Goal: Transaction & Acquisition: Book appointment/travel/reservation

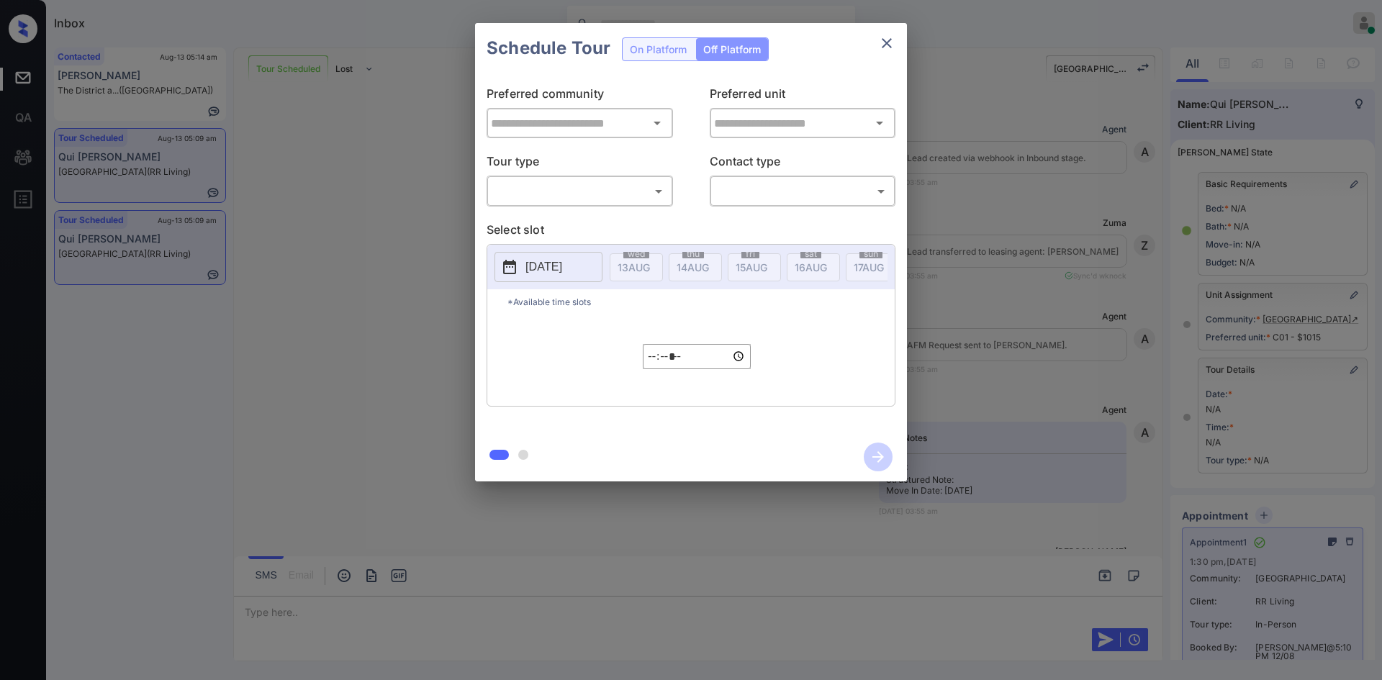
scroll to position [7342, 0]
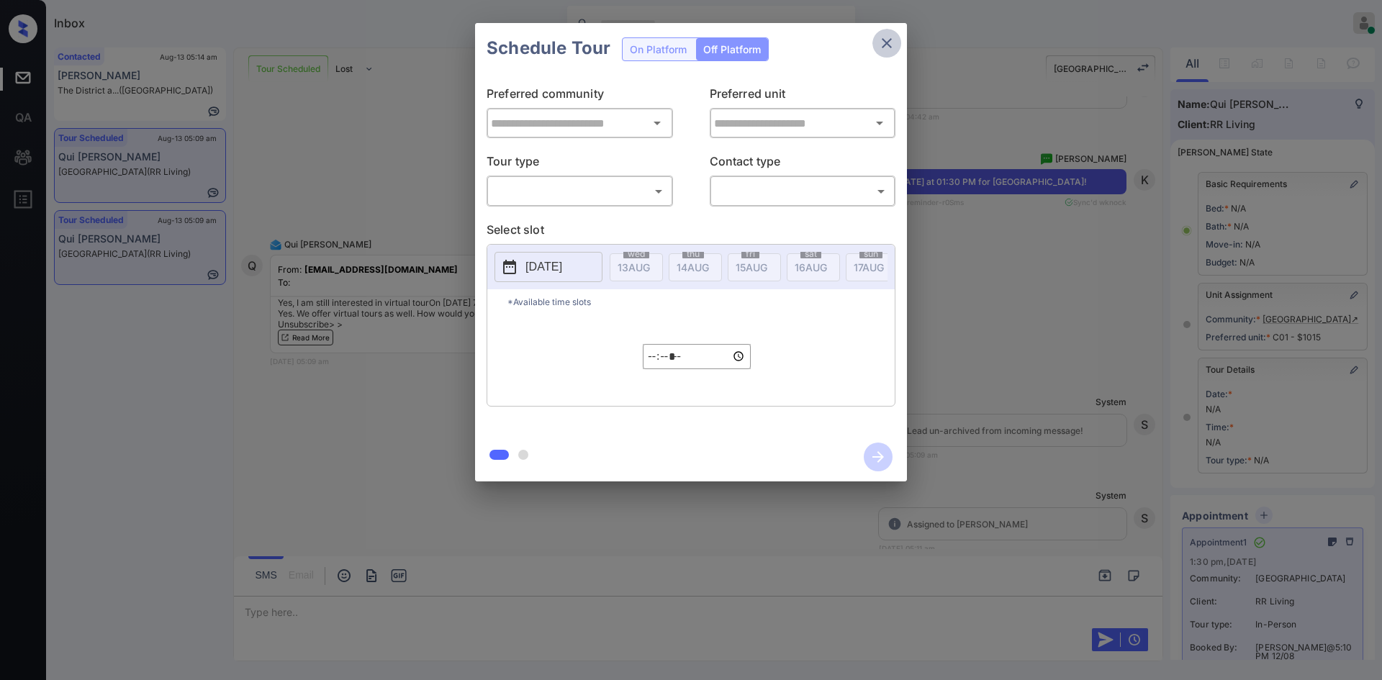
click at [882, 41] on icon "close" at bounding box center [886, 43] width 17 height 17
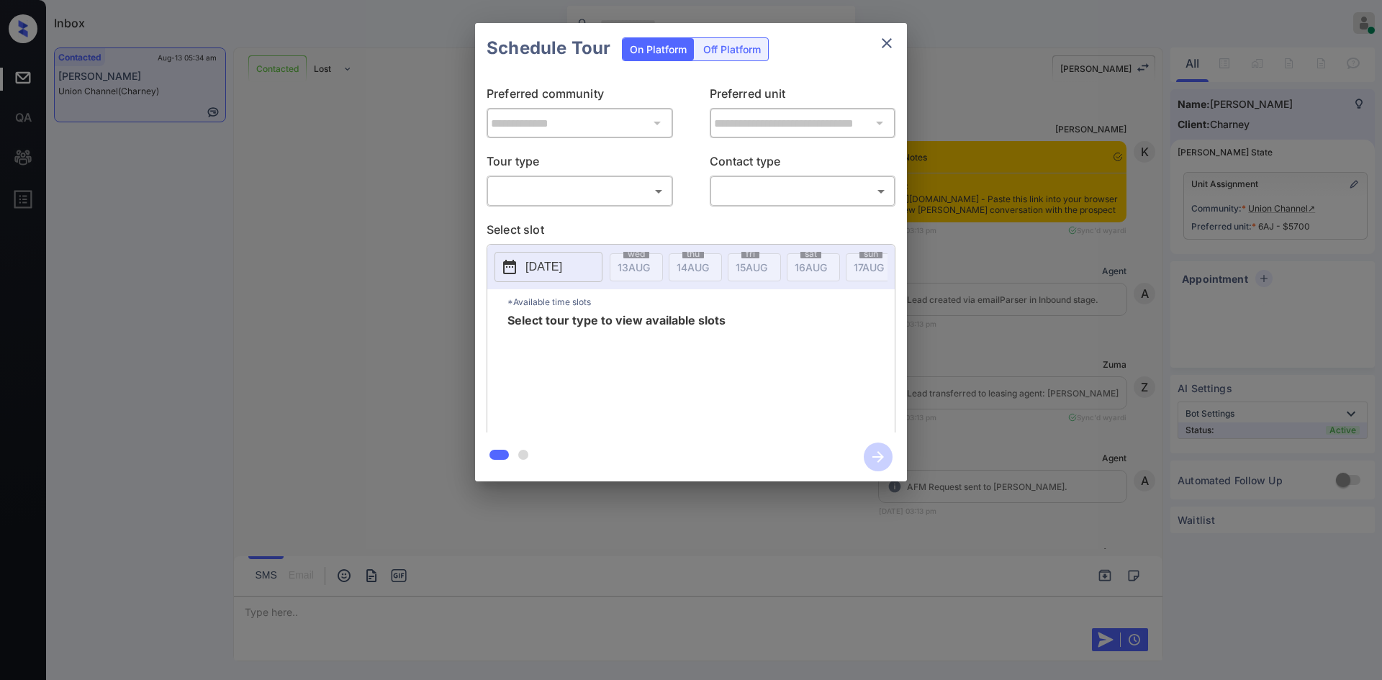
scroll to position [2423, 0]
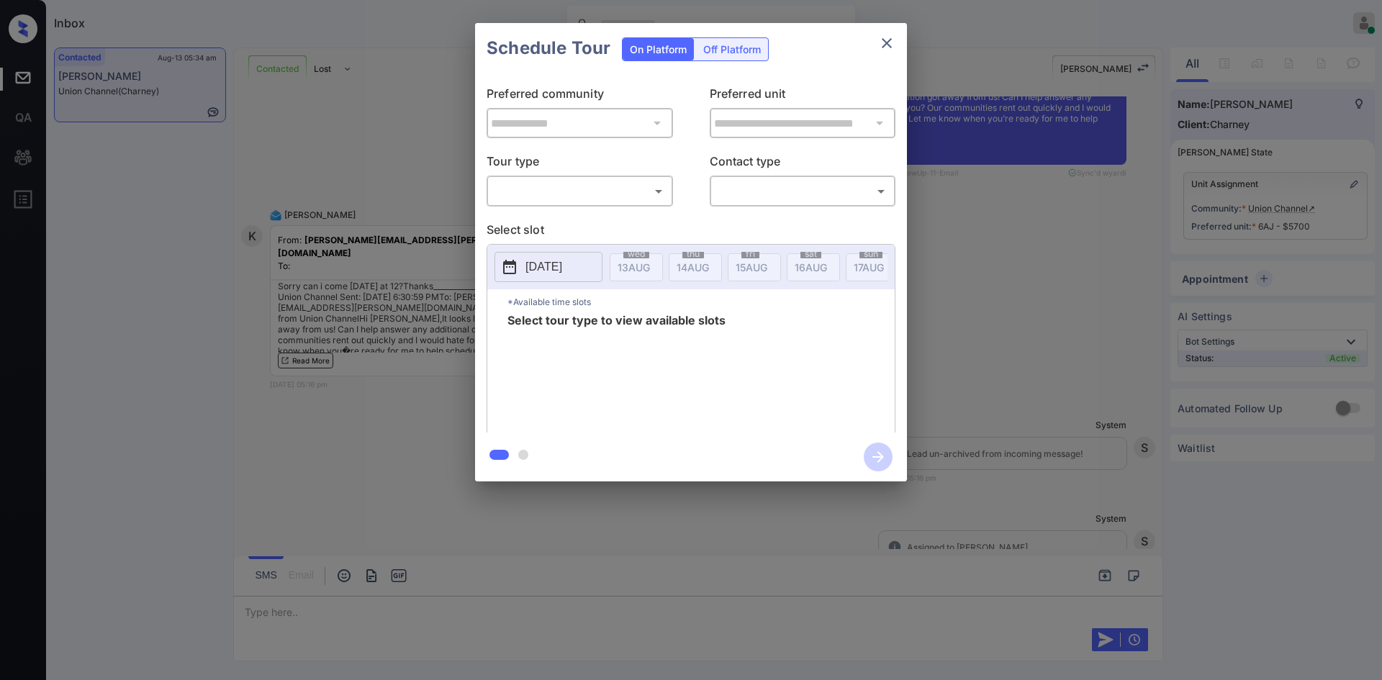
click at [522, 204] on div "​ ​" at bounding box center [579, 191] width 186 height 31
click at [522, 195] on body "Inbox Mukesh Online Set yourself offline Set yourself on break Profile Switch t…" at bounding box center [691, 340] width 1382 height 680
click at [531, 224] on li "In Person" at bounding box center [580, 223] width 178 height 26
type input "********"
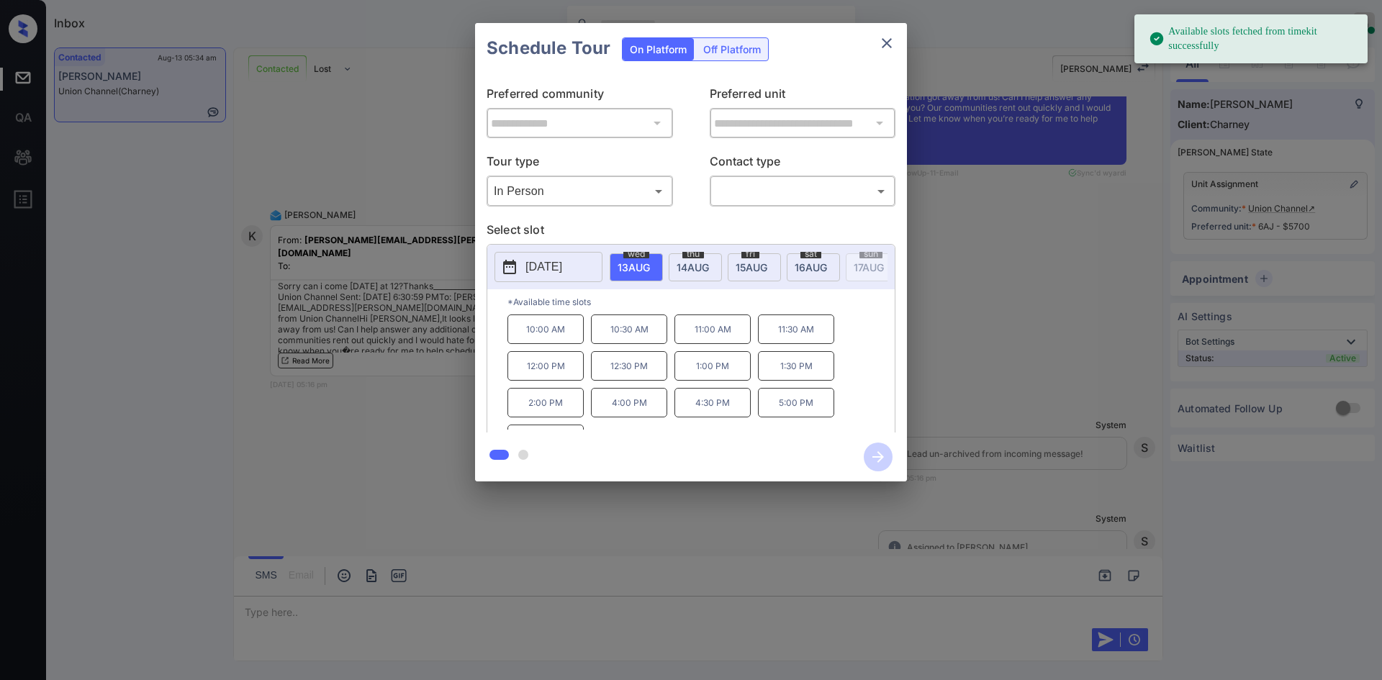
click at [650, 263] on span "16 AUG" at bounding box center [633, 267] width 32 height 12
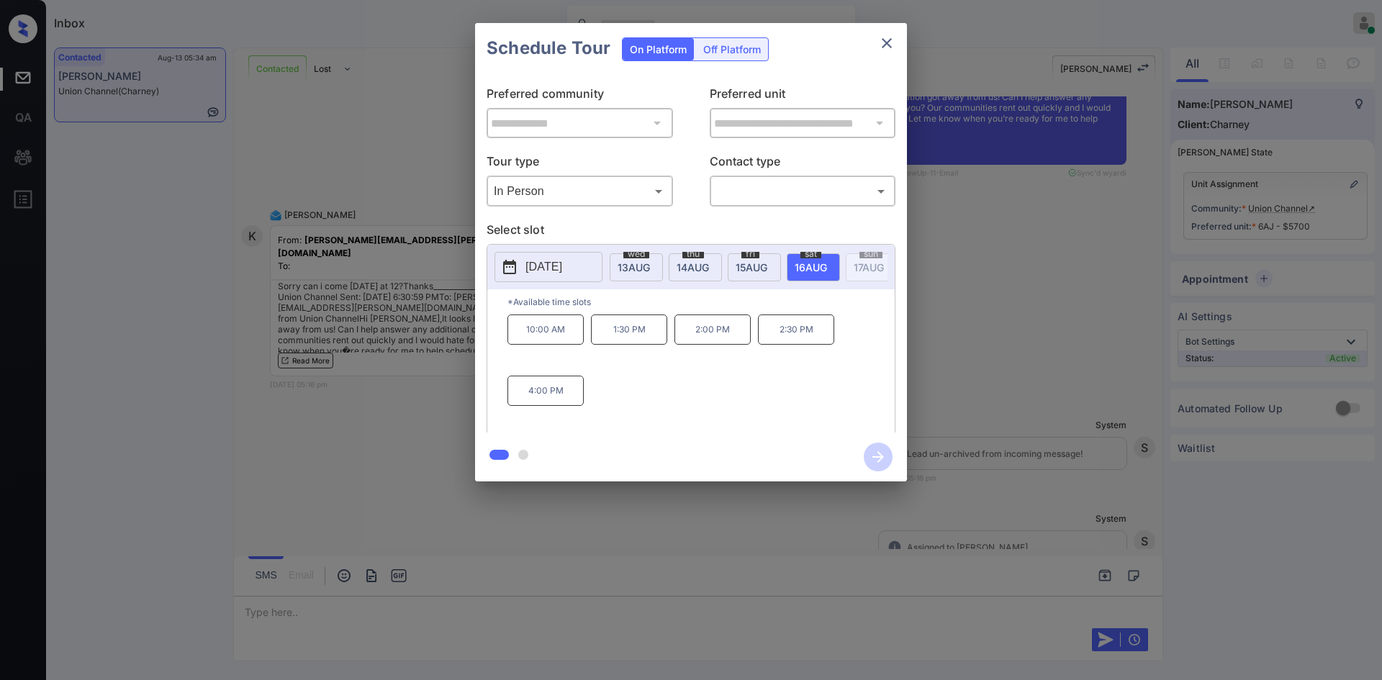
click at [1063, 133] on div "**********" at bounding box center [691, 252] width 1382 height 504
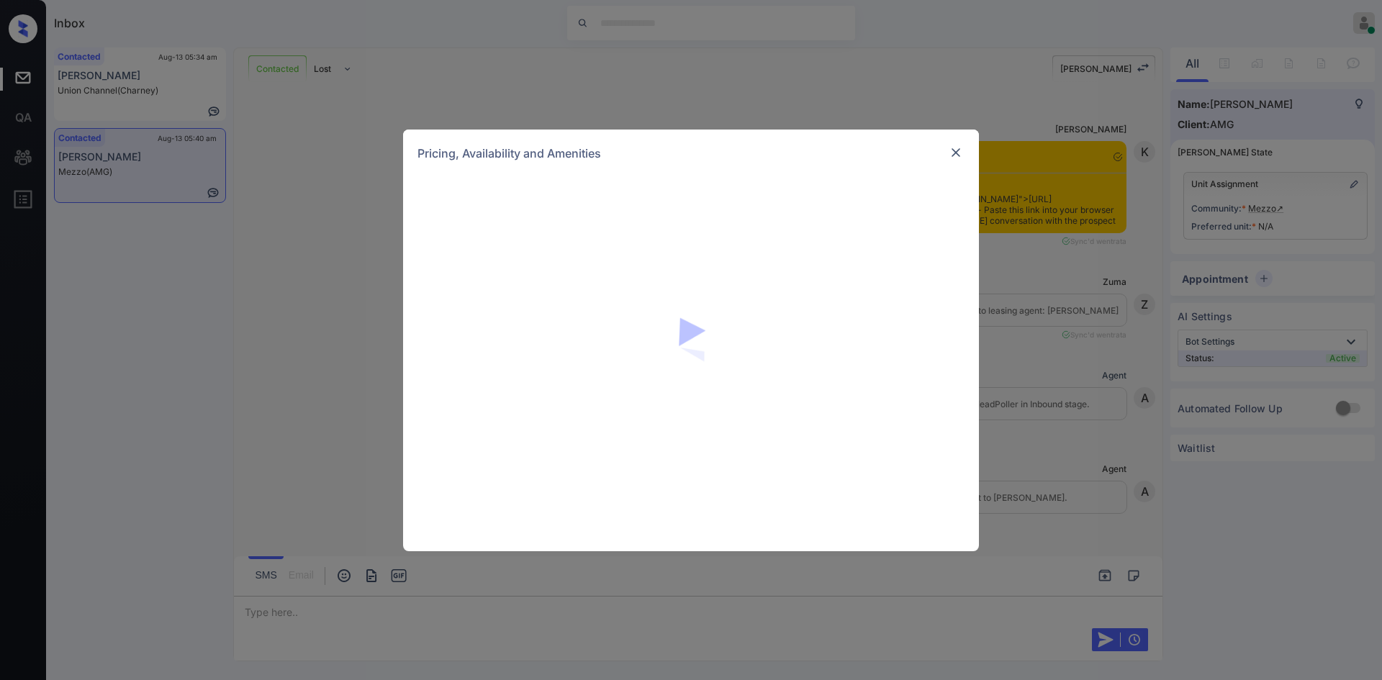
scroll to position [131, 0]
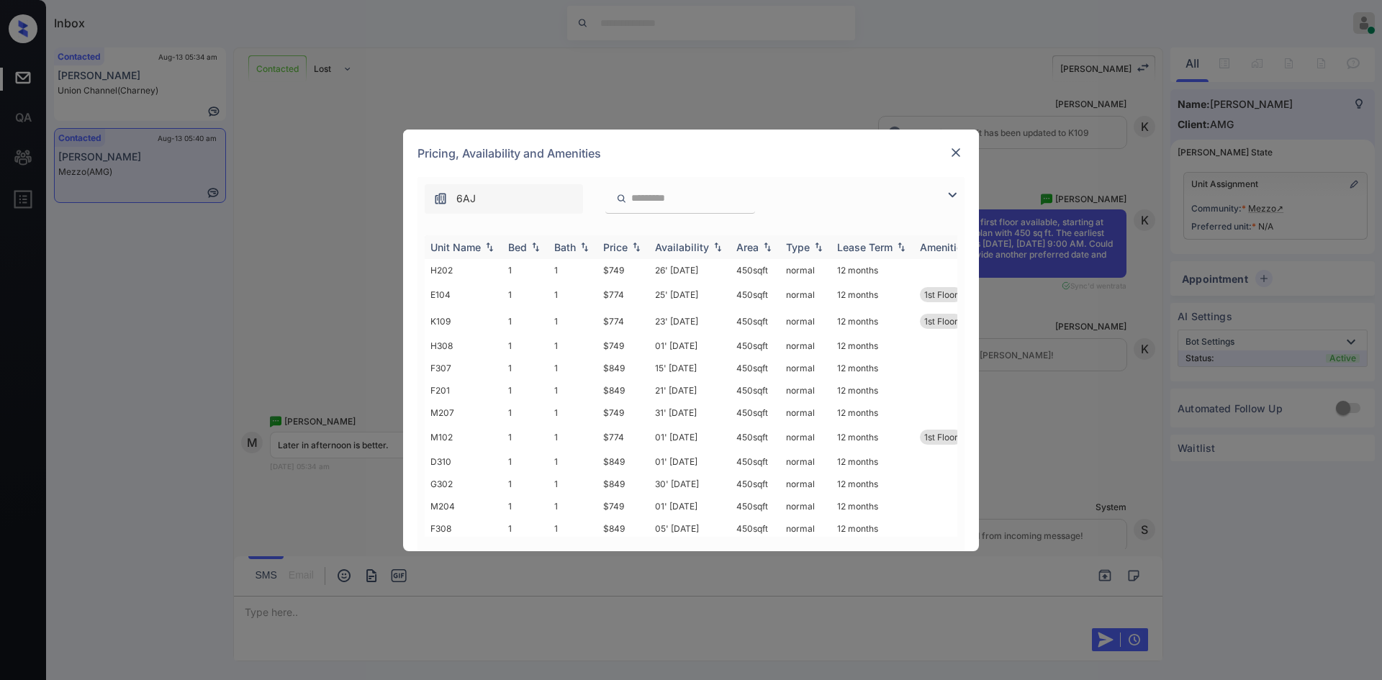
click at [632, 242] on img at bounding box center [636, 247] width 14 height 10
click at [632, 242] on img at bounding box center [636, 247] width 14 height 11
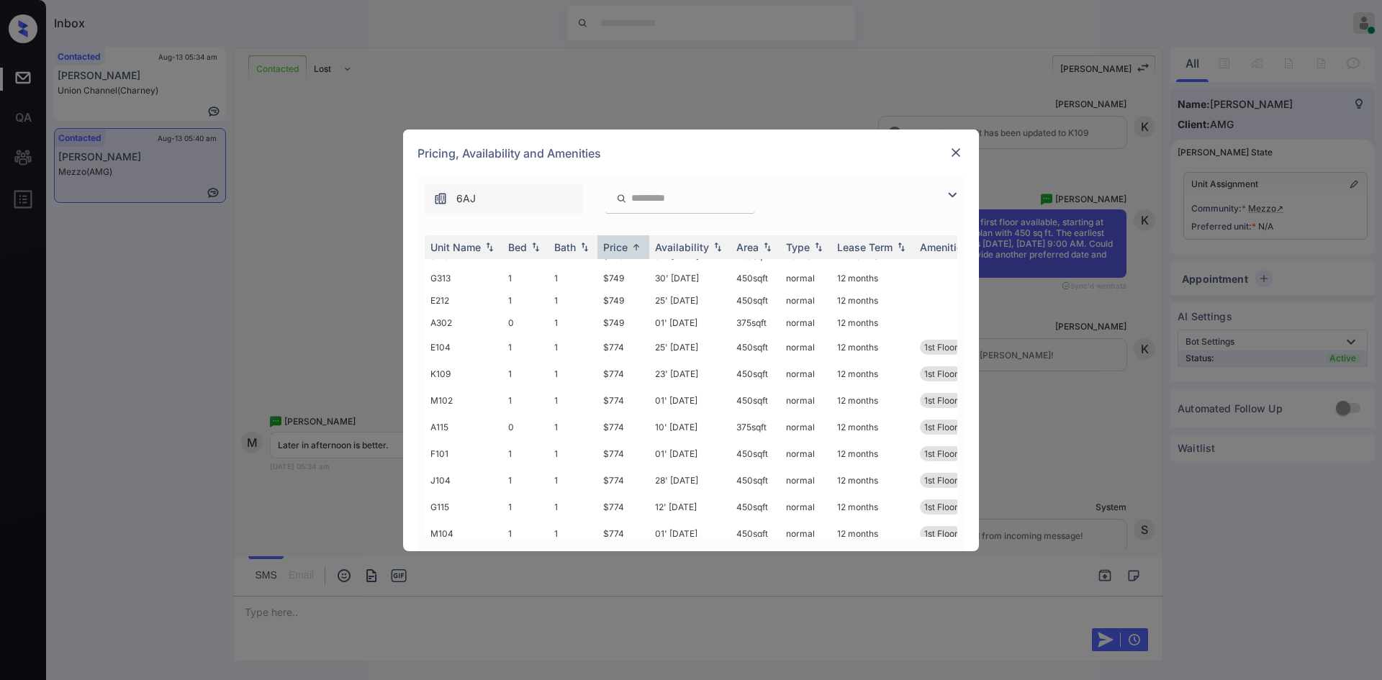
scroll to position [619, 0]
click at [619, 348] on td "$774" at bounding box center [623, 345] width 52 height 27
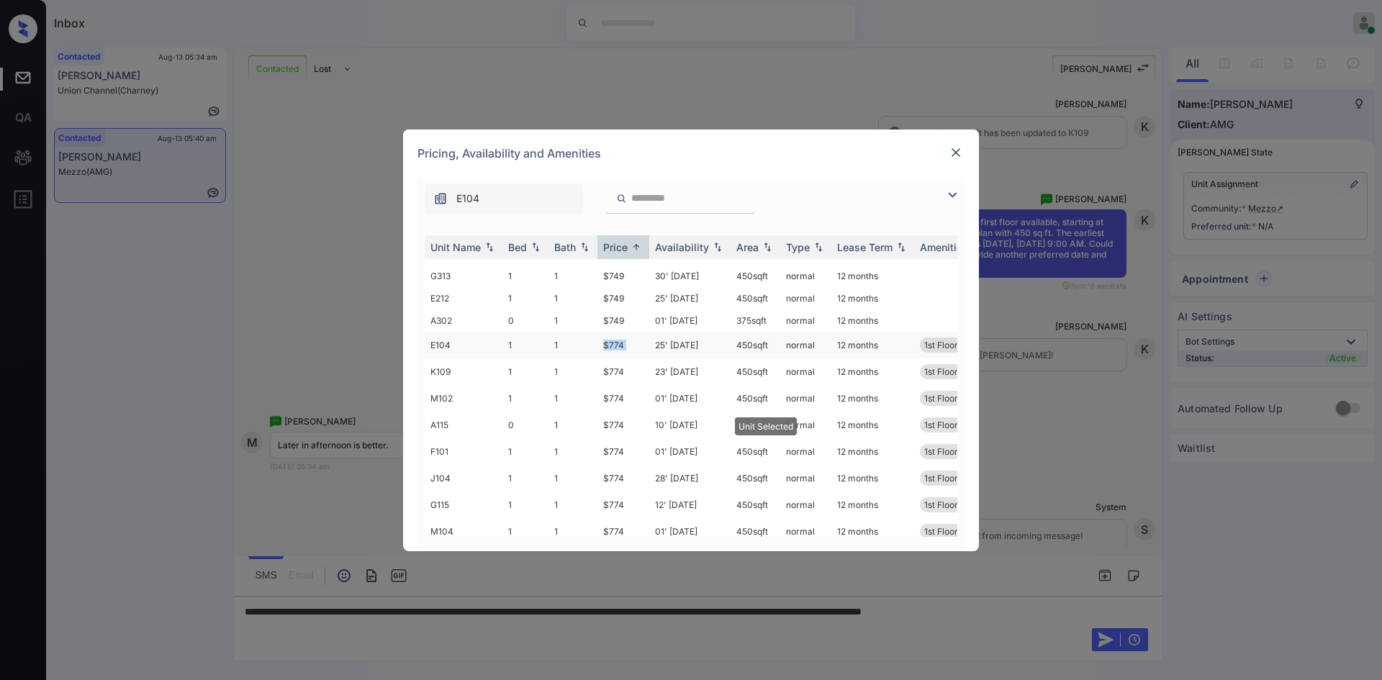
click at [619, 348] on td "$774" at bounding box center [623, 345] width 52 height 27
click at [953, 147] on img at bounding box center [955, 152] width 14 height 14
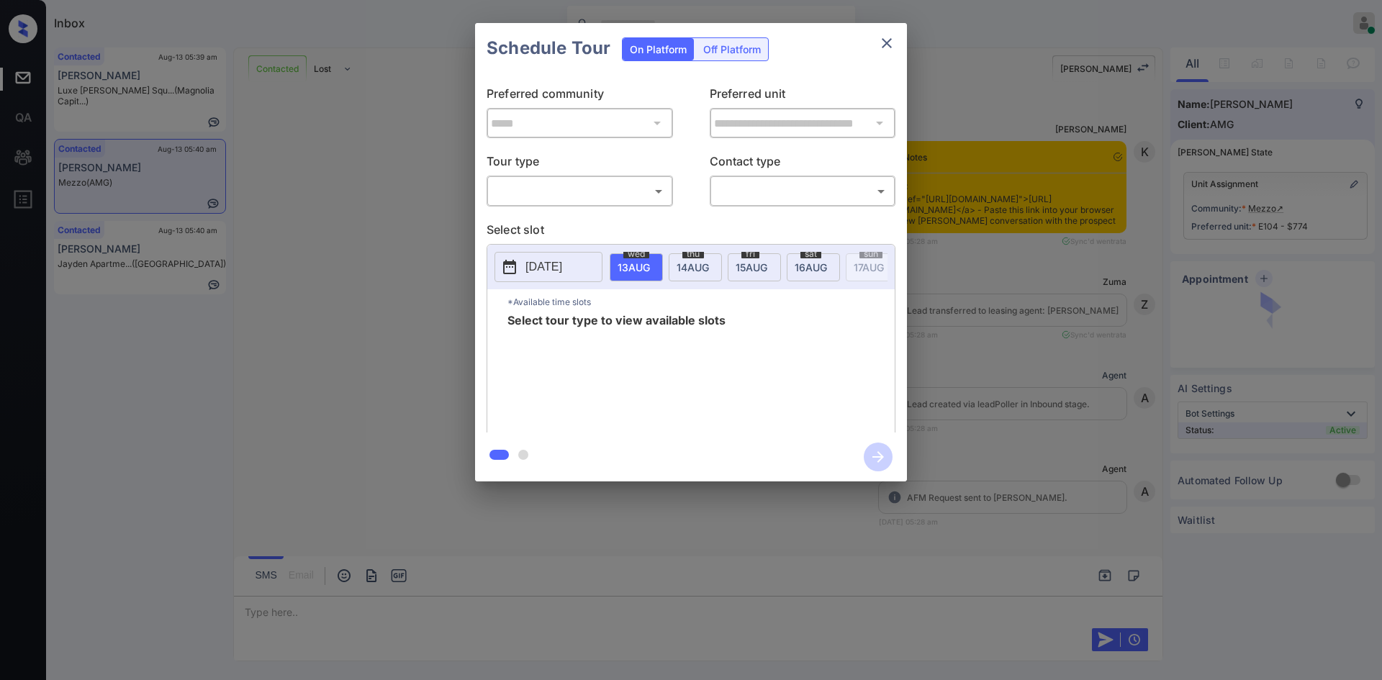
scroll to position [131, 0]
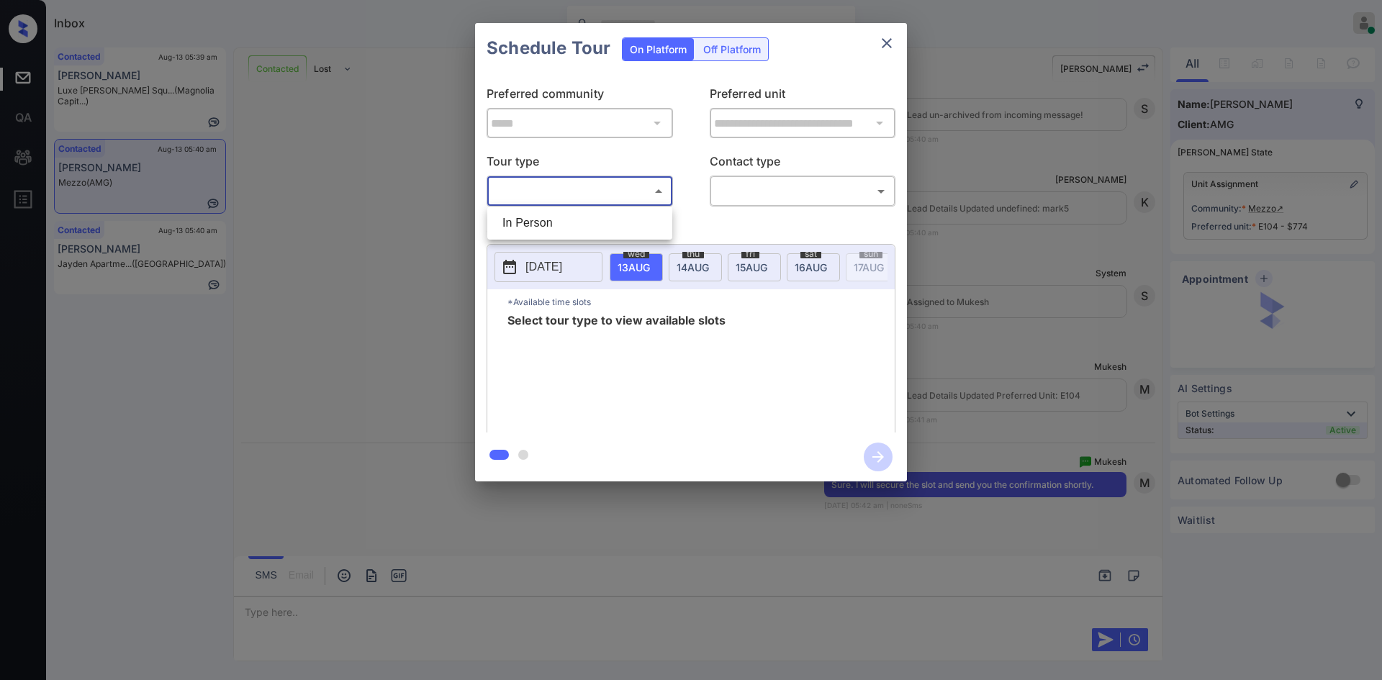
click at [629, 197] on body "Inbox Mukesh Online Set yourself offline Set yourself on break Profile Switch t…" at bounding box center [691, 340] width 1382 height 680
click at [539, 213] on li "In Person" at bounding box center [580, 223] width 178 height 26
type input "********"
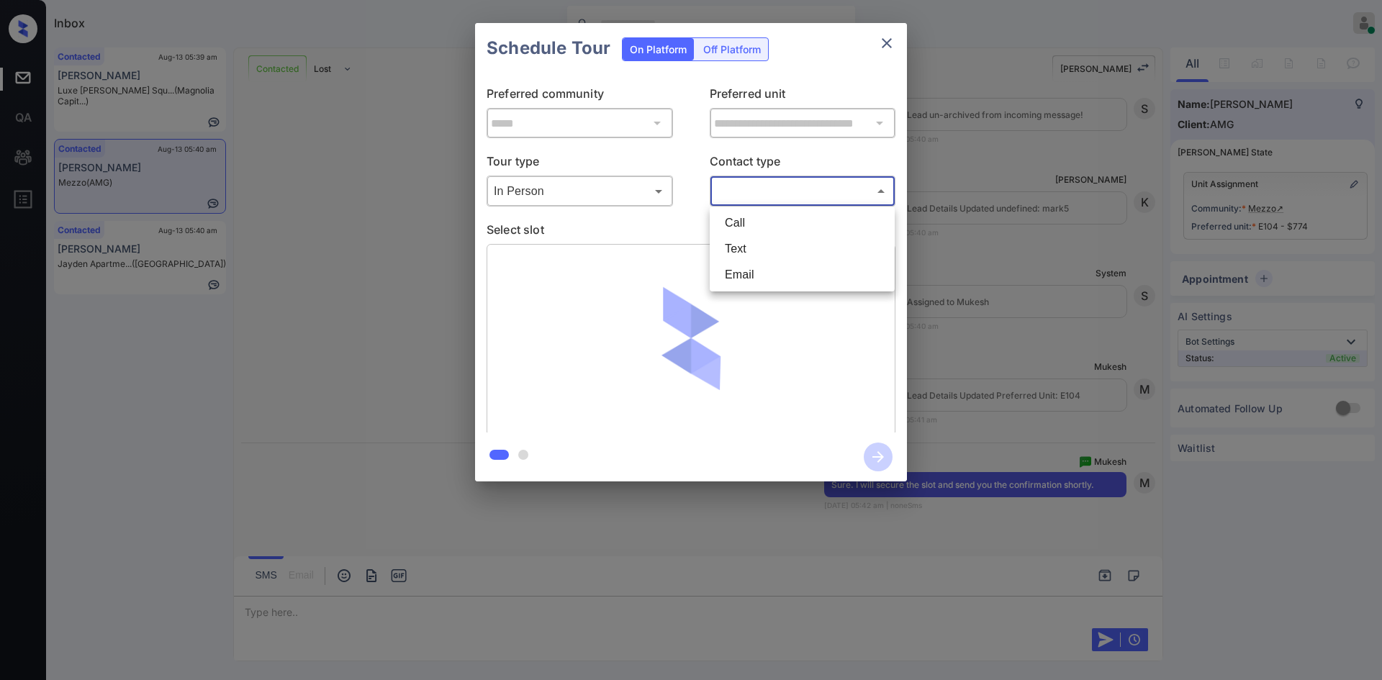
click at [813, 191] on body "Inbox Mukesh Online Set yourself offline Set yourself on break Profile Switch t…" at bounding box center [691, 340] width 1382 height 680
click at [748, 241] on li "Text" at bounding box center [802, 249] width 178 height 26
type input "****"
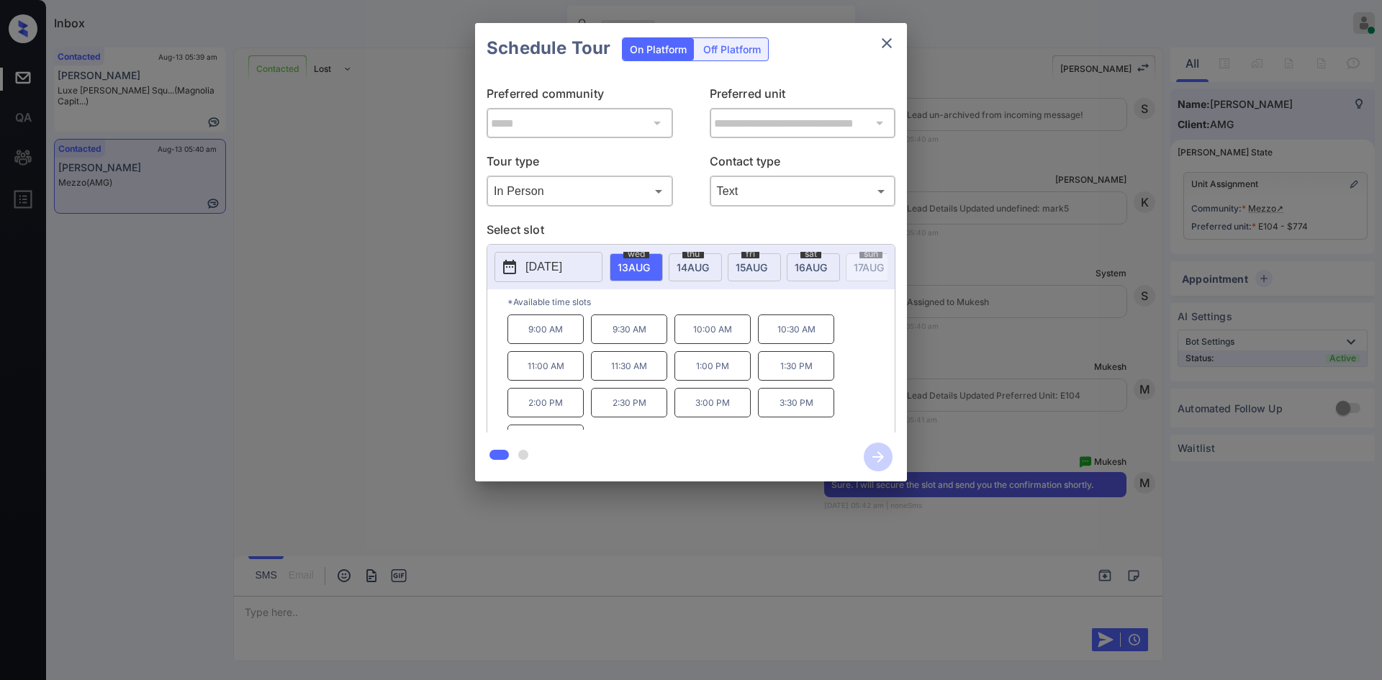
click at [809, 407] on p "3:30 PM" at bounding box center [796, 403] width 76 height 30
click at [878, 465] on icon "button" at bounding box center [877, 457] width 29 height 29
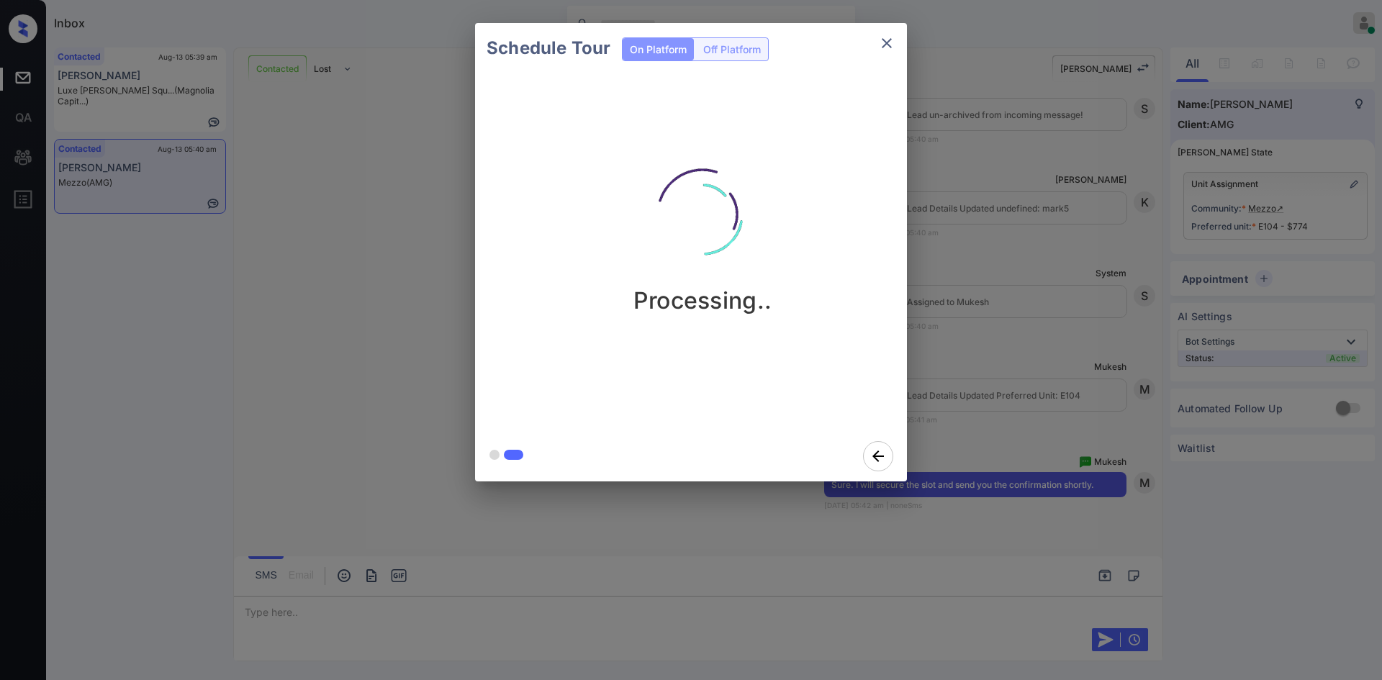
scroll to position [3491, 0]
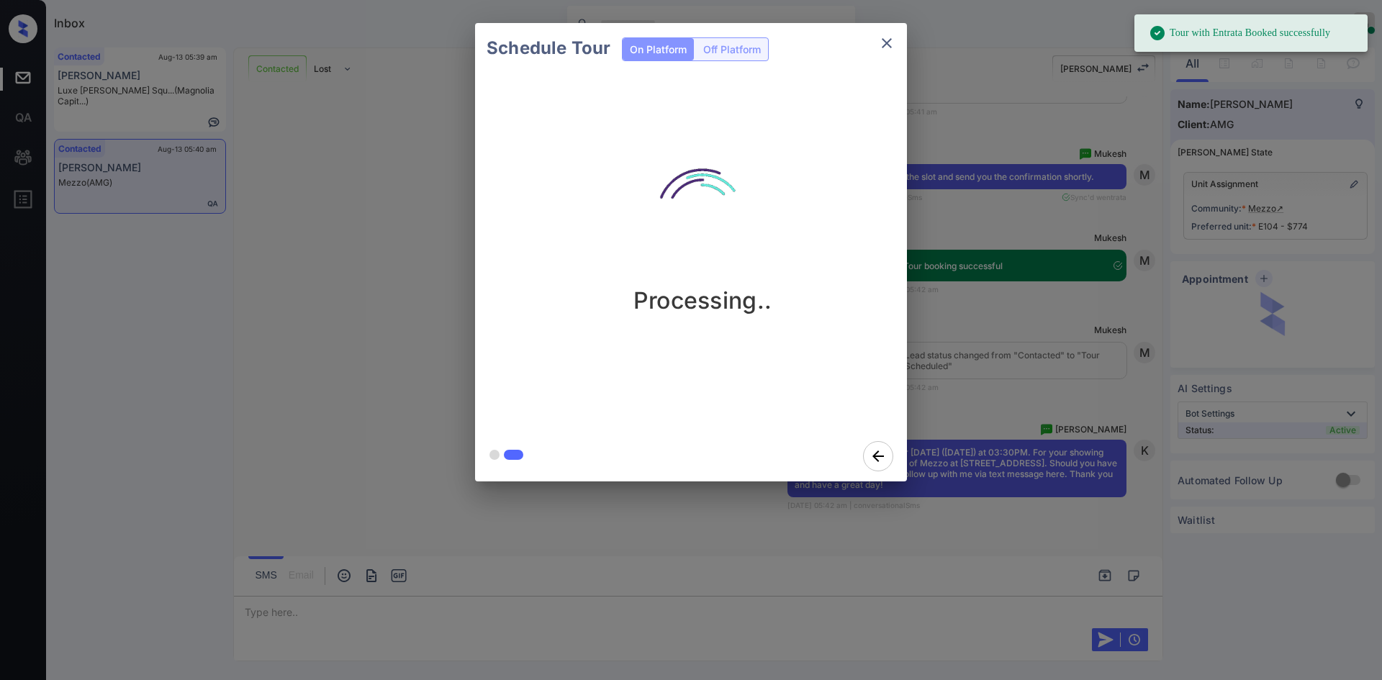
click at [1004, 205] on div "Schedule Tour On Platform Off Platform Processing.." at bounding box center [691, 252] width 1382 height 504
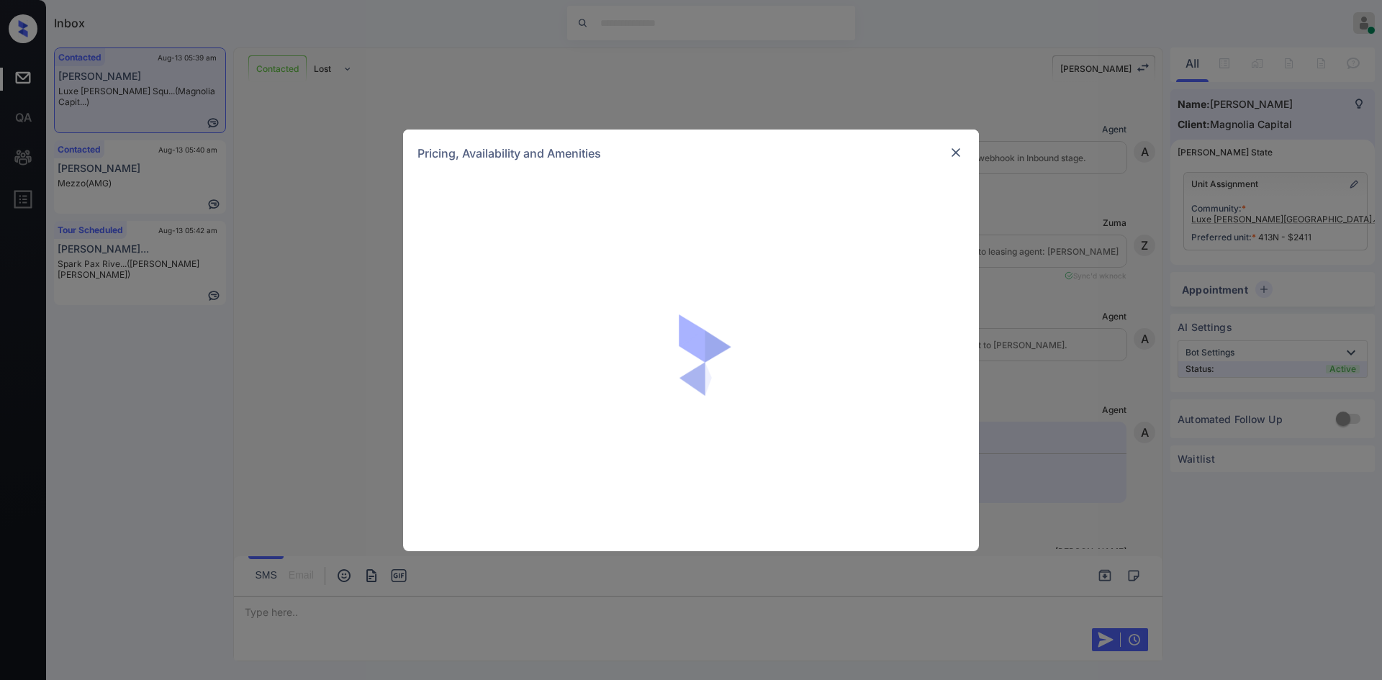
scroll to position [131, 0]
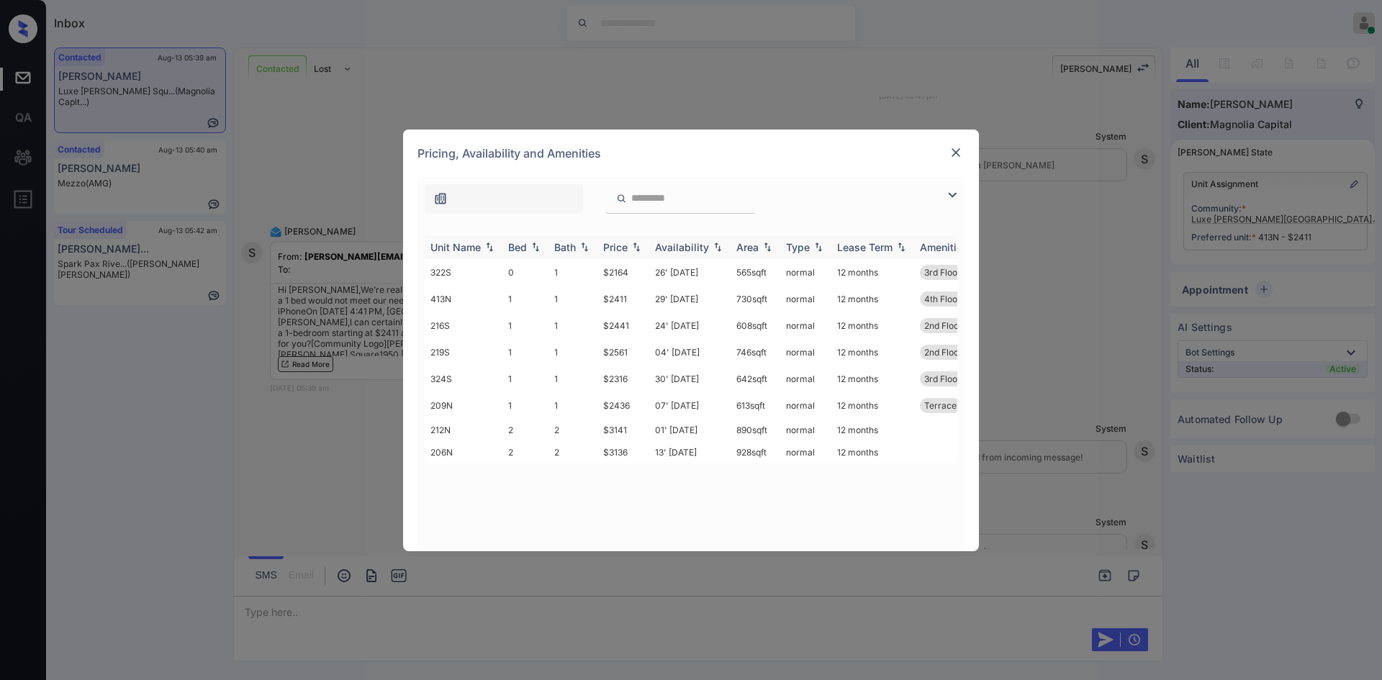
click at [617, 250] on div "Price" at bounding box center [615, 247] width 24 height 12
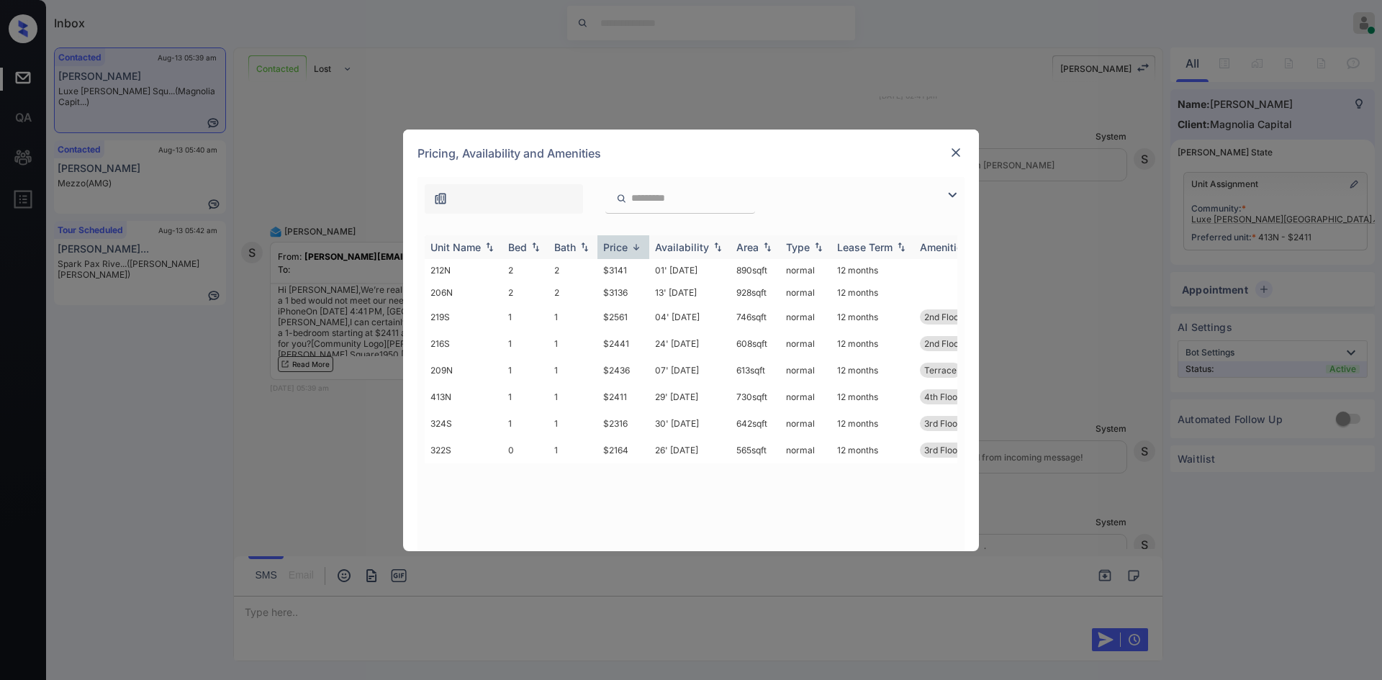
click at [617, 250] on div "Price" at bounding box center [615, 247] width 24 height 12
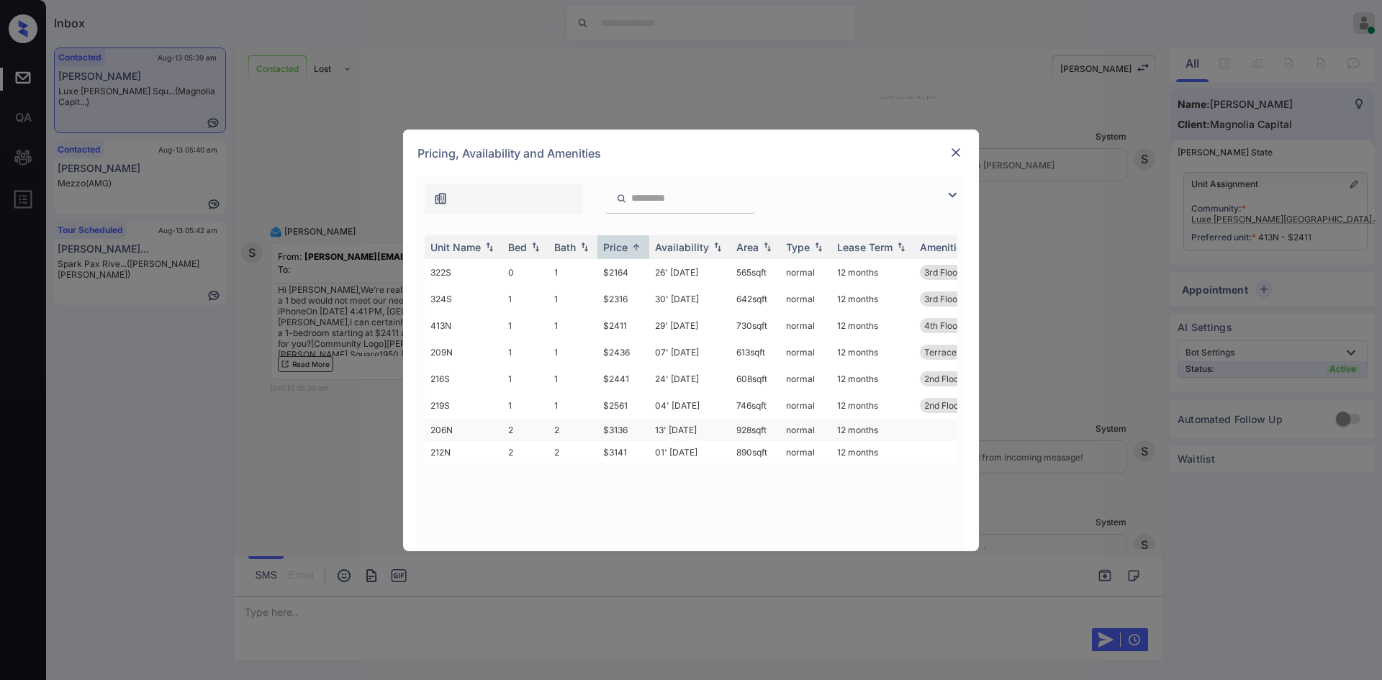
click at [625, 431] on td "$3136" at bounding box center [623, 430] width 52 height 22
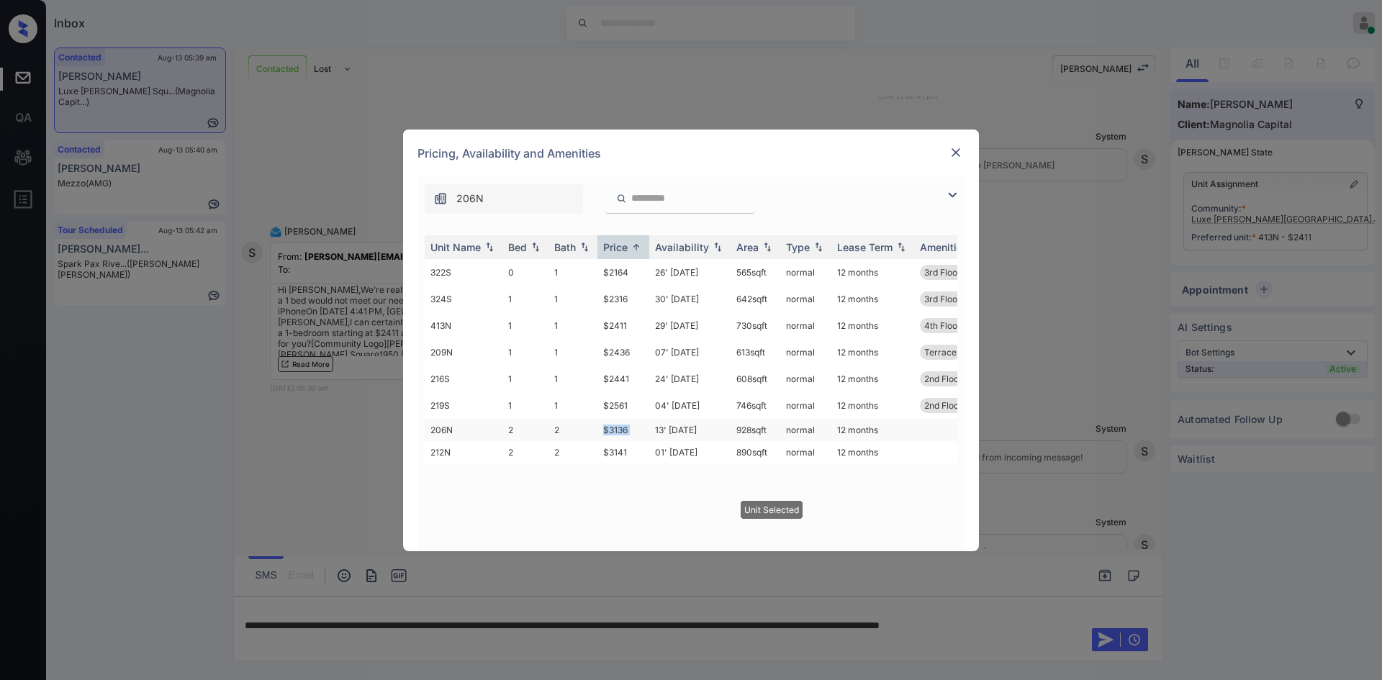
click at [625, 431] on td "$3136" at bounding box center [623, 430] width 52 height 22
click at [953, 155] on img at bounding box center [955, 152] width 14 height 14
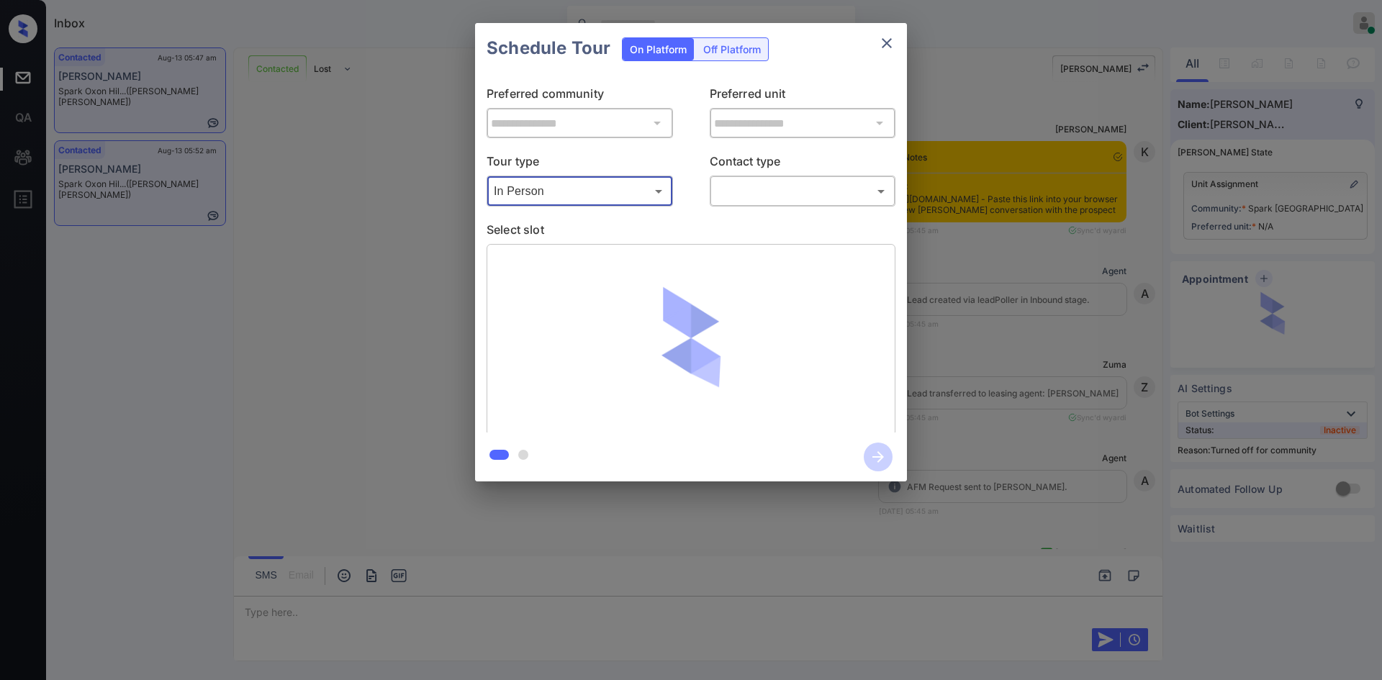
scroll to position [1049, 0]
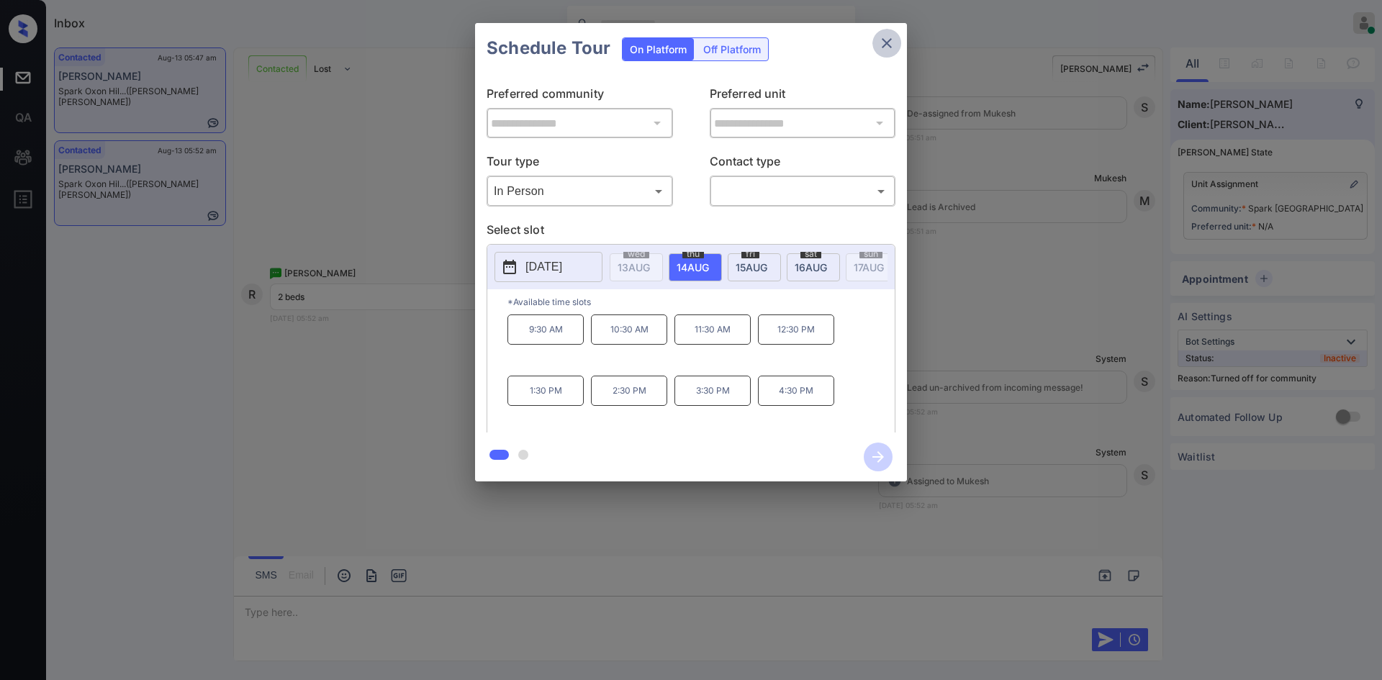
click at [894, 45] on icon "close" at bounding box center [886, 43] width 17 height 17
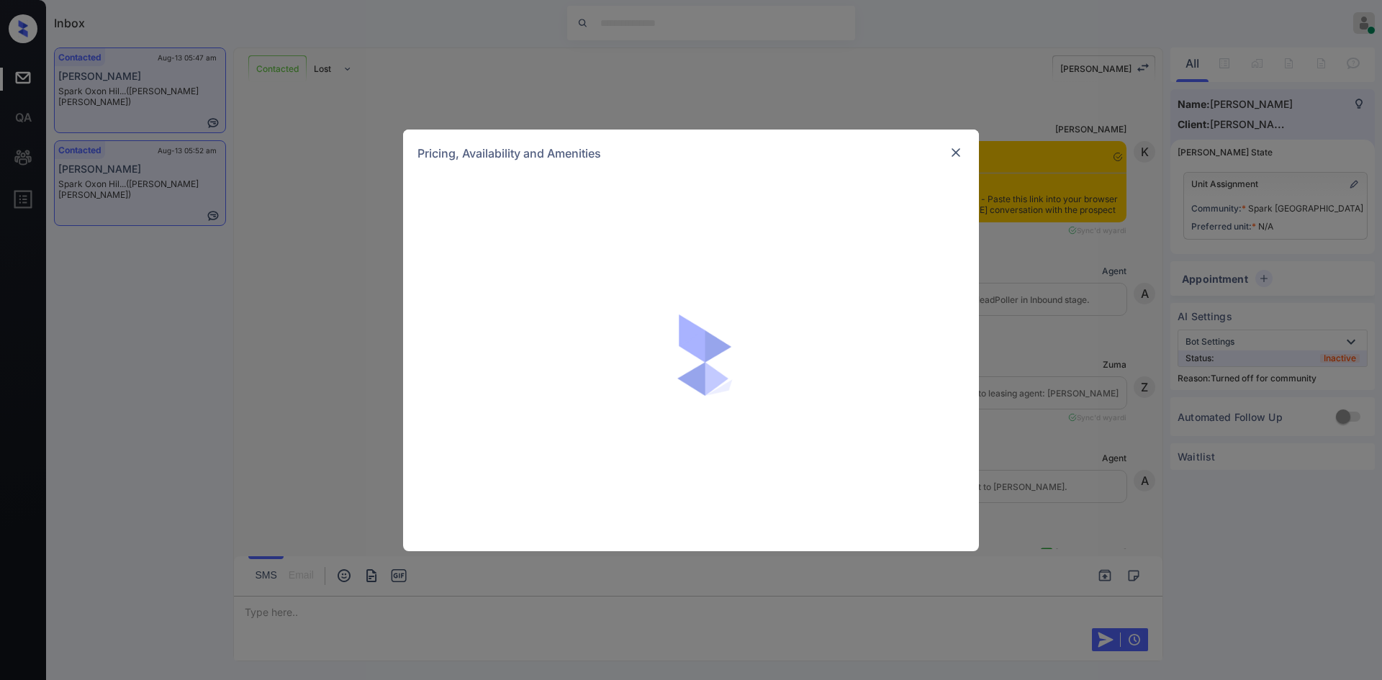
scroll to position [1049, 0]
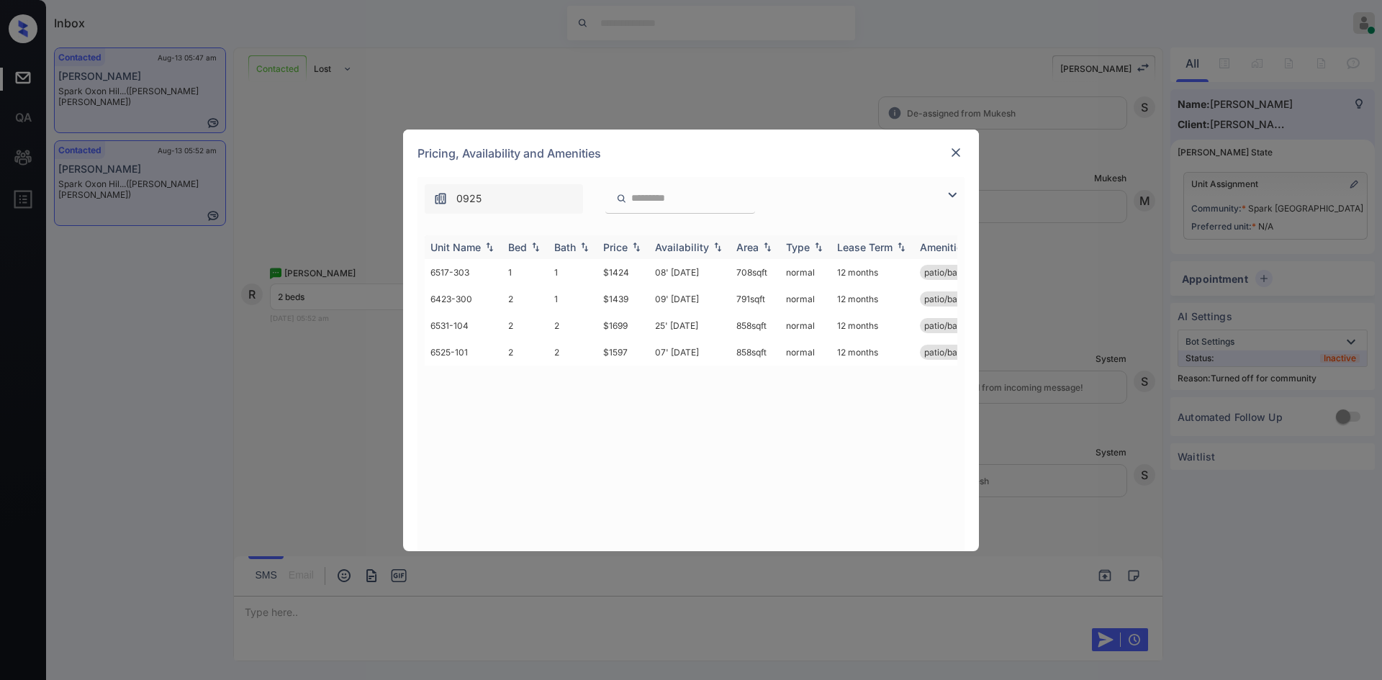
click at [612, 251] on div "Price" at bounding box center [615, 247] width 24 height 12
click at [622, 303] on td "$1439" at bounding box center [623, 299] width 52 height 27
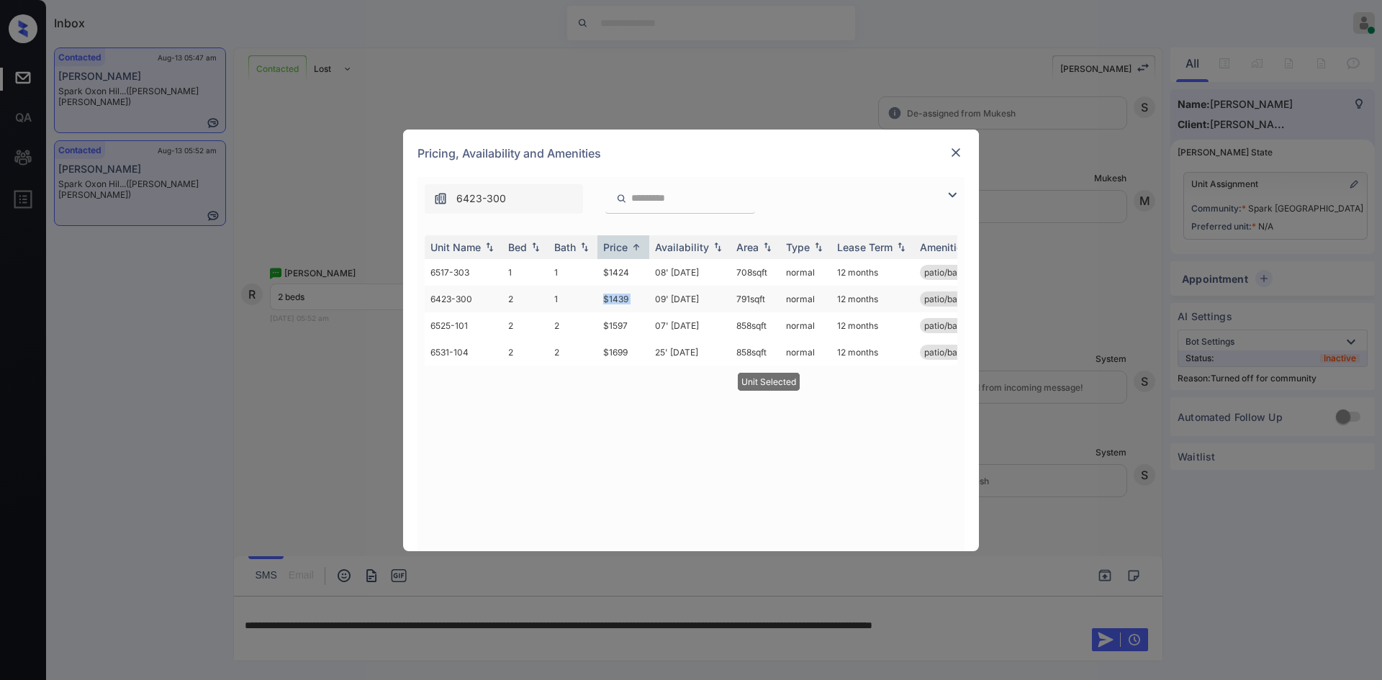
click at [622, 303] on td "$1439" at bounding box center [623, 299] width 52 height 27
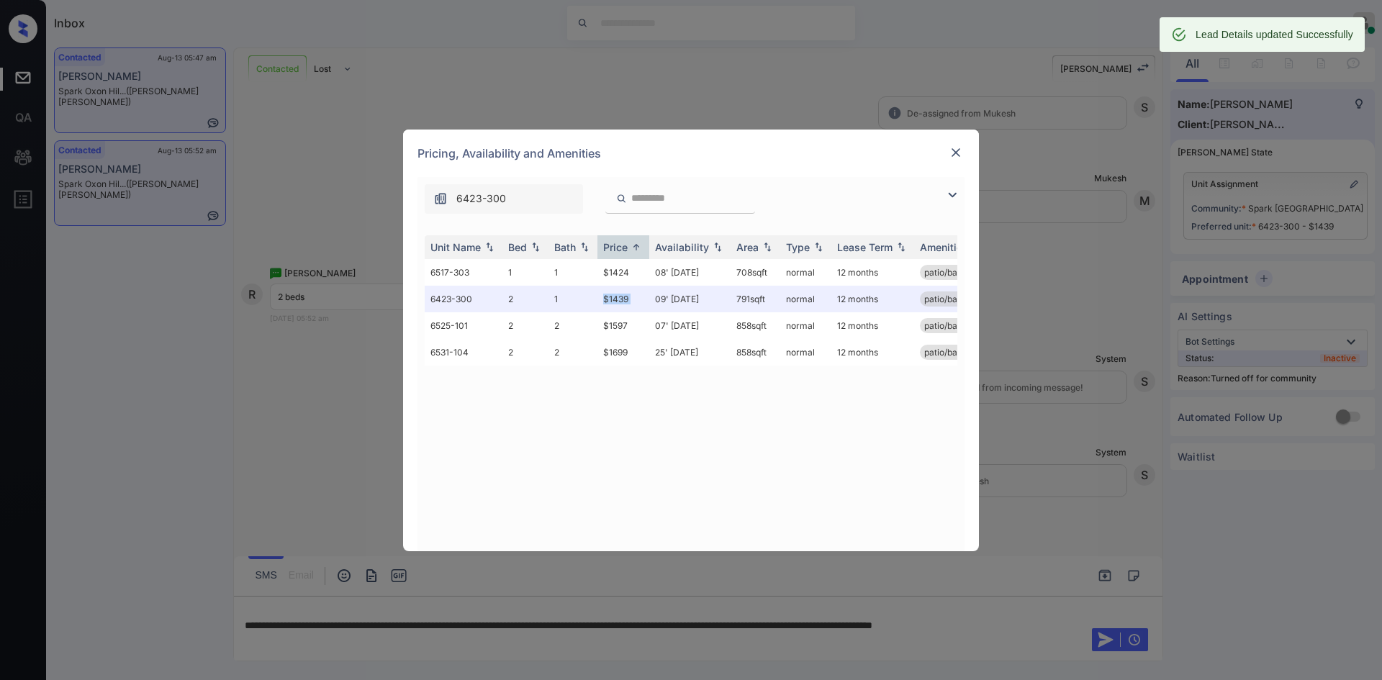
click at [958, 146] on img at bounding box center [955, 152] width 14 height 14
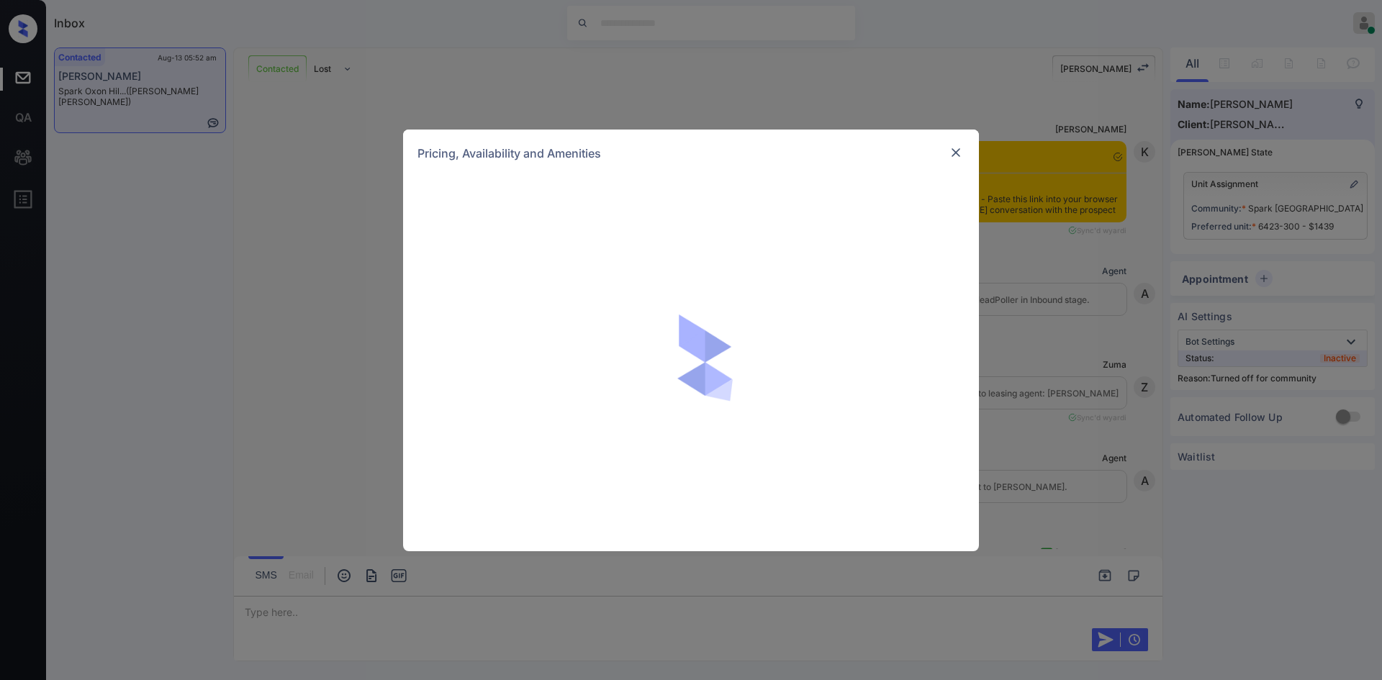
scroll to position [1323, 0]
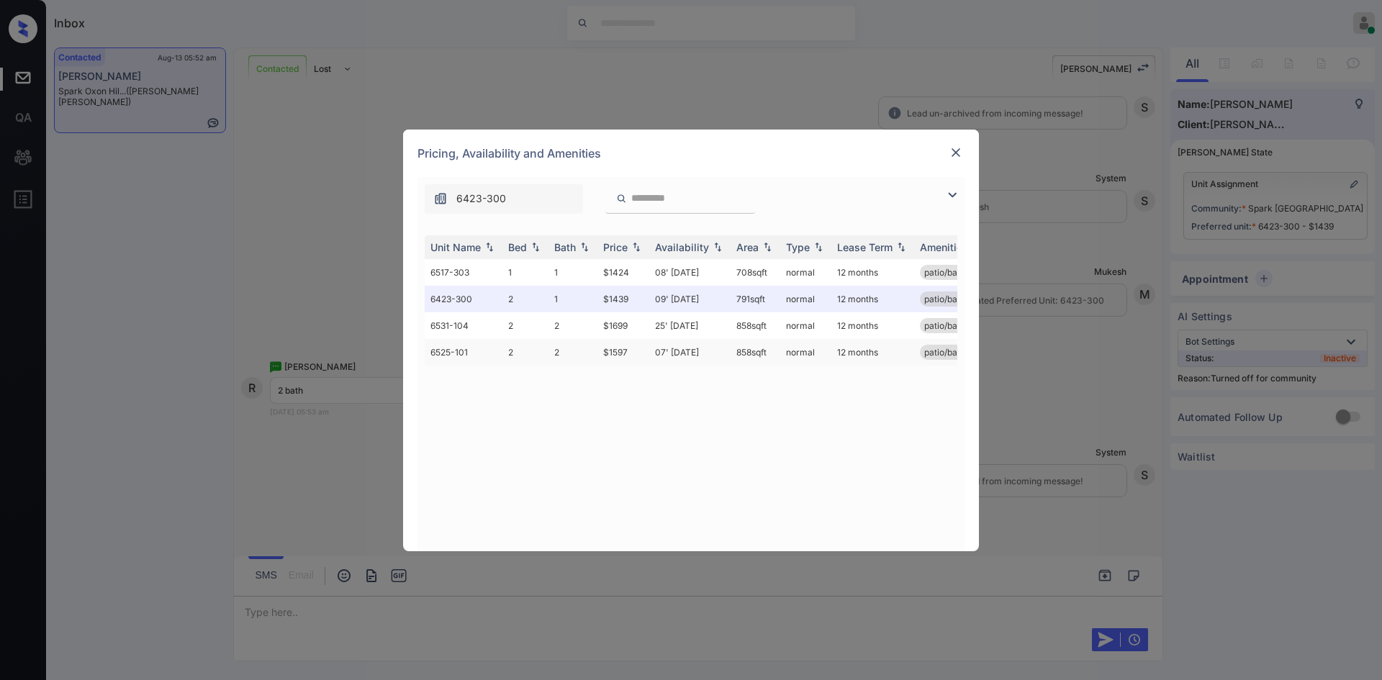
click at [617, 350] on td "$1597" at bounding box center [623, 352] width 52 height 27
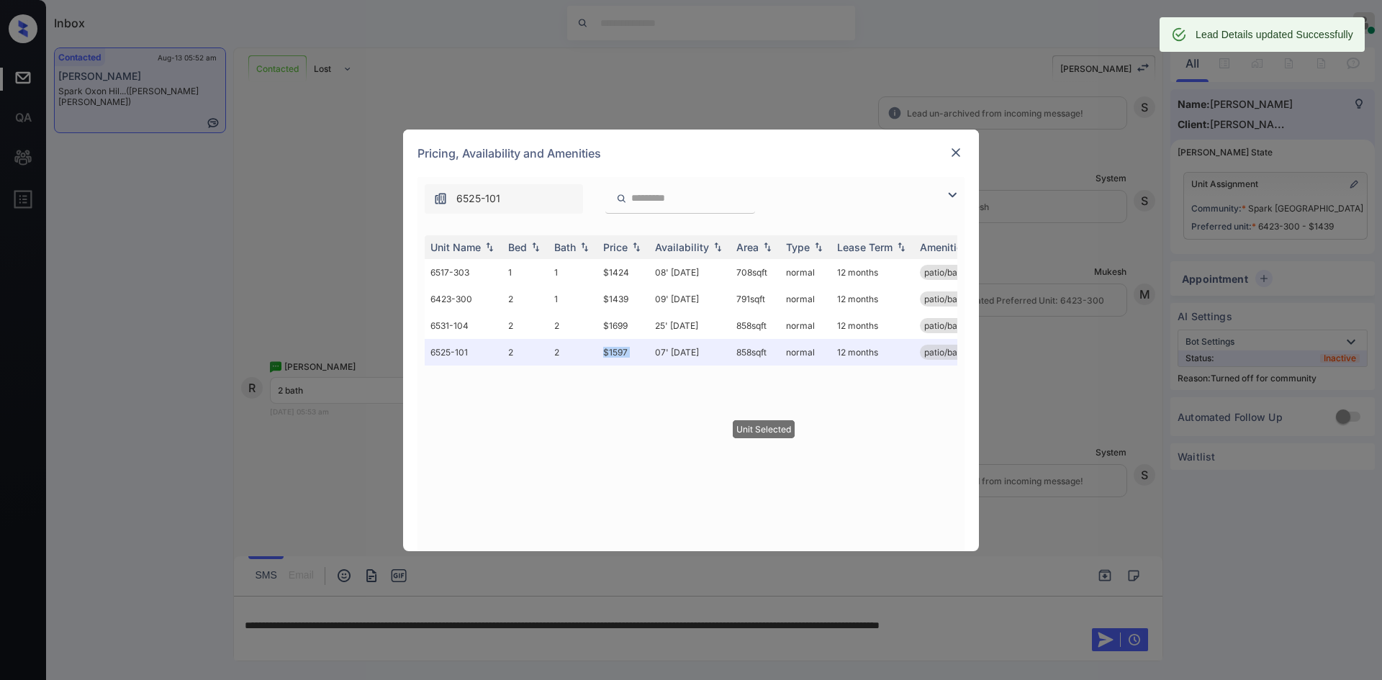
scroll to position [1417, 0]
click at [960, 154] on img at bounding box center [955, 152] width 14 height 14
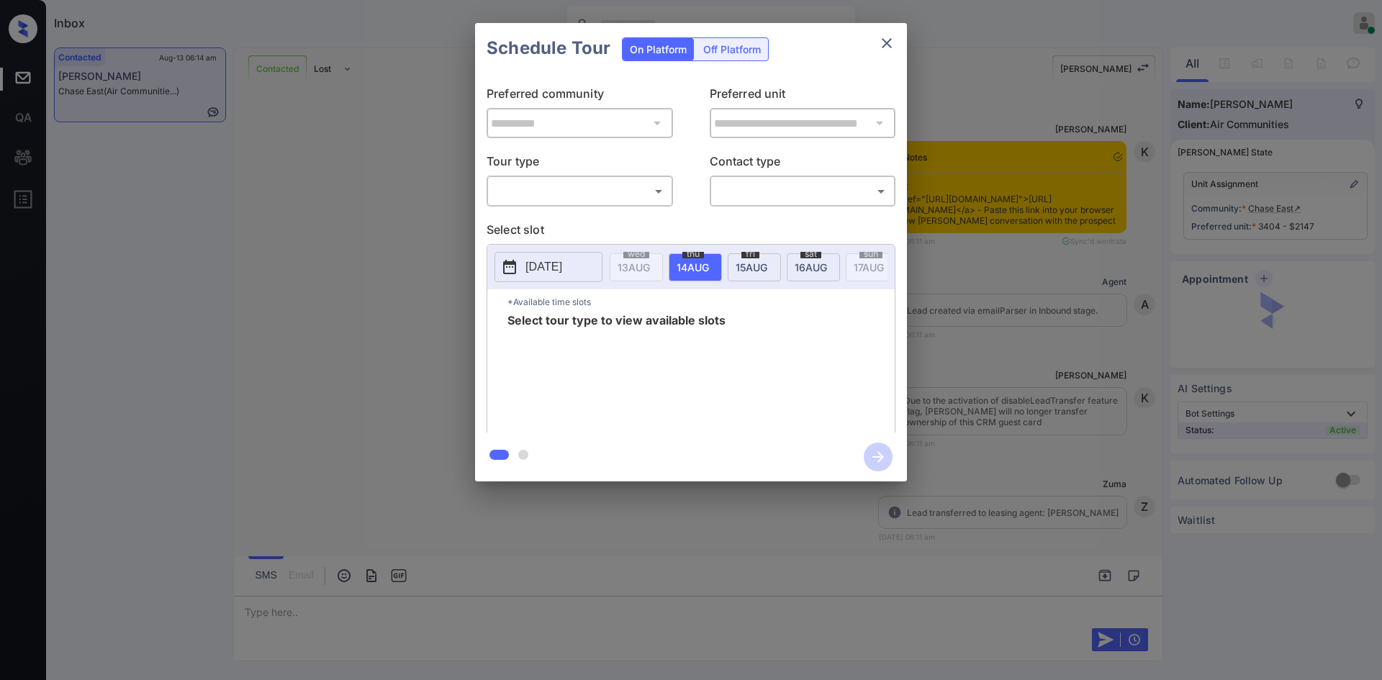
scroll to position [1843, 0]
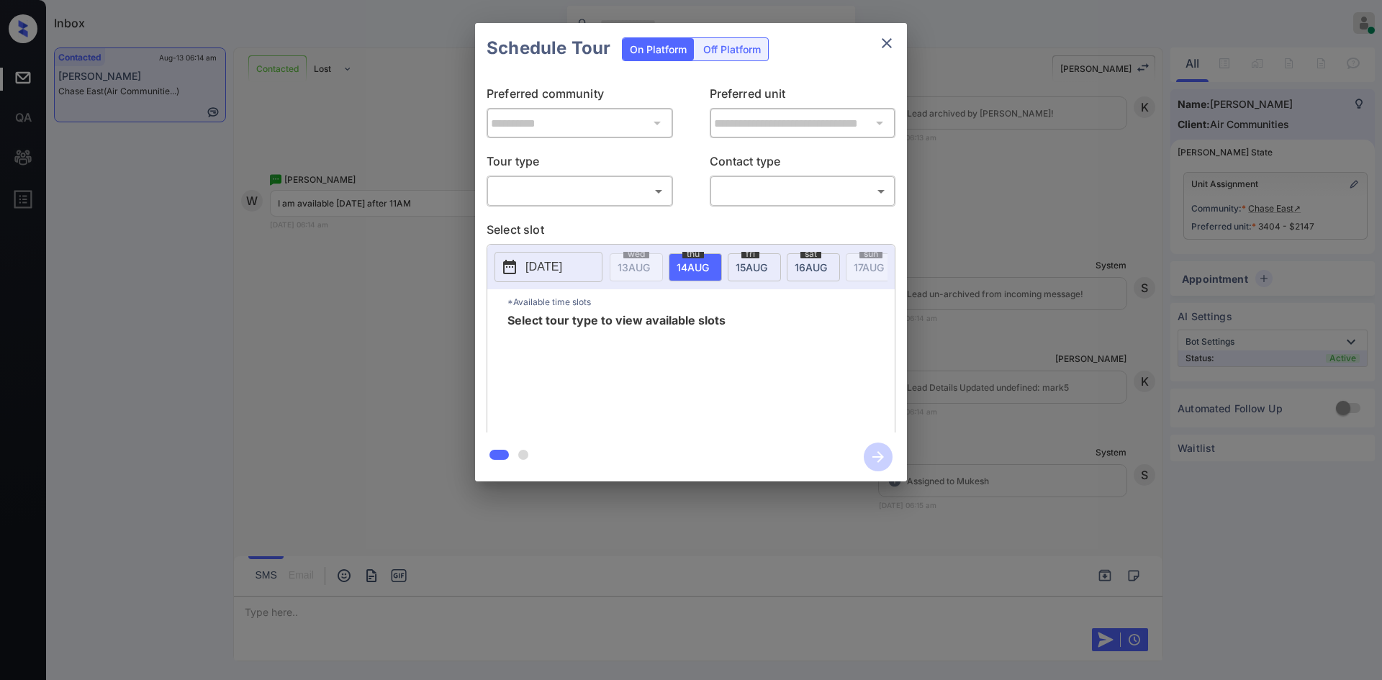
click at [656, 200] on body "Inbox Mukesh Online Set yourself offline Set yourself on break Profile Switch t…" at bounding box center [691, 340] width 1382 height 680
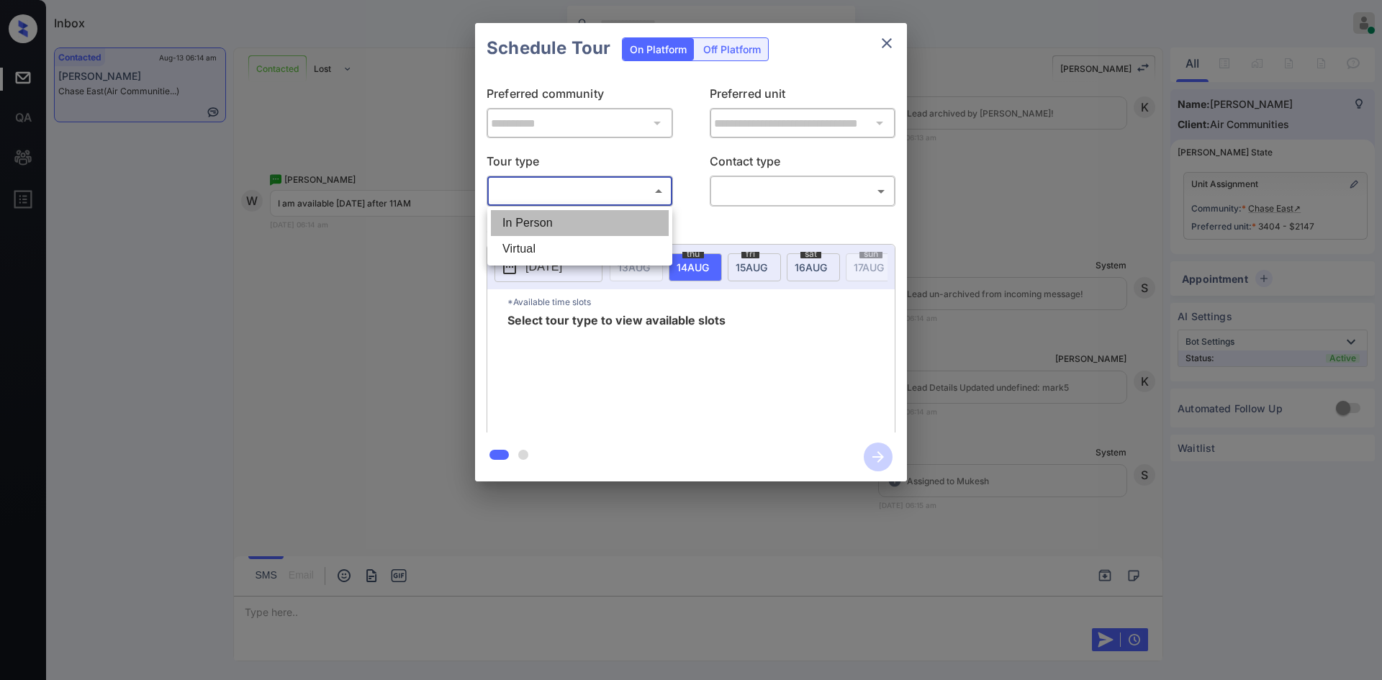
click at [598, 225] on li "In Person" at bounding box center [580, 223] width 178 height 26
type input "********"
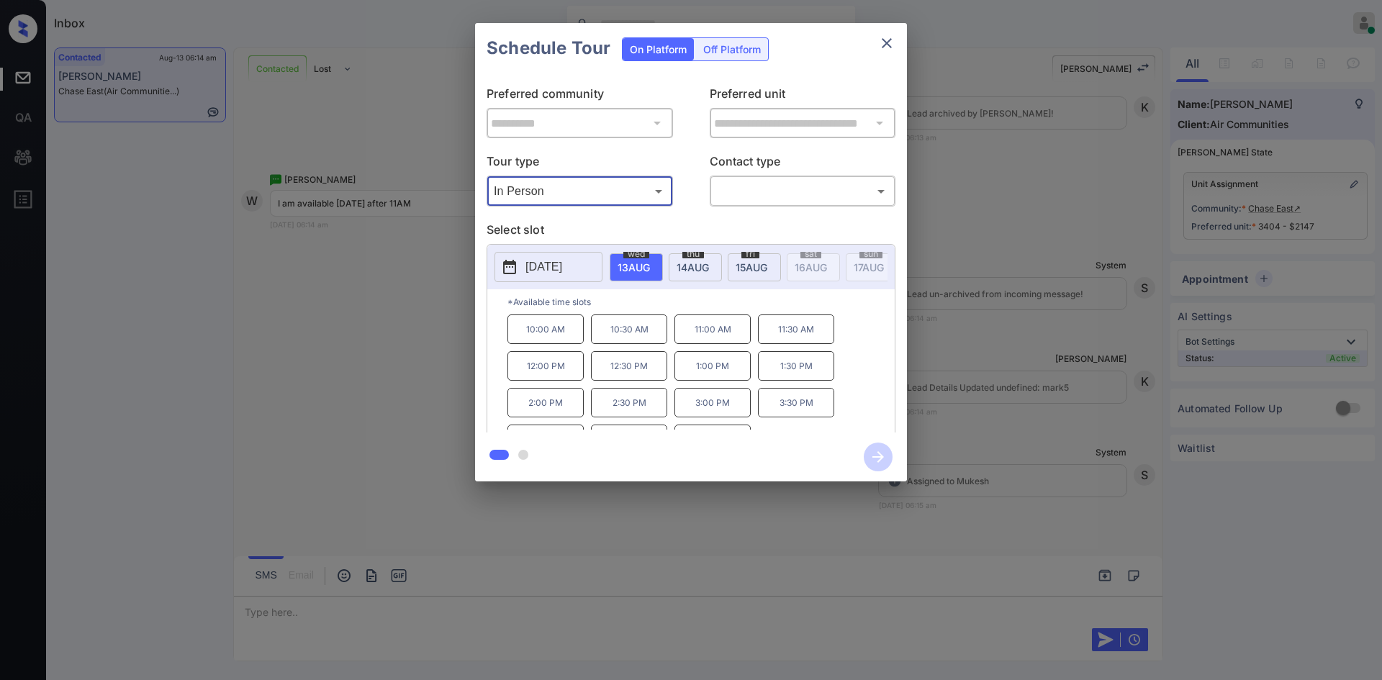
click at [562, 272] on p "[DATE]" at bounding box center [543, 266] width 37 height 17
click at [891, 44] on icon "close" at bounding box center [886, 43] width 17 height 17
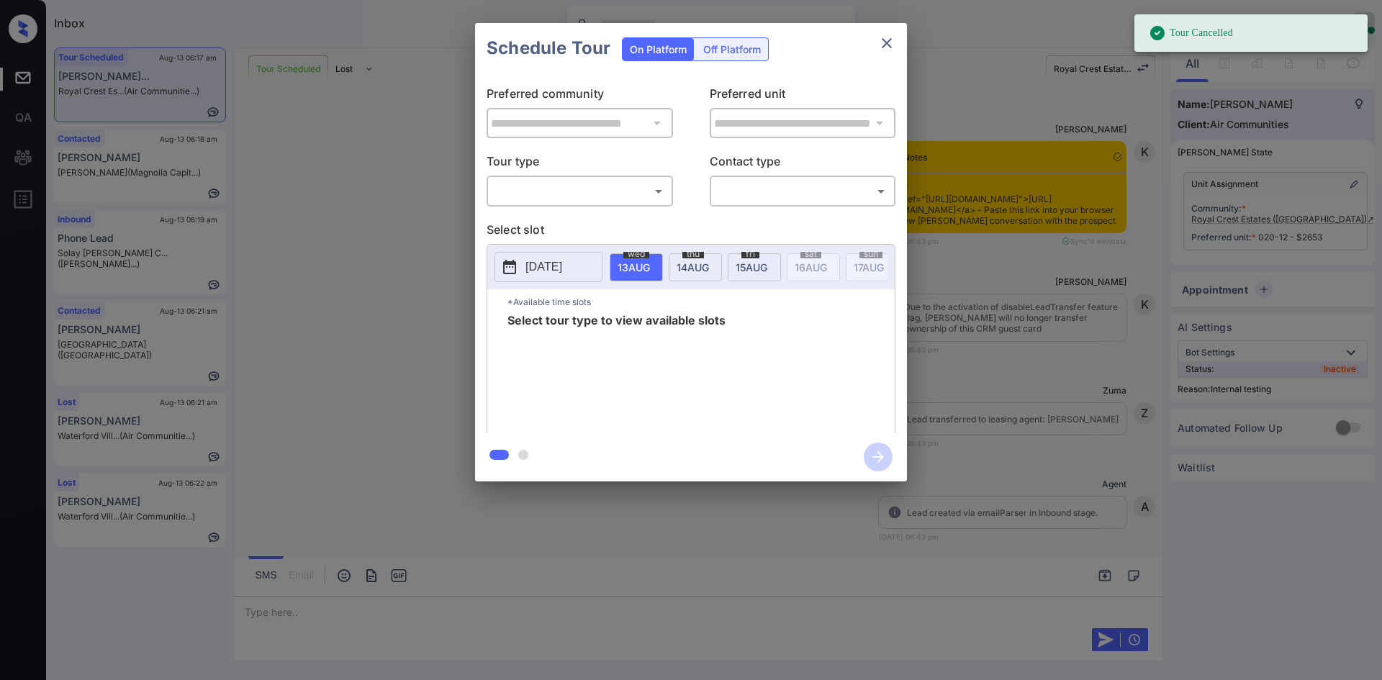
scroll to position [18831, 0]
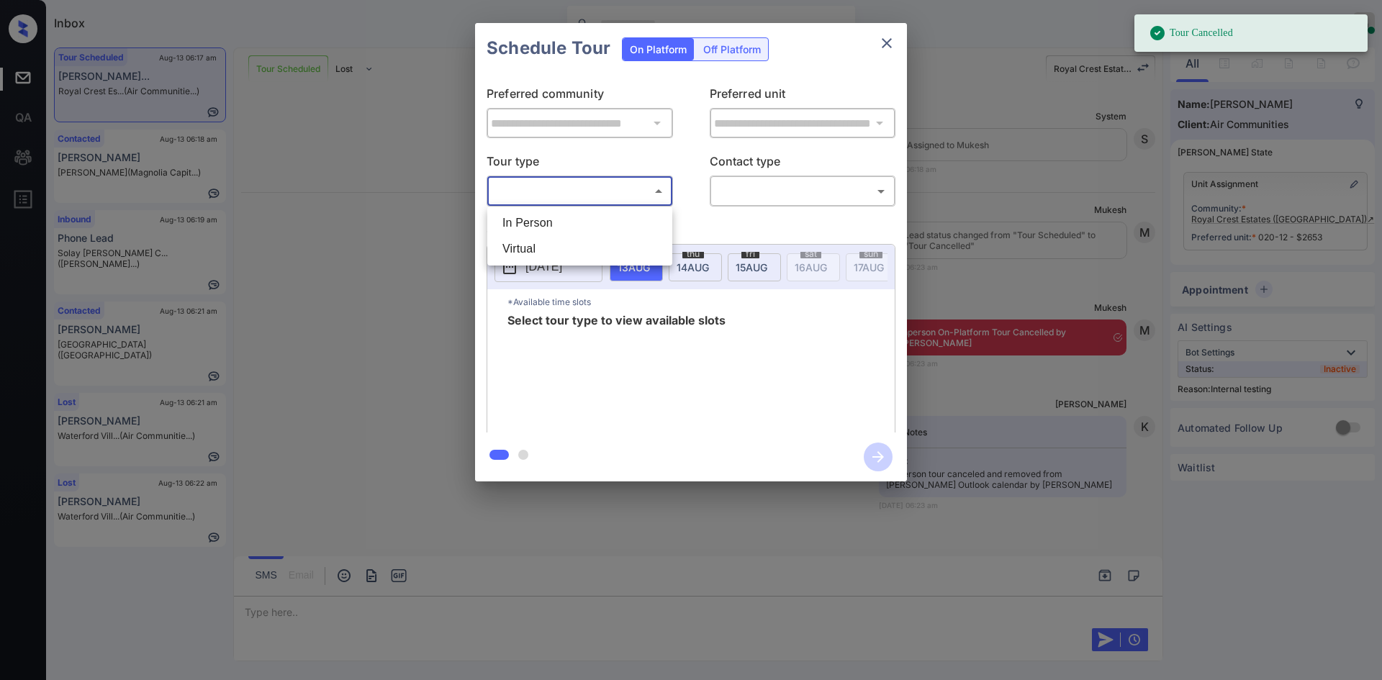
drag, startPoint x: 596, startPoint y: 191, endPoint x: 543, endPoint y: 260, distance: 87.2
click at [543, 260] on body "Tour Cancelled Inbox Mukesh Online Set yourself offline Set yourself on break P…" at bounding box center [691, 340] width 1382 height 680
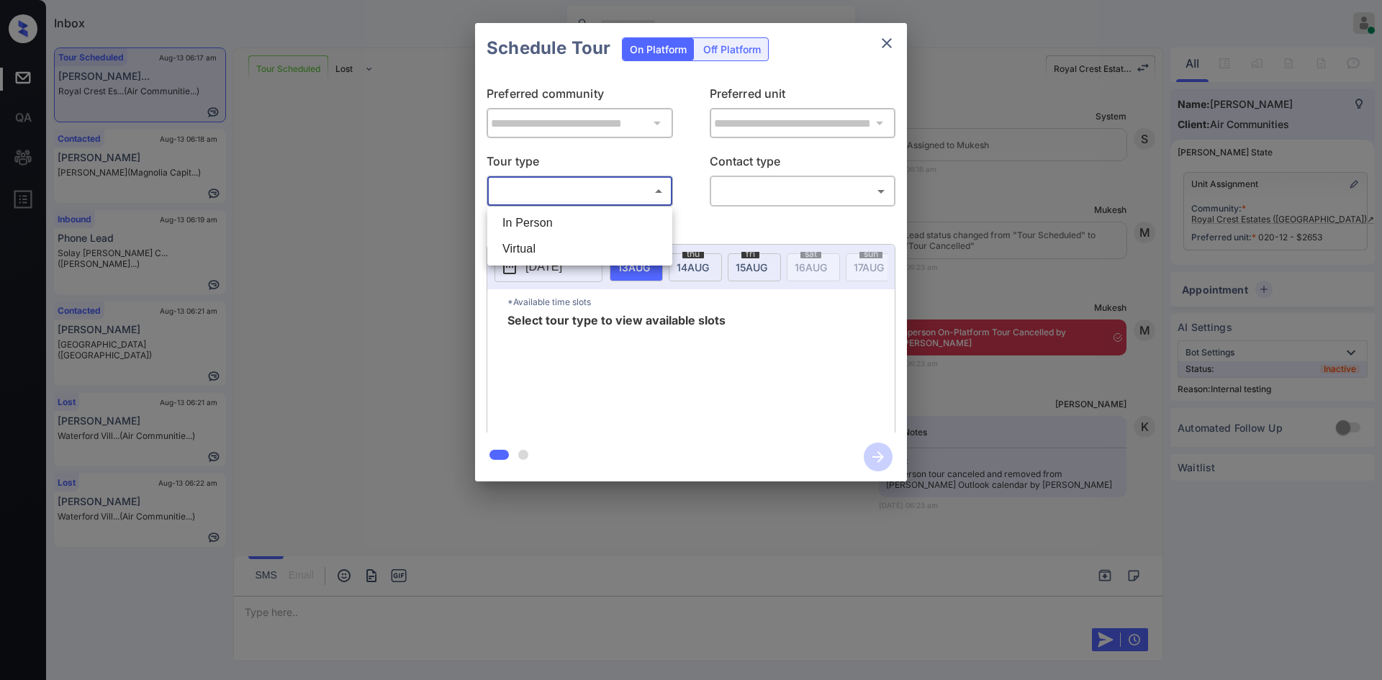
click at [538, 250] on li "Virtual" at bounding box center [580, 249] width 178 height 26
type input "*******"
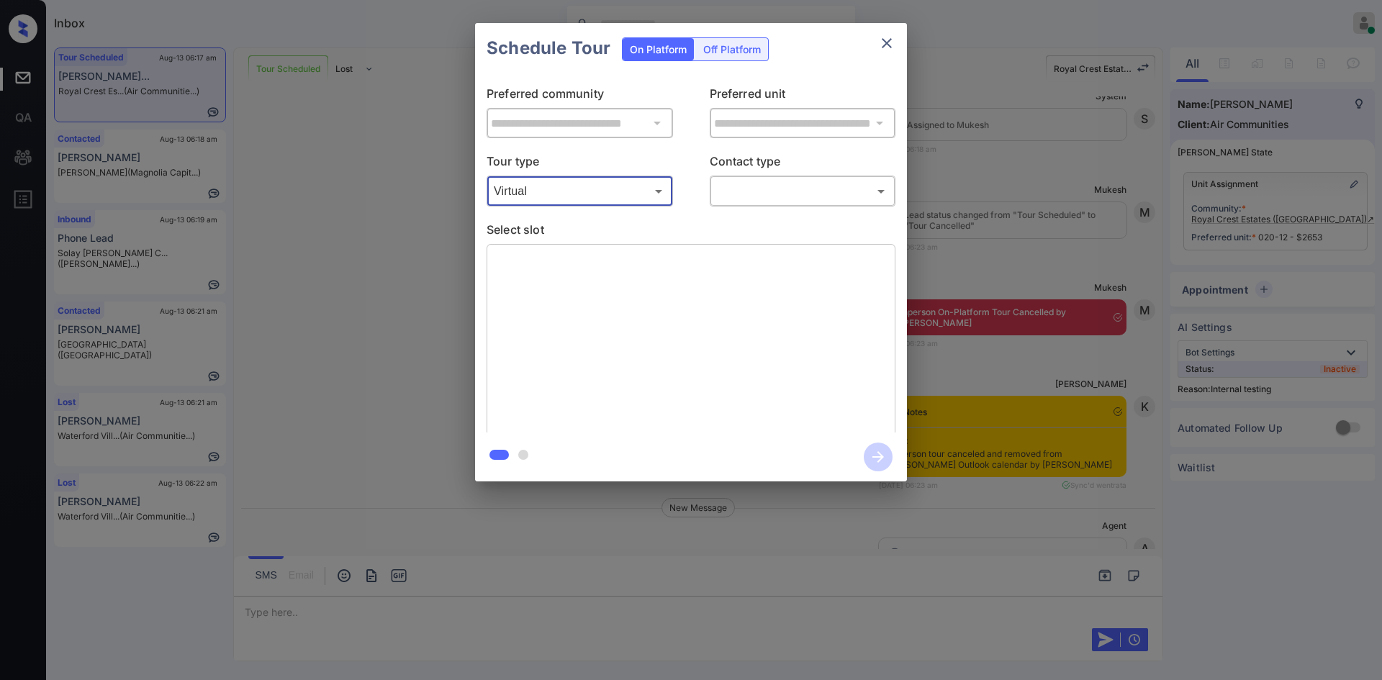
scroll to position [19033, 0]
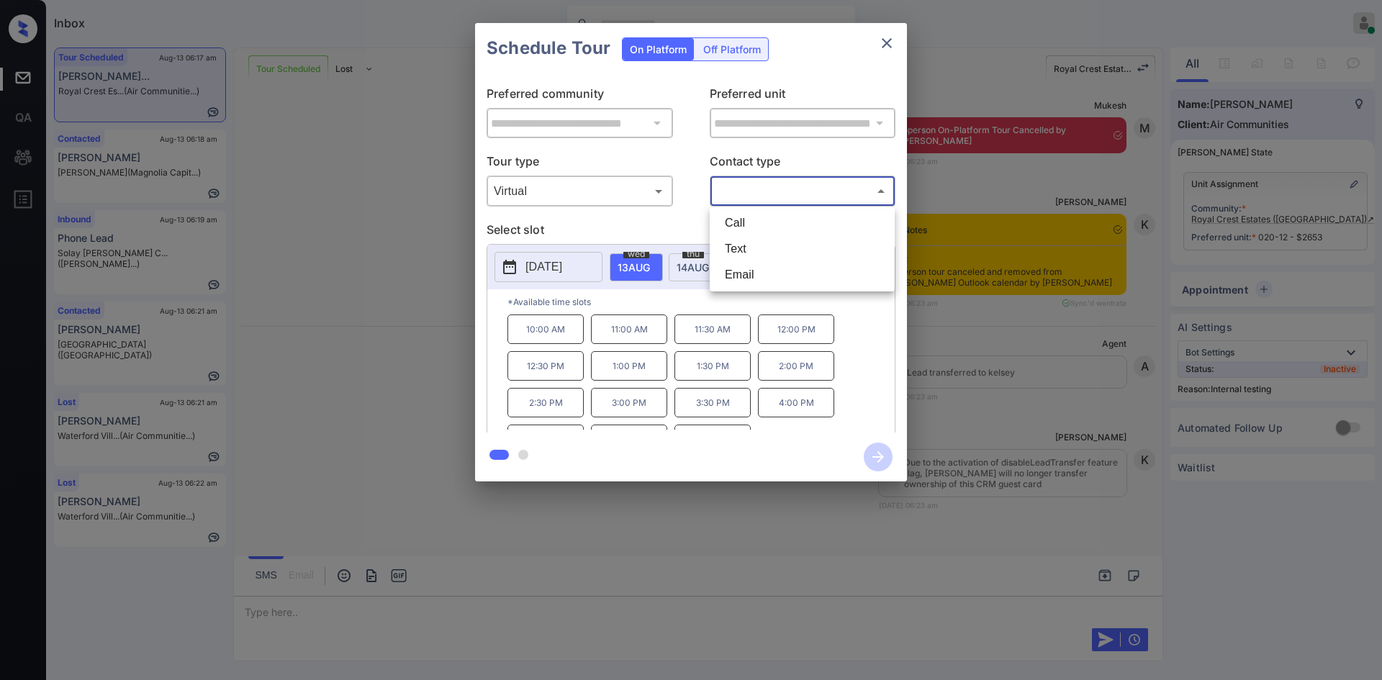
drag, startPoint x: 751, startPoint y: 191, endPoint x: 759, endPoint y: 257, distance: 66.8
click at [759, 257] on body "Inbox Mukesh Online Set yourself offline Set yourself on break Profile Switch t…" at bounding box center [691, 340] width 1382 height 680
click at [759, 257] on li "Text" at bounding box center [802, 249] width 178 height 26
type input "****"
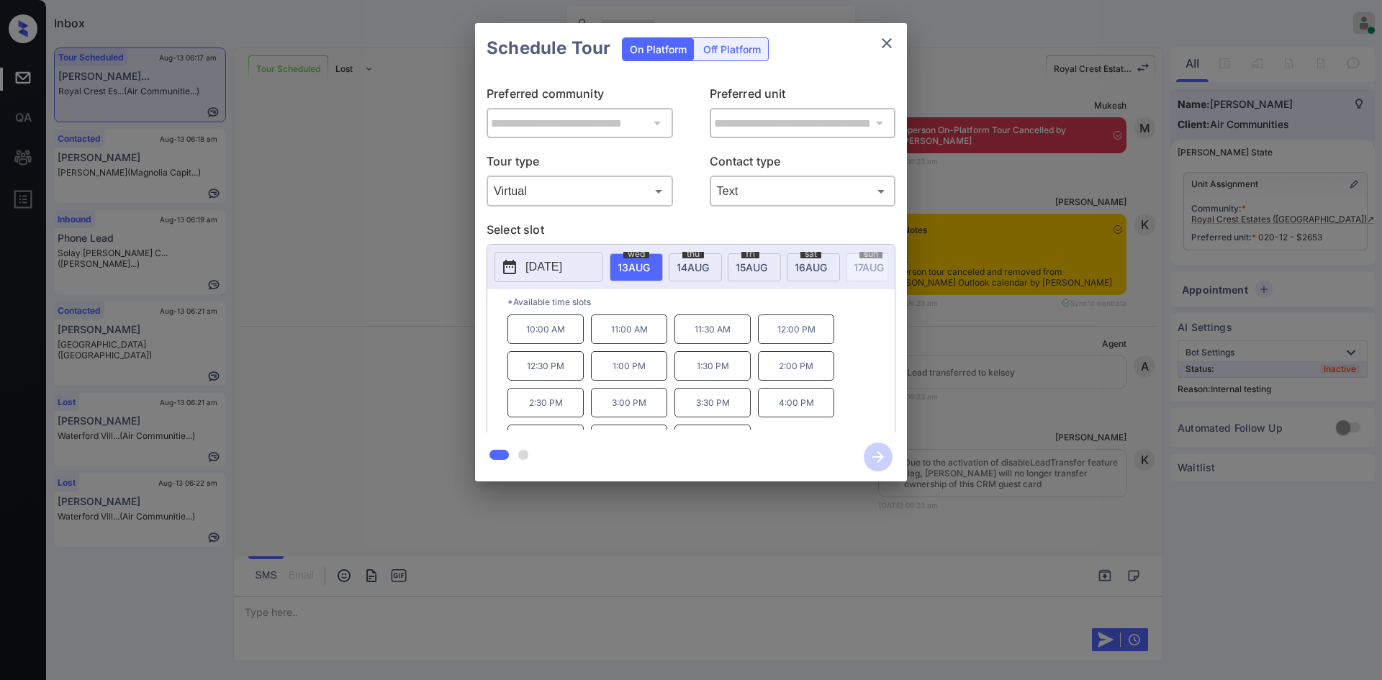
click at [561, 335] on p "10:00 AM" at bounding box center [545, 329] width 76 height 30
click at [871, 448] on icon "button" at bounding box center [877, 457] width 29 height 29
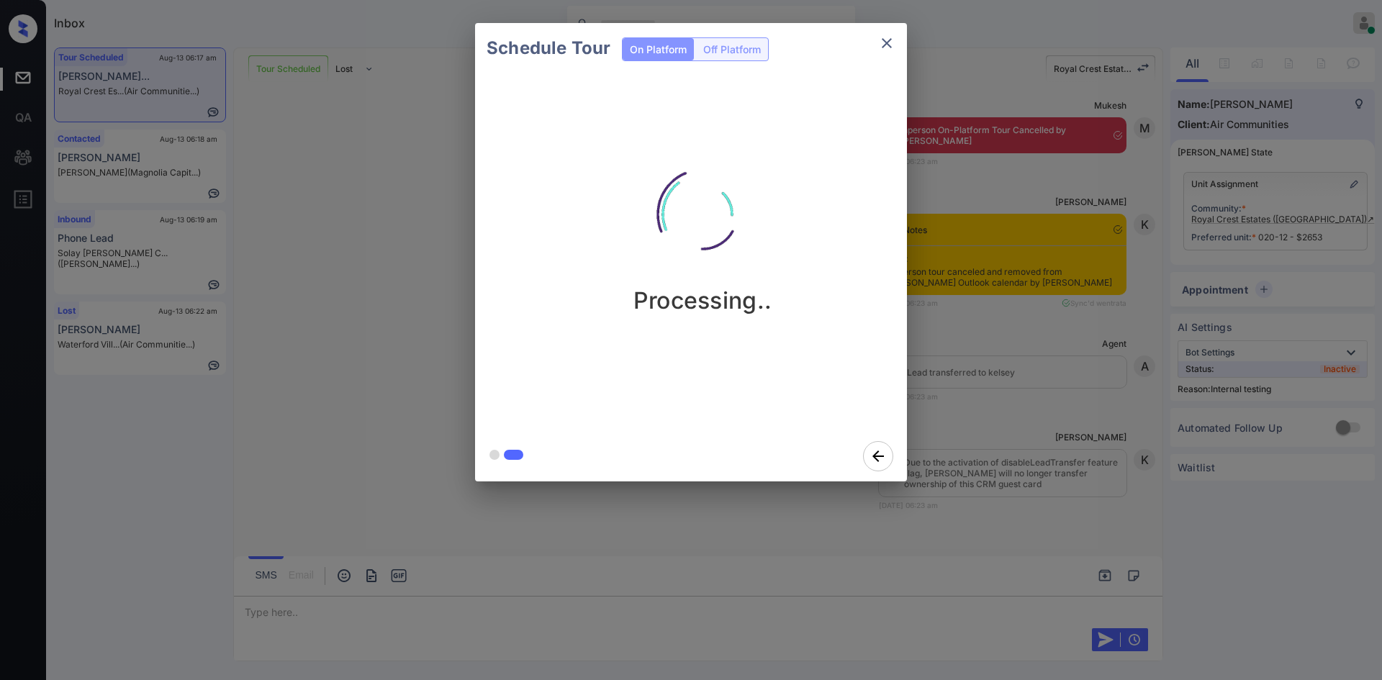
click at [1025, 192] on div "Schedule Tour On Platform Off Platform Processing.." at bounding box center [691, 252] width 1382 height 504
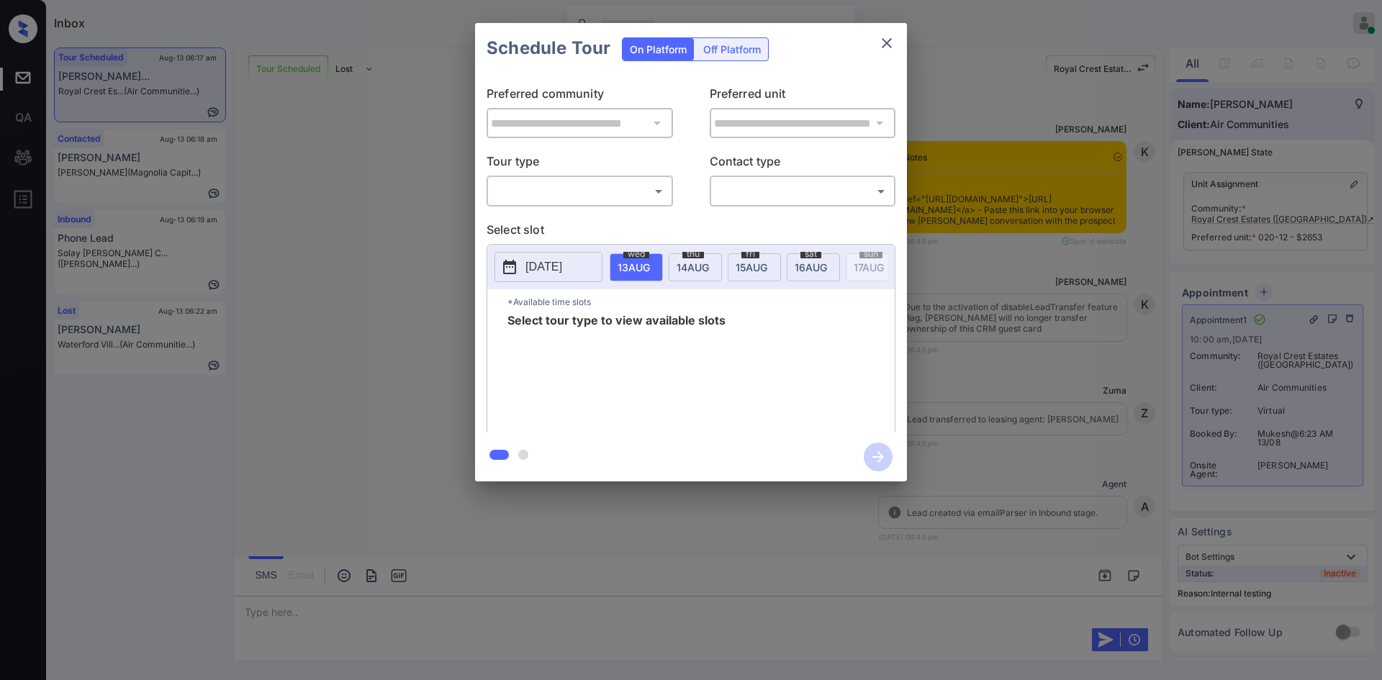
scroll to position [19354, 0]
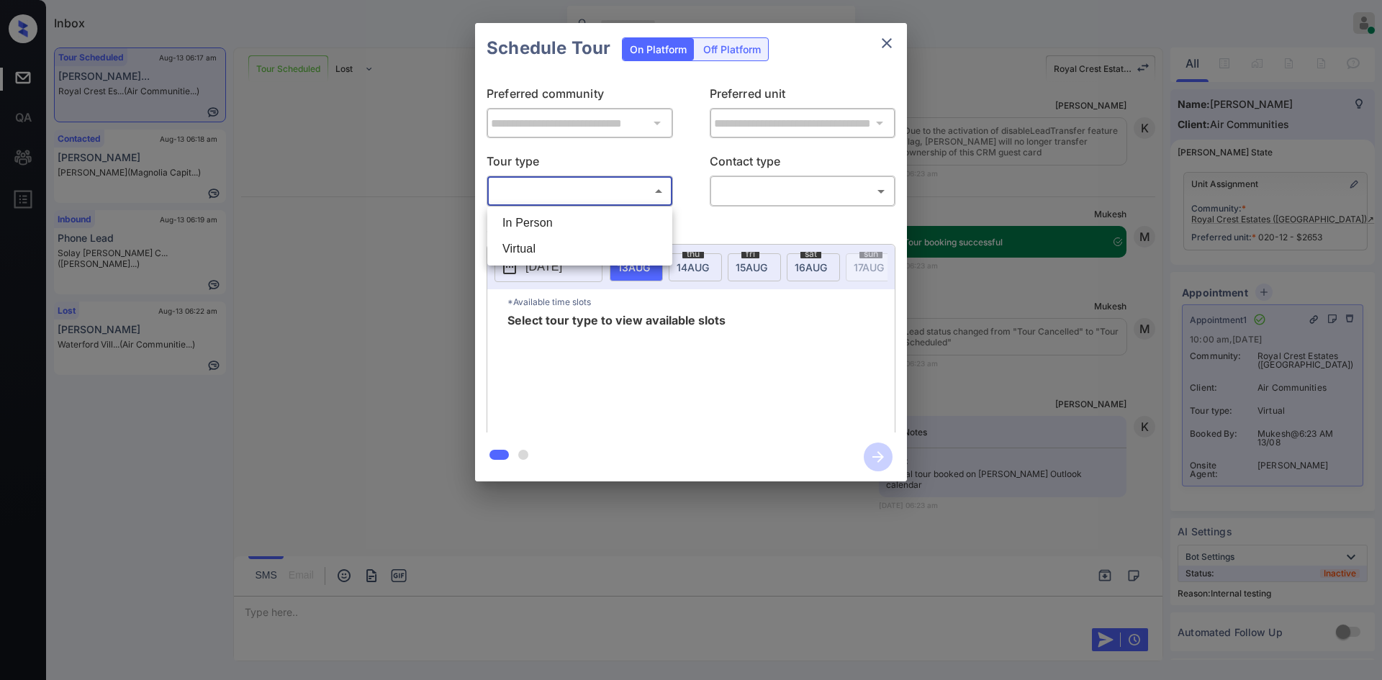
click at [549, 198] on body "Inbox Mukesh Online Set yourself offline Set yourself on break Profile Switch t…" at bounding box center [691, 340] width 1382 height 680
click at [882, 40] on div at bounding box center [691, 340] width 1382 height 680
click at [886, 43] on icon "close" at bounding box center [886, 43] width 10 height 10
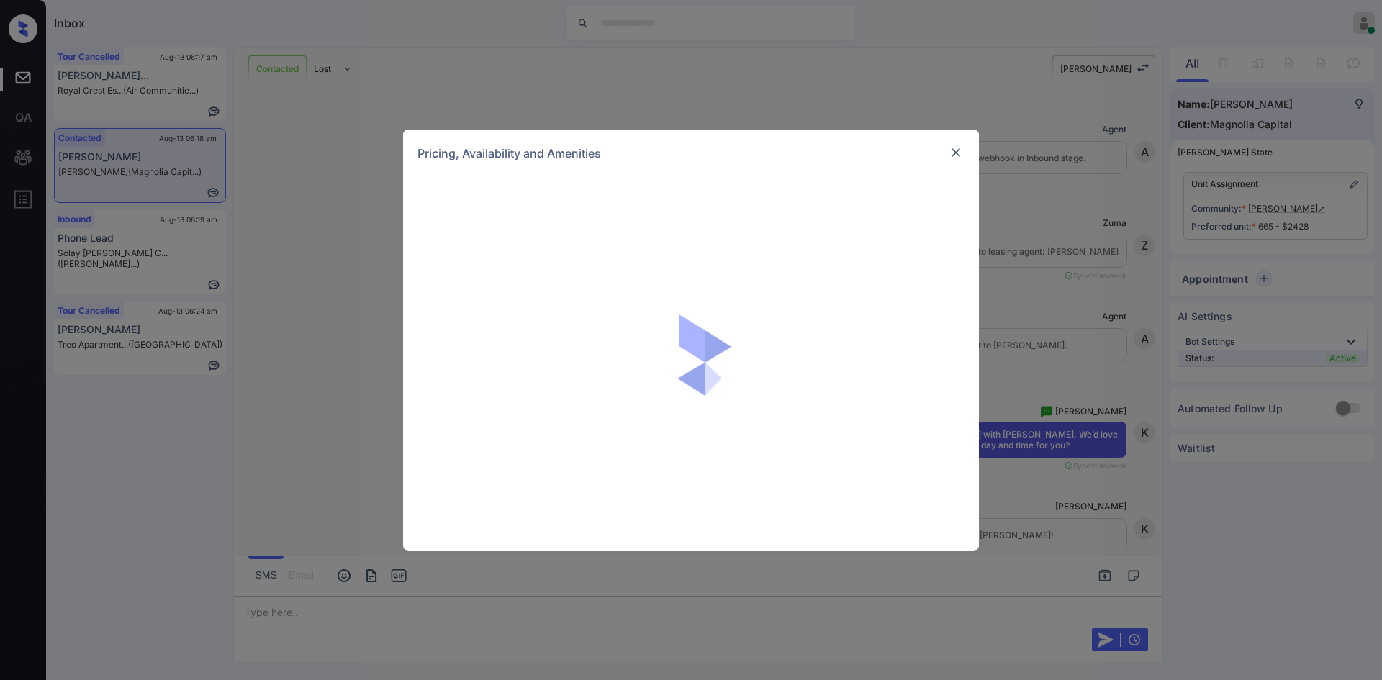
scroll to position [799, 0]
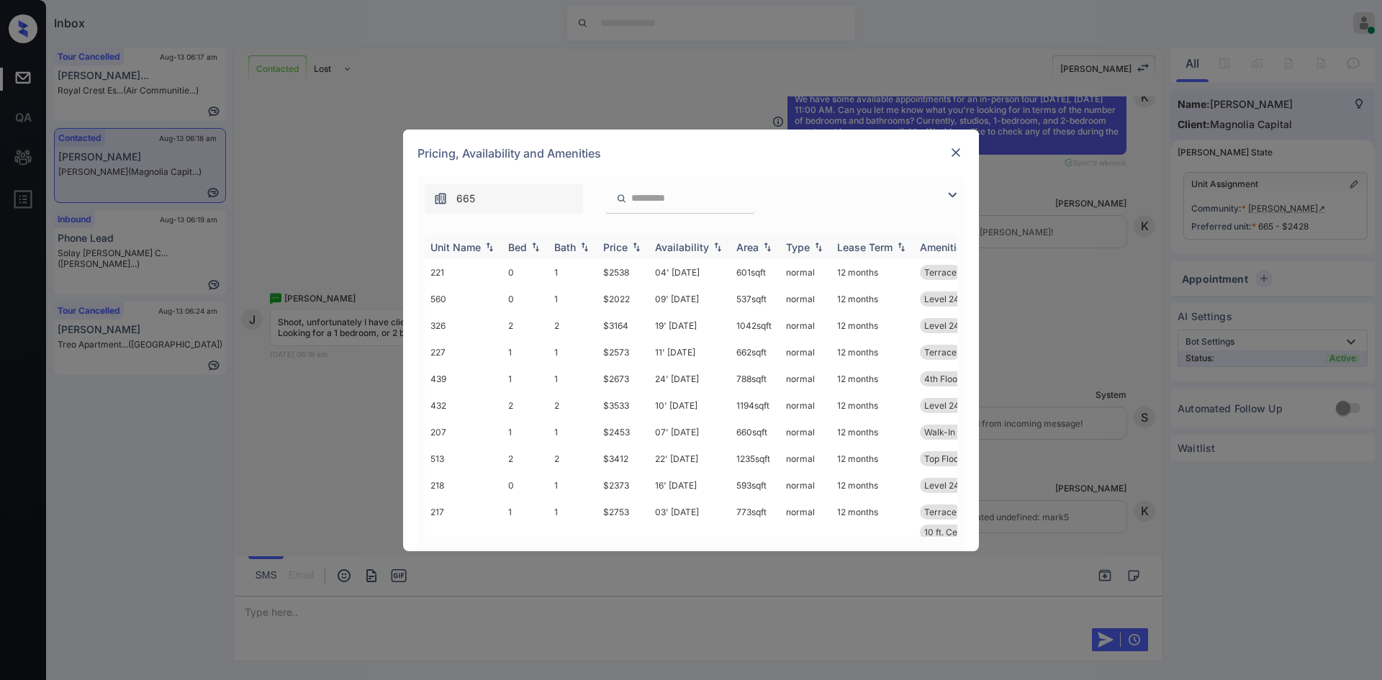
click at [632, 248] on img at bounding box center [636, 247] width 14 height 10
click at [632, 248] on img at bounding box center [636, 247] width 14 height 11
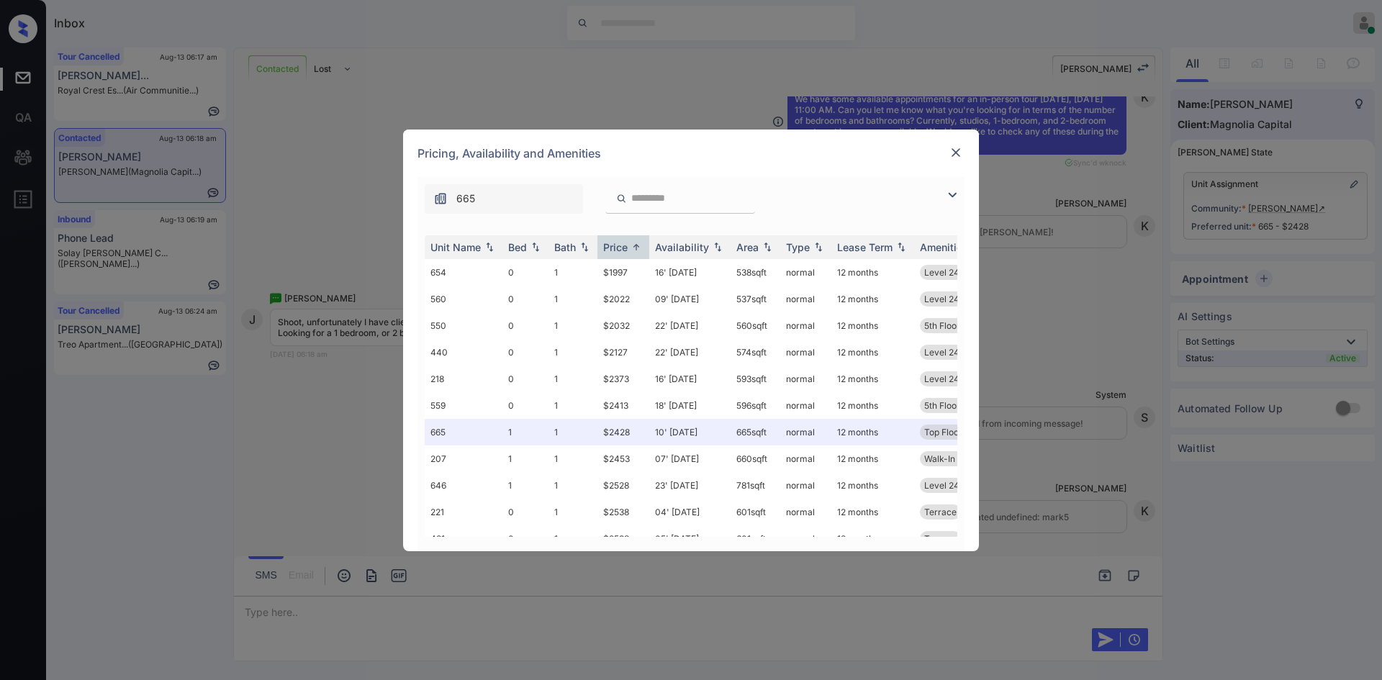
click at [958, 158] on img at bounding box center [955, 152] width 14 height 14
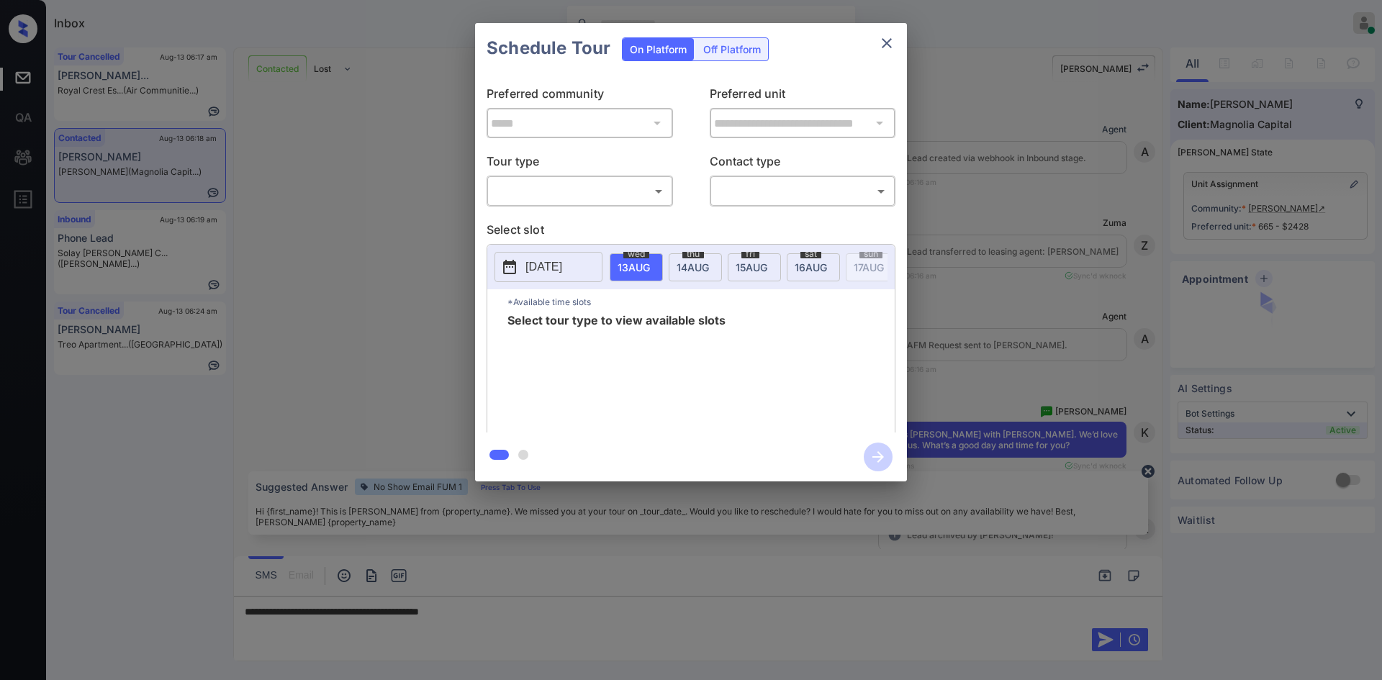
scroll to position [1127, 0]
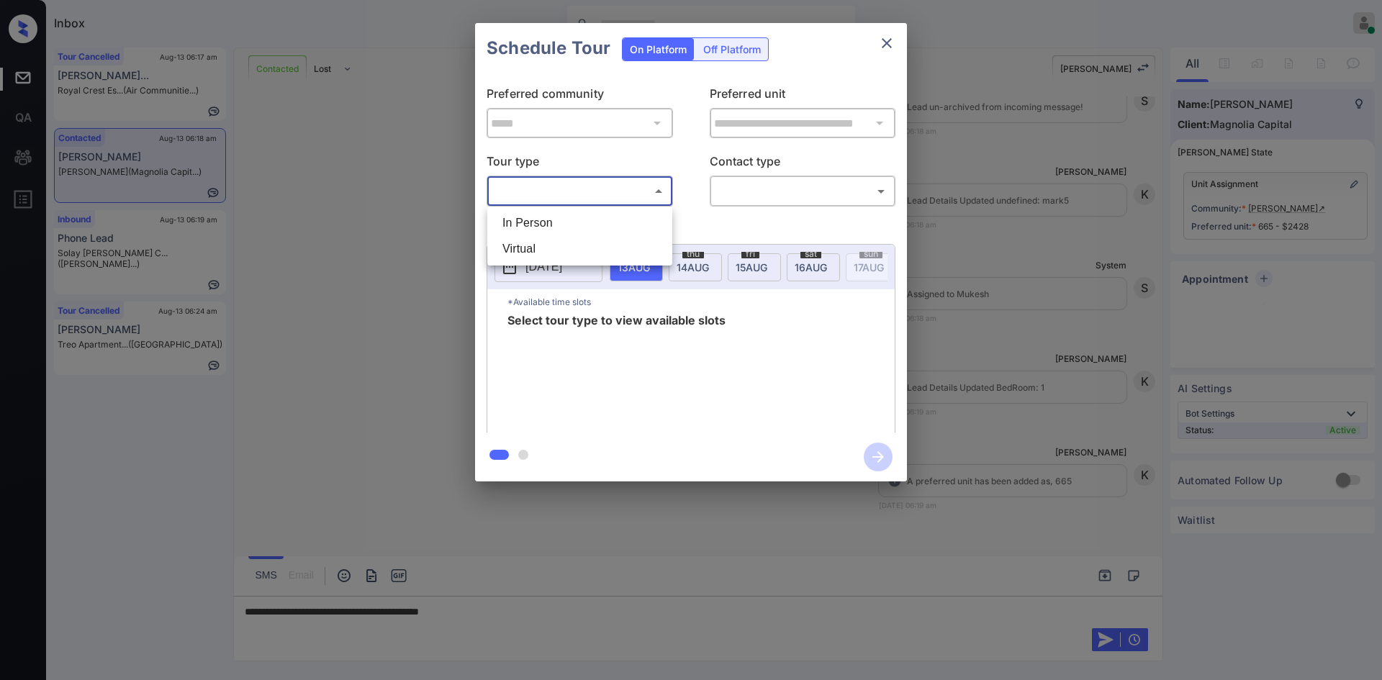
click at [598, 186] on body "Inbox Mukesh Online Set yourself offline Set yourself on break Profile Switch t…" at bounding box center [691, 340] width 1382 height 680
click at [576, 213] on li "In Person" at bounding box center [580, 223] width 178 height 26
type input "********"
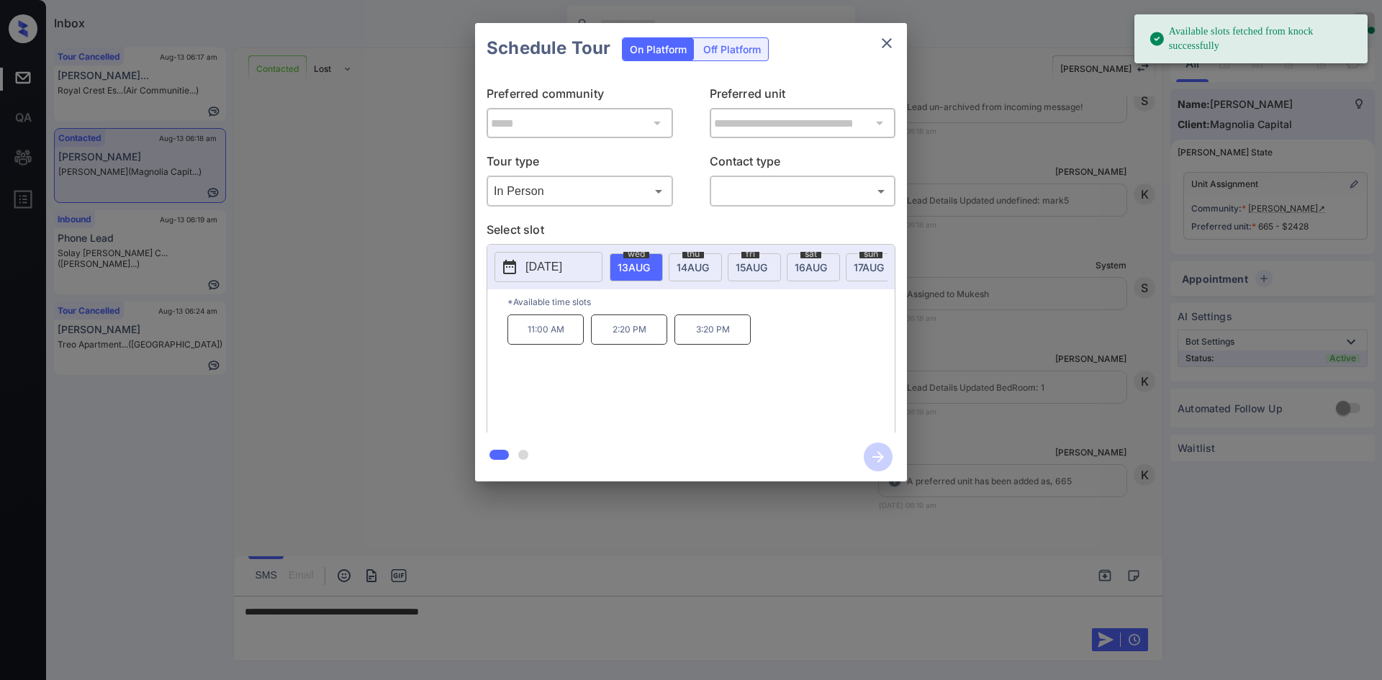
click at [650, 268] on span "17 AUG" at bounding box center [633, 267] width 32 height 12
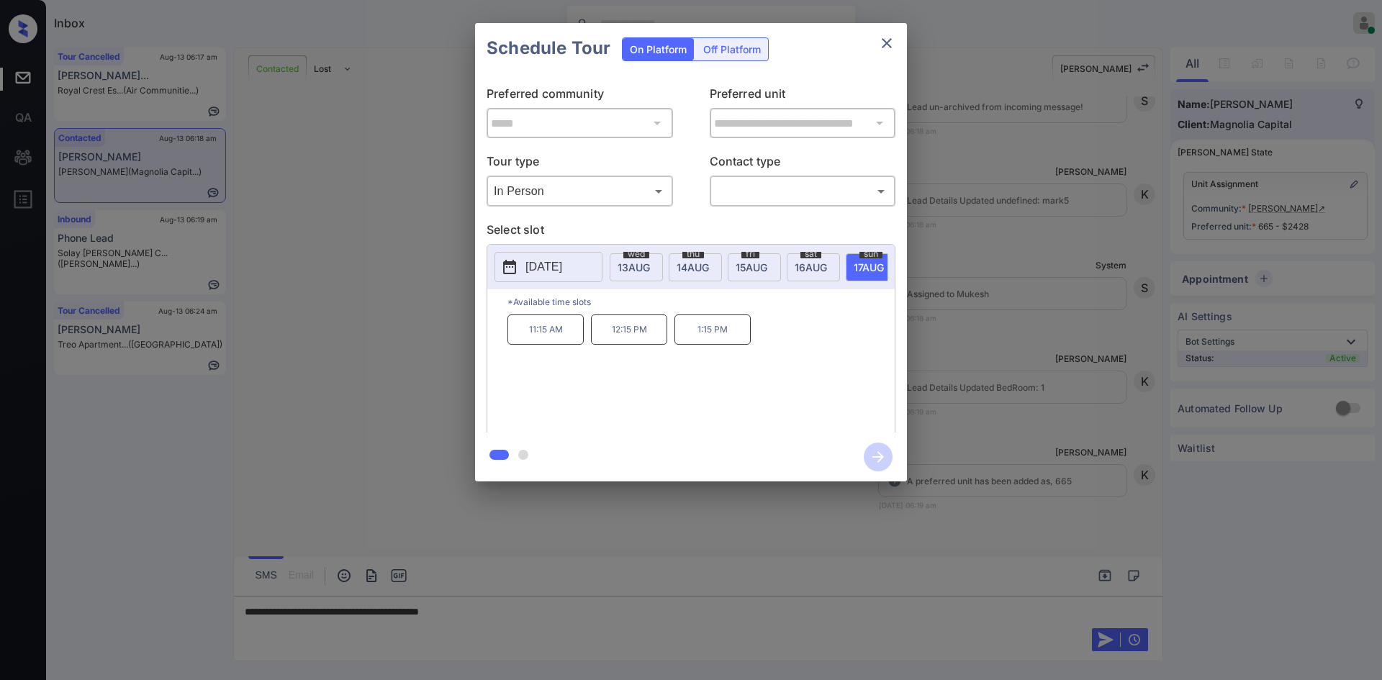
click at [992, 312] on div "**********" at bounding box center [691, 252] width 1382 height 504
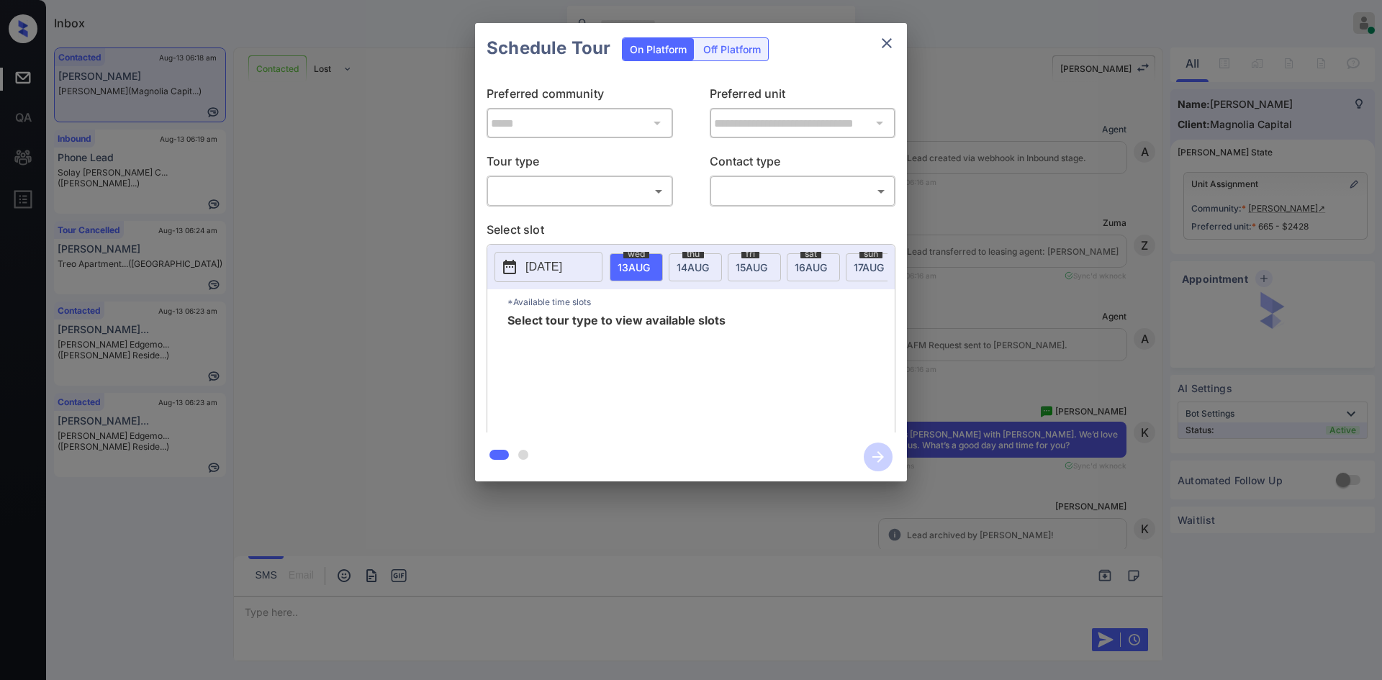
scroll to position [1223, 0]
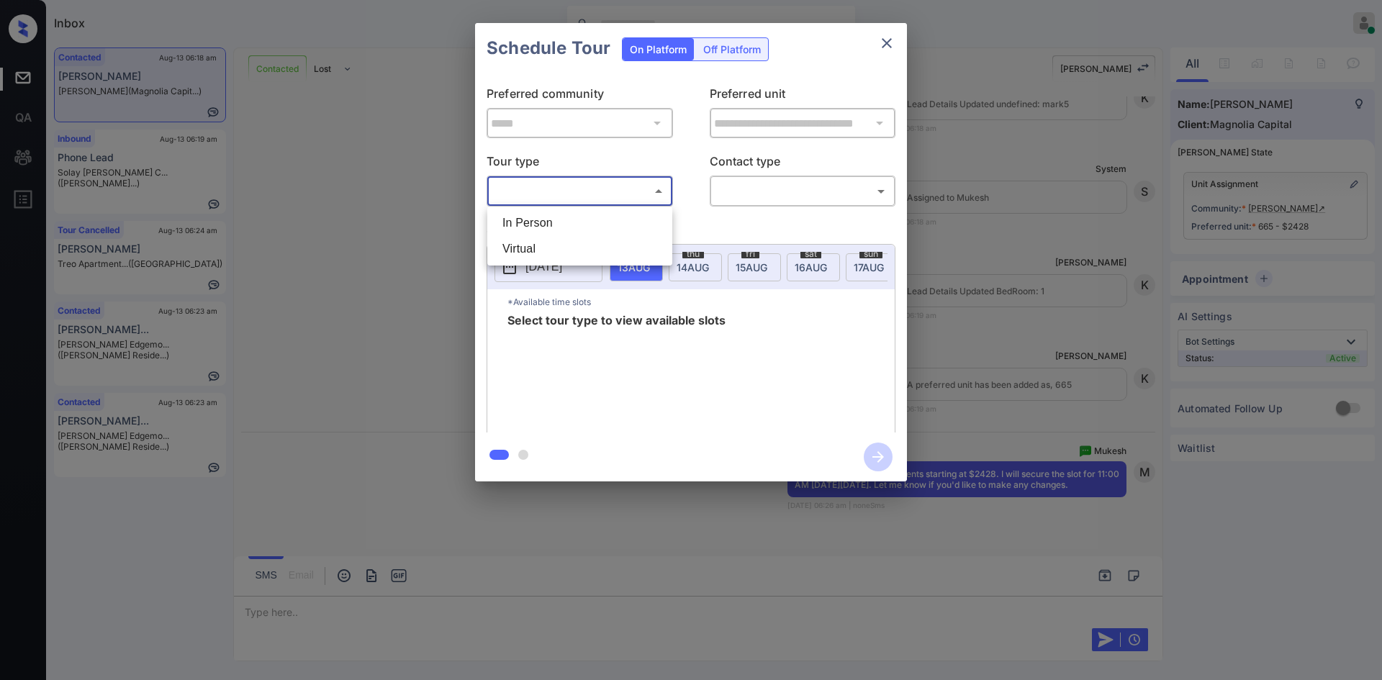
drag, startPoint x: 545, startPoint y: 194, endPoint x: 550, endPoint y: 226, distance: 32.2
click at [550, 226] on body "Inbox Mukesh Online Set yourself offline Set yourself on break Profile Switch t…" at bounding box center [691, 340] width 1382 height 680
click at [550, 226] on li "In Person" at bounding box center [580, 223] width 178 height 26
type input "********"
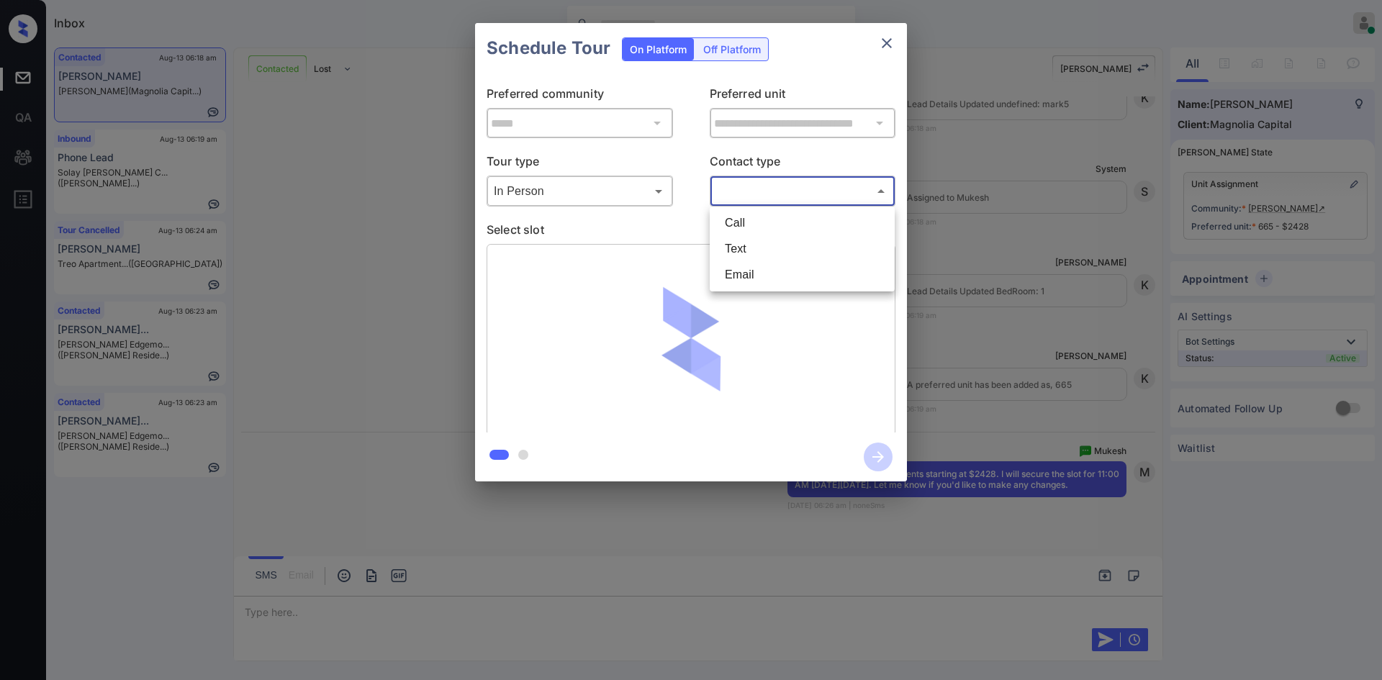
click at [744, 198] on body "Inbox Mukesh Online Set yourself offline Set yourself on break Profile Switch t…" at bounding box center [691, 340] width 1382 height 680
click at [748, 242] on li "Text" at bounding box center [802, 249] width 178 height 26
type input "****"
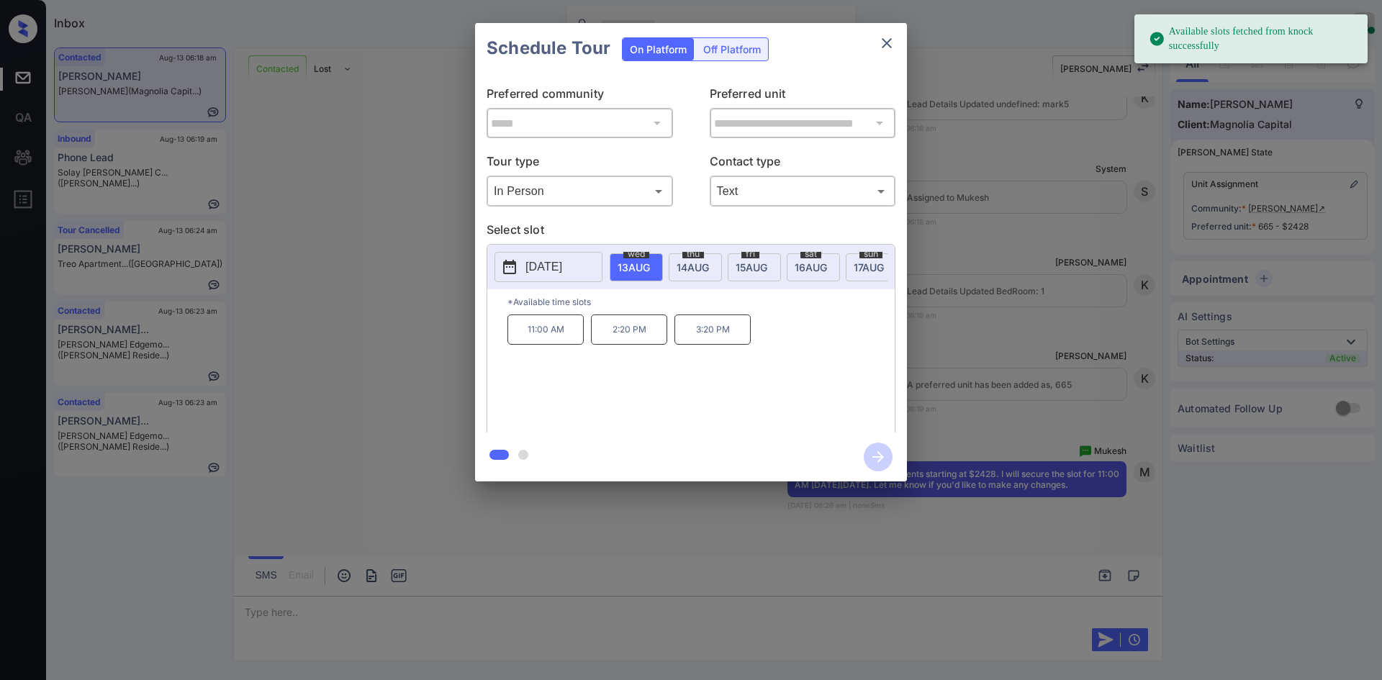
click at [853, 262] on div "sun 17 AUG" at bounding box center [871, 267] width 53 height 28
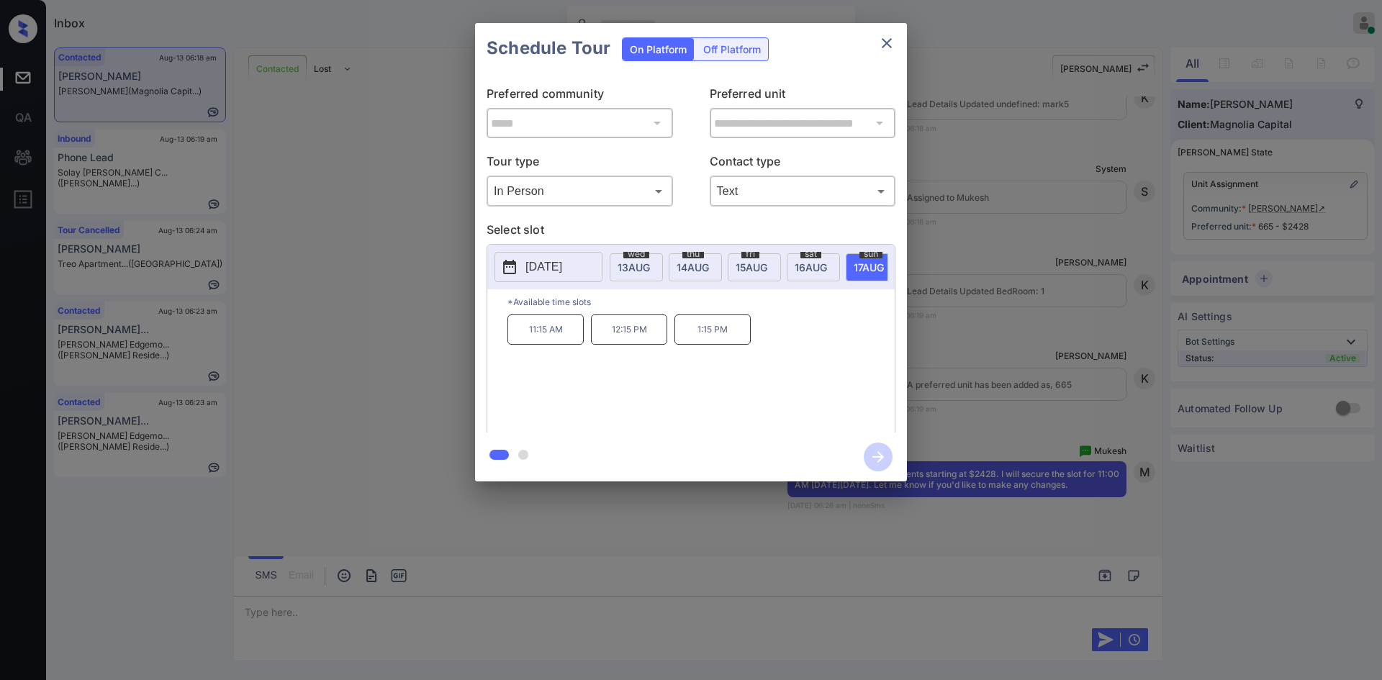
click at [553, 332] on p "11:15 AM" at bounding box center [545, 329] width 76 height 30
click at [877, 459] on icon "button" at bounding box center [877, 457] width 29 height 29
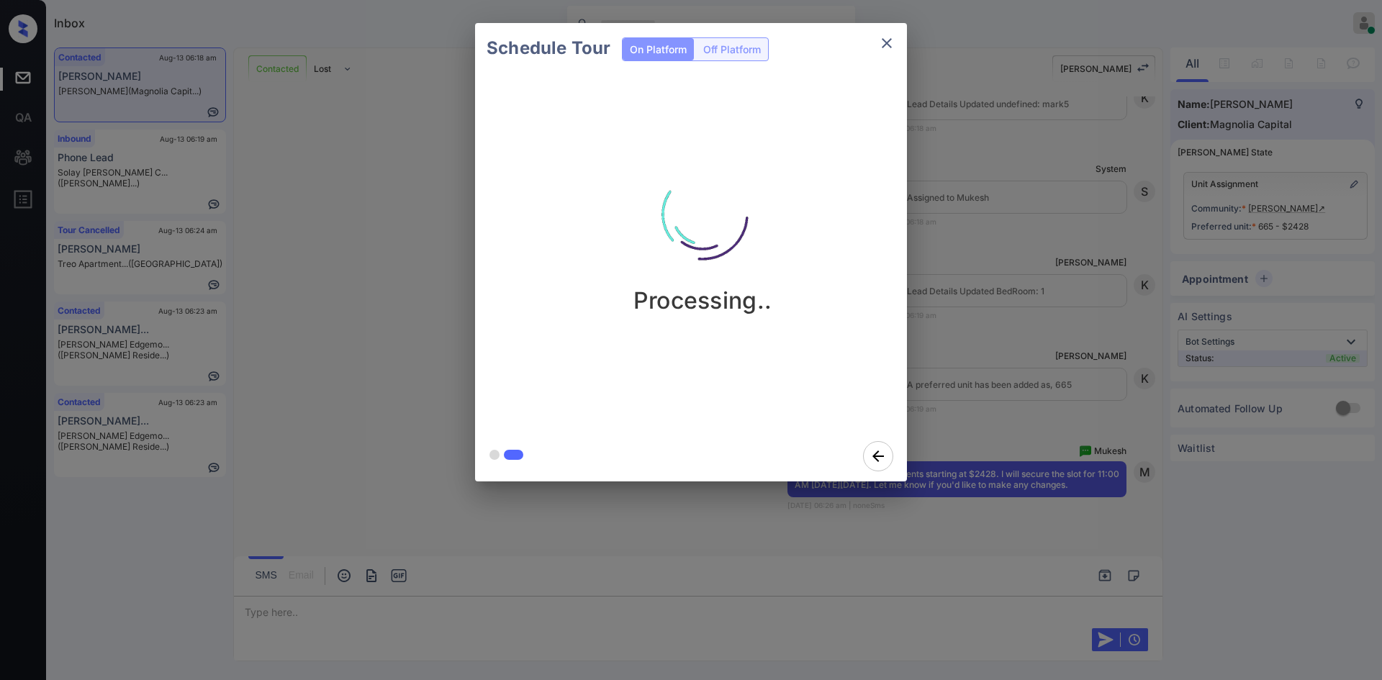
scroll to position [1413, 0]
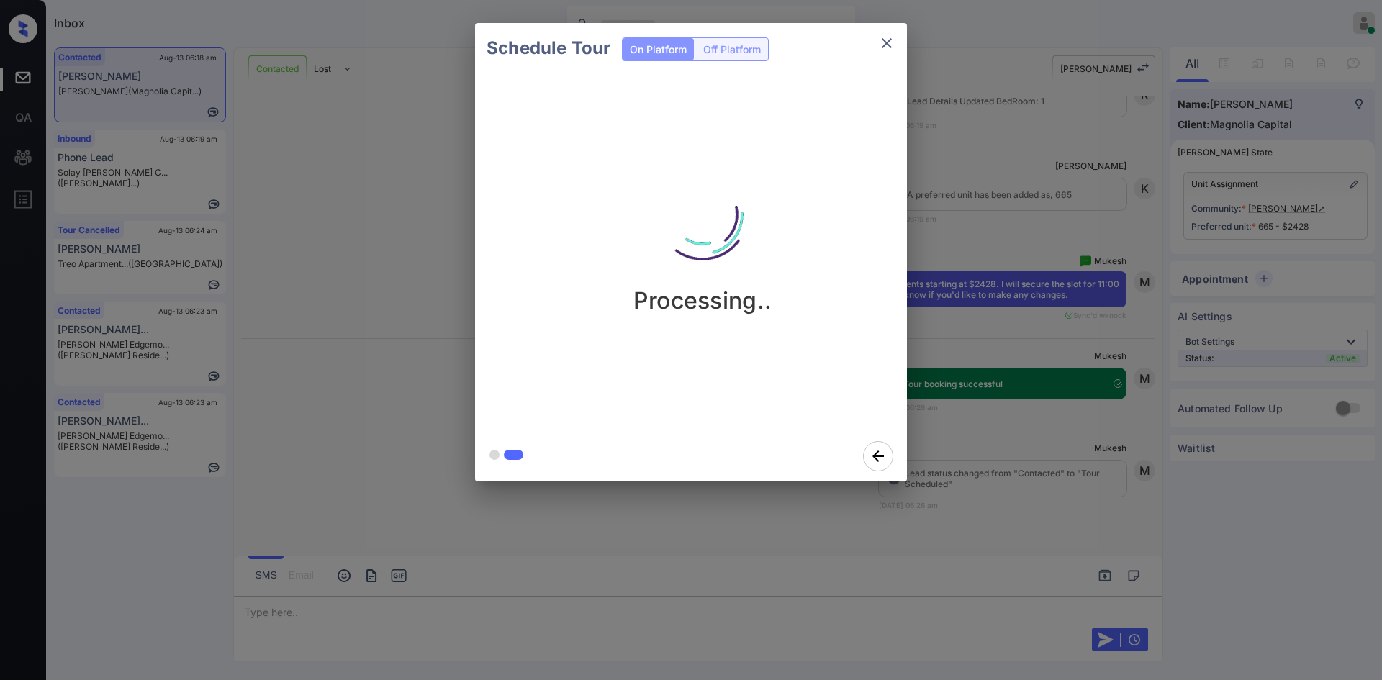
click at [972, 144] on div "Schedule Tour On Platform Off Platform Processing.." at bounding box center [691, 252] width 1382 height 504
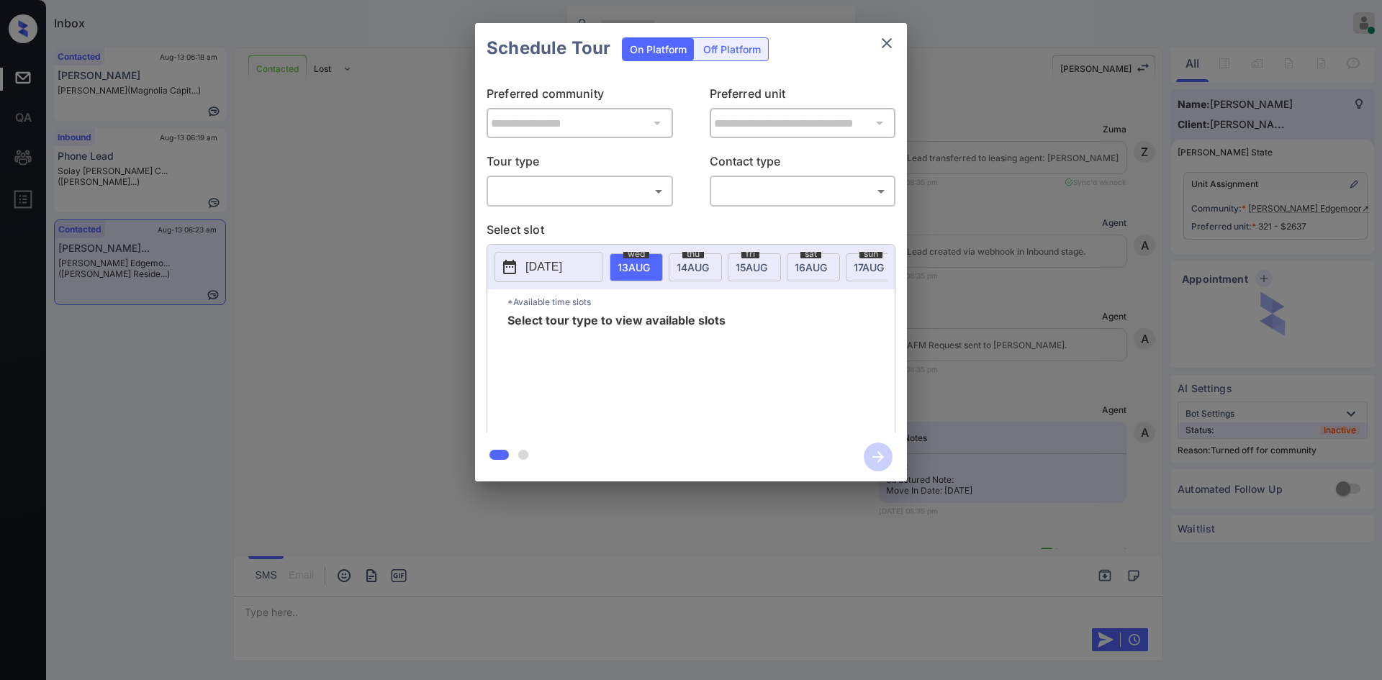
scroll to position [3946, 0]
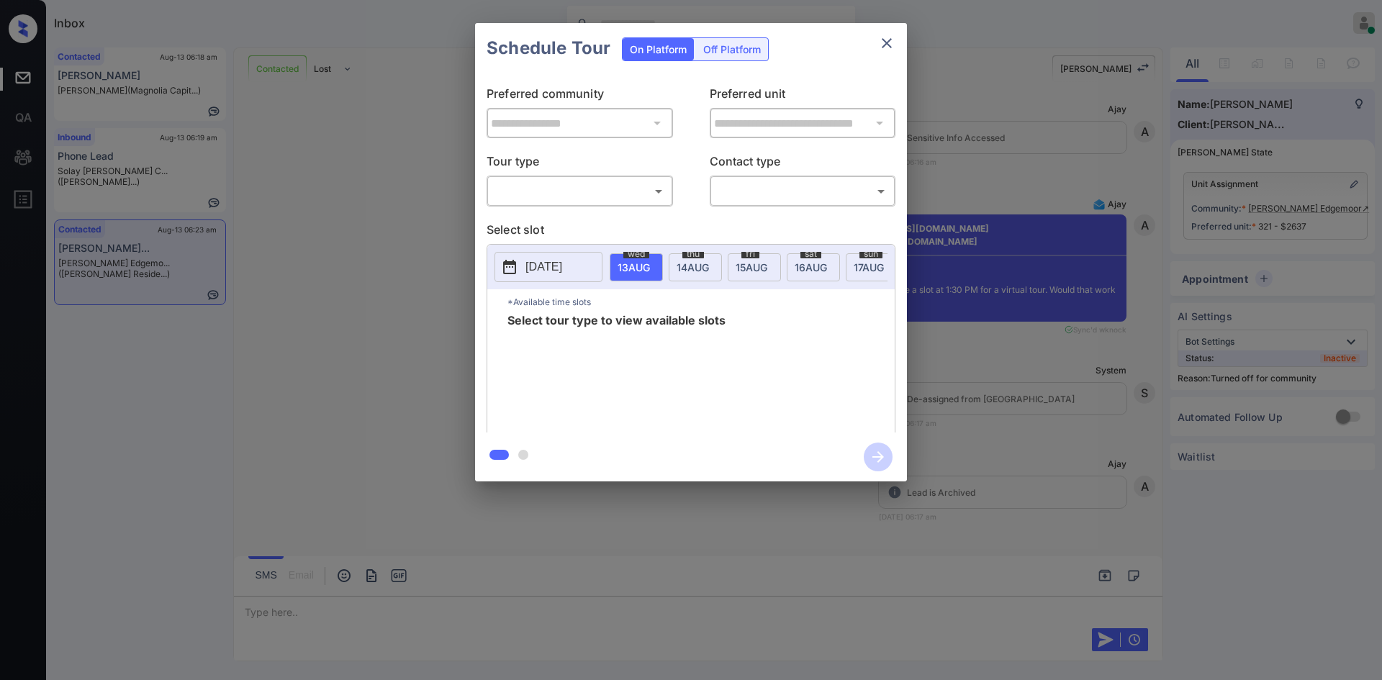
click at [625, 198] on body "Inbox Mukesh Online Set yourself offline Set yourself on break Profile Switch t…" at bounding box center [691, 340] width 1382 height 680
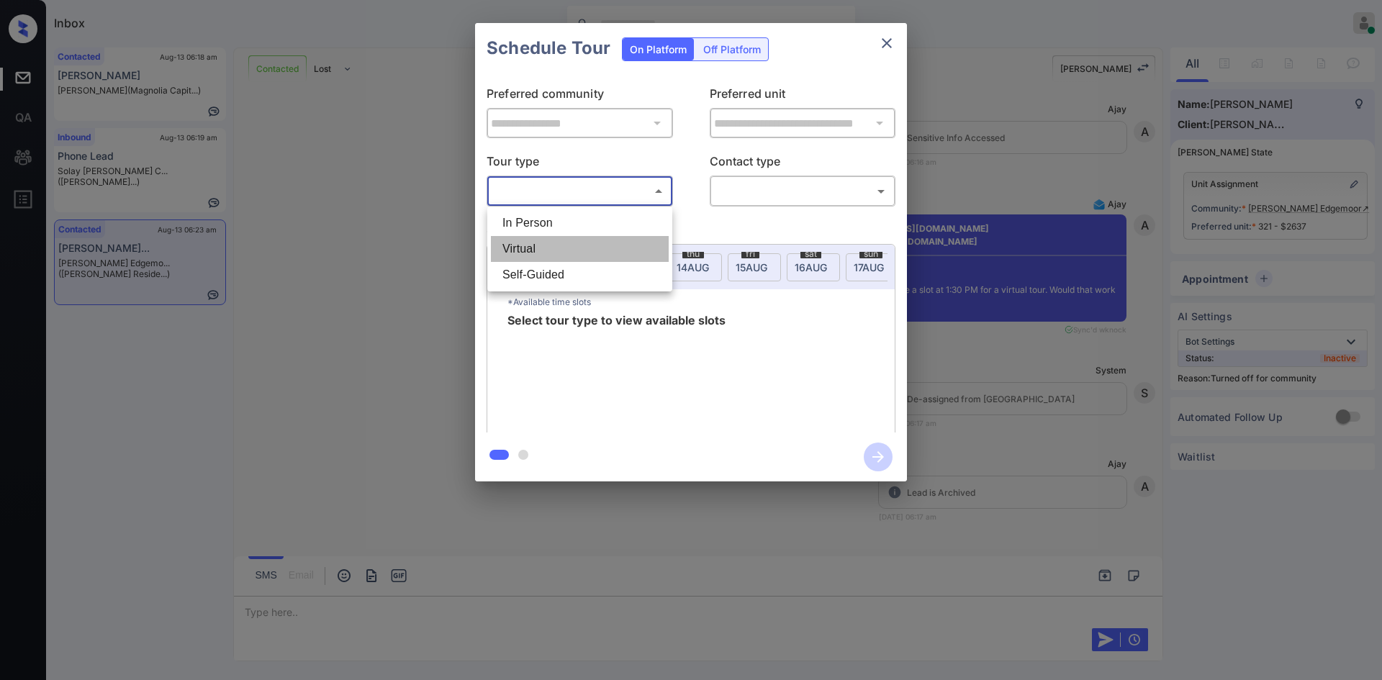
click at [557, 244] on li "Virtual" at bounding box center [580, 249] width 178 height 26
type input "*******"
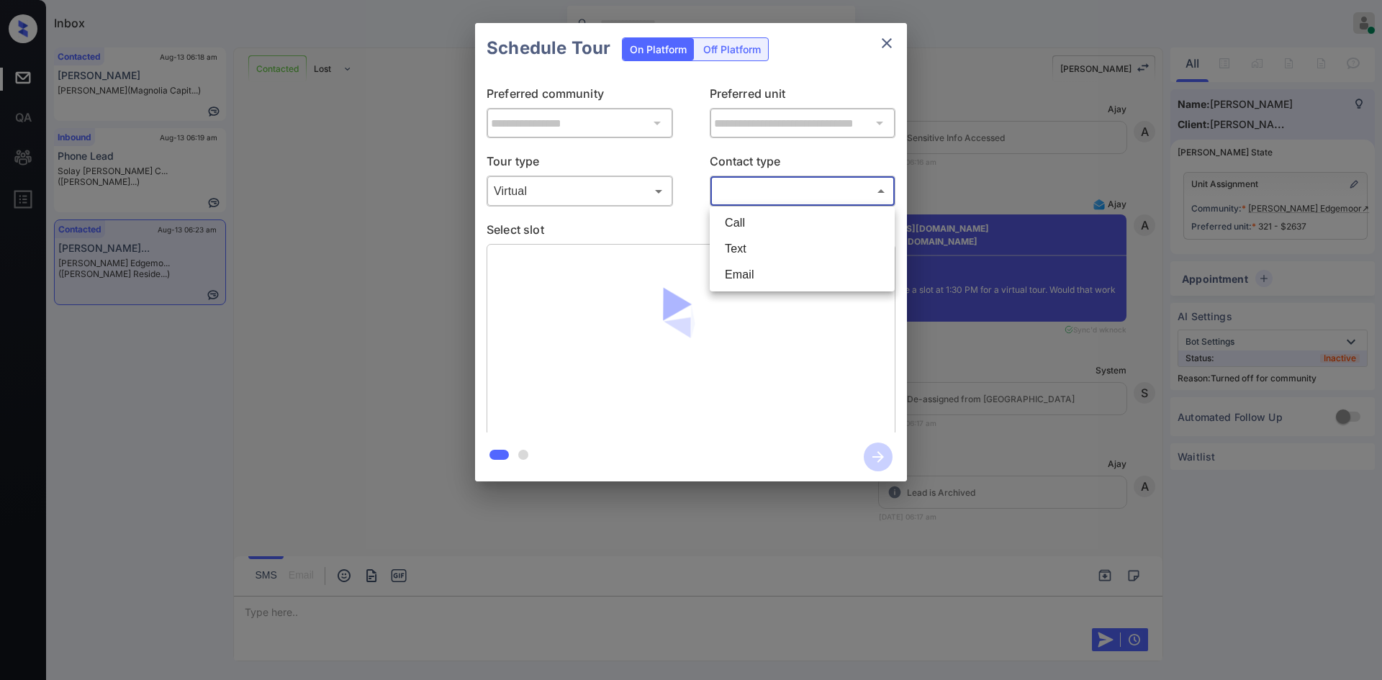
click at [821, 189] on body "Inbox Mukesh Online Set yourself offline Set yourself on break Profile Switch t…" at bounding box center [691, 340] width 1382 height 680
click at [779, 255] on li "Text" at bounding box center [802, 249] width 178 height 26
type input "****"
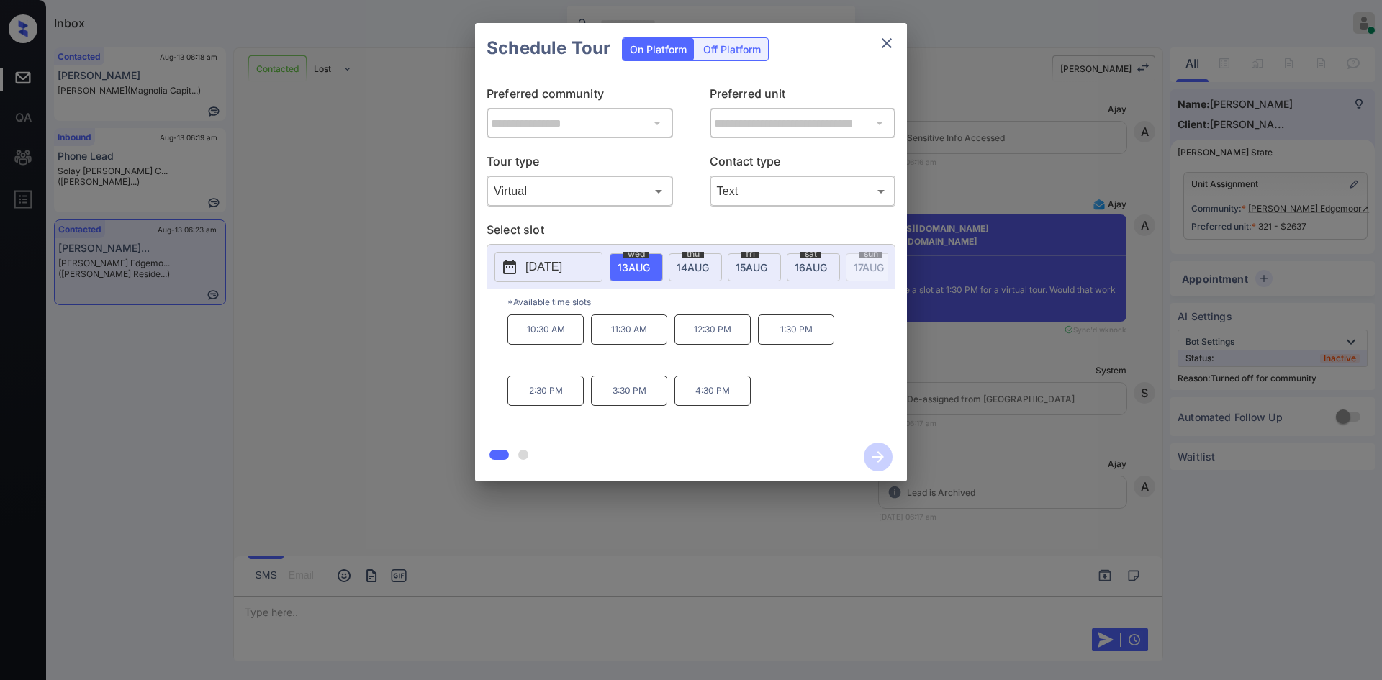
click at [789, 333] on p "1:30 PM" at bounding box center [796, 329] width 76 height 30
click at [879, 469] on icon "button" at bounding box center [877, 457] width 29 height 29
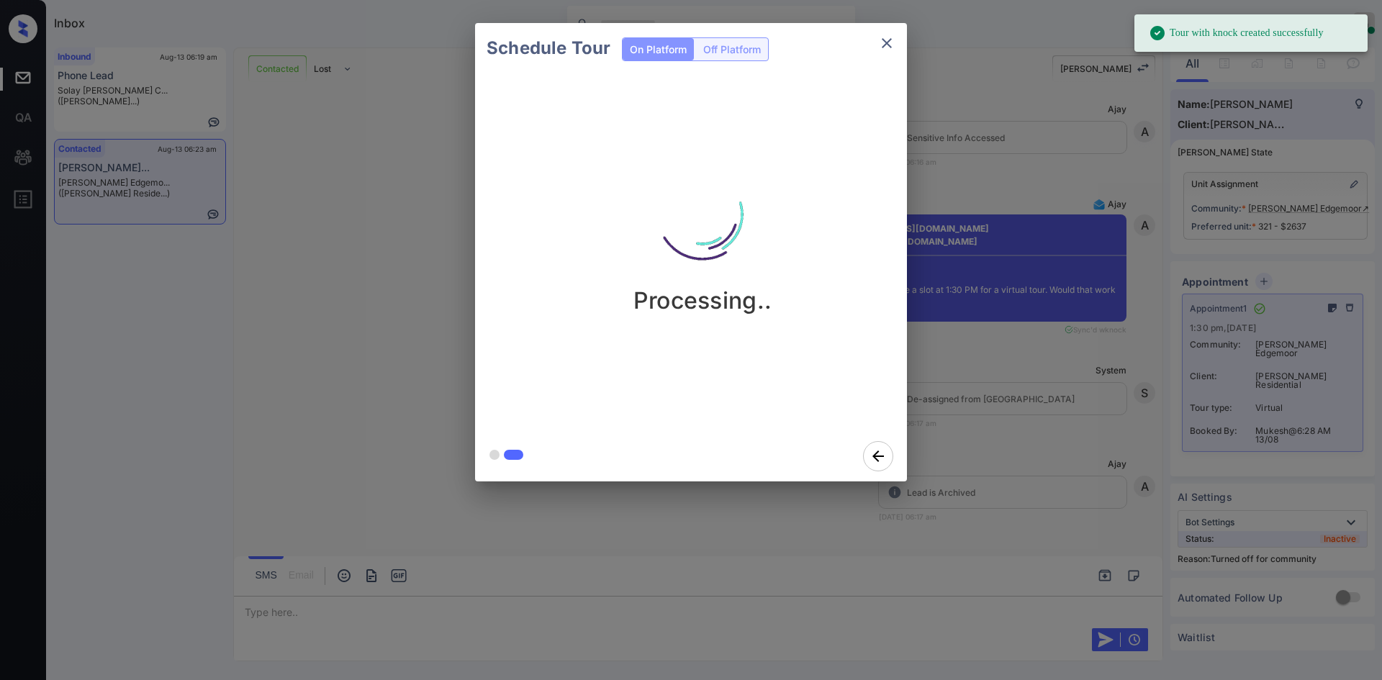
click at [997, 116] on div "Schedule Tour On Platform Off Platform Processing.." at bounding box center [691, 252] width 1382 height 504
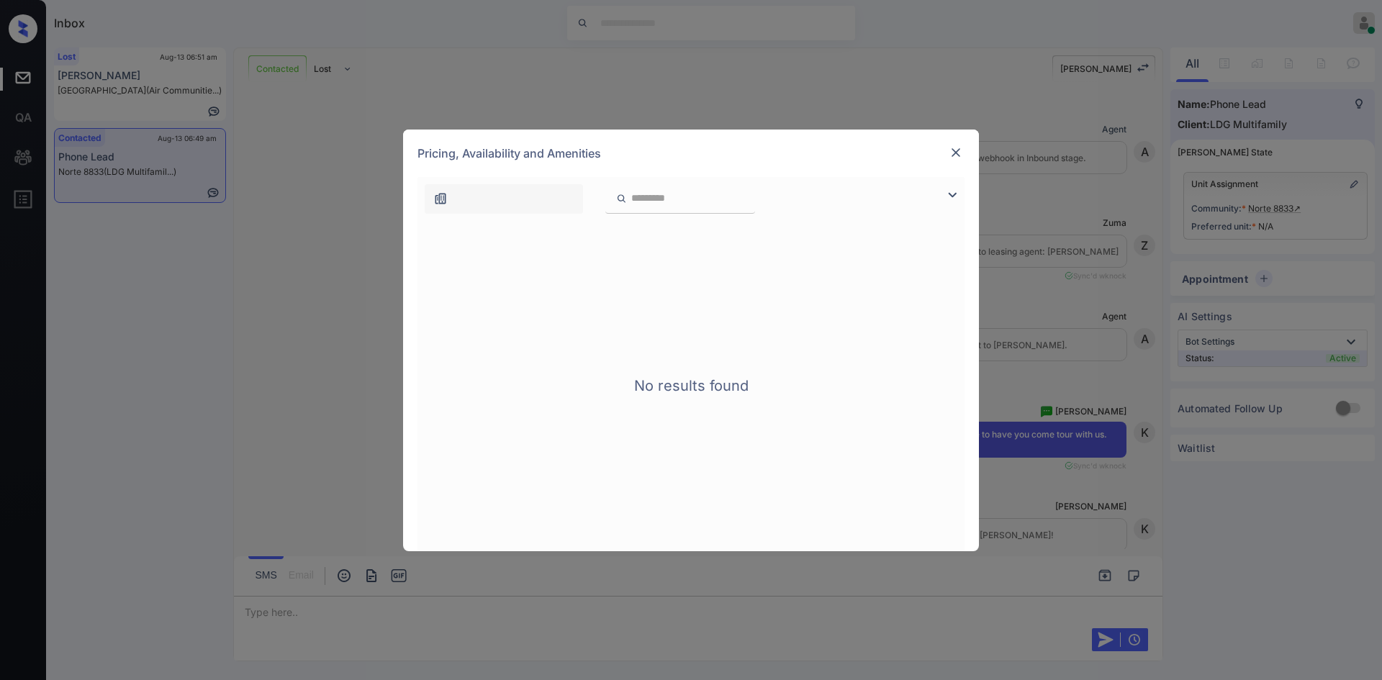
scroll to position [1073, 0]
click at [962, 153] on img at bounding box center [955, 152] width 14 height 14
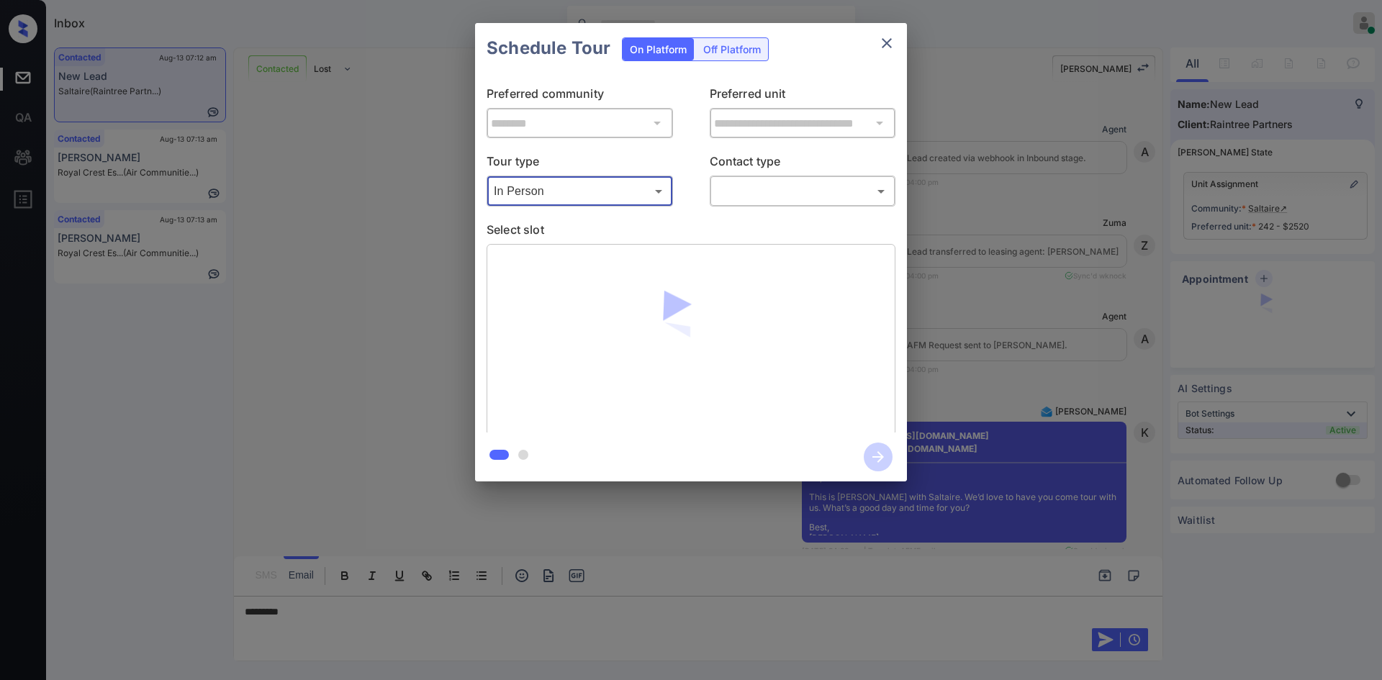
scroll to position [4001, 0]
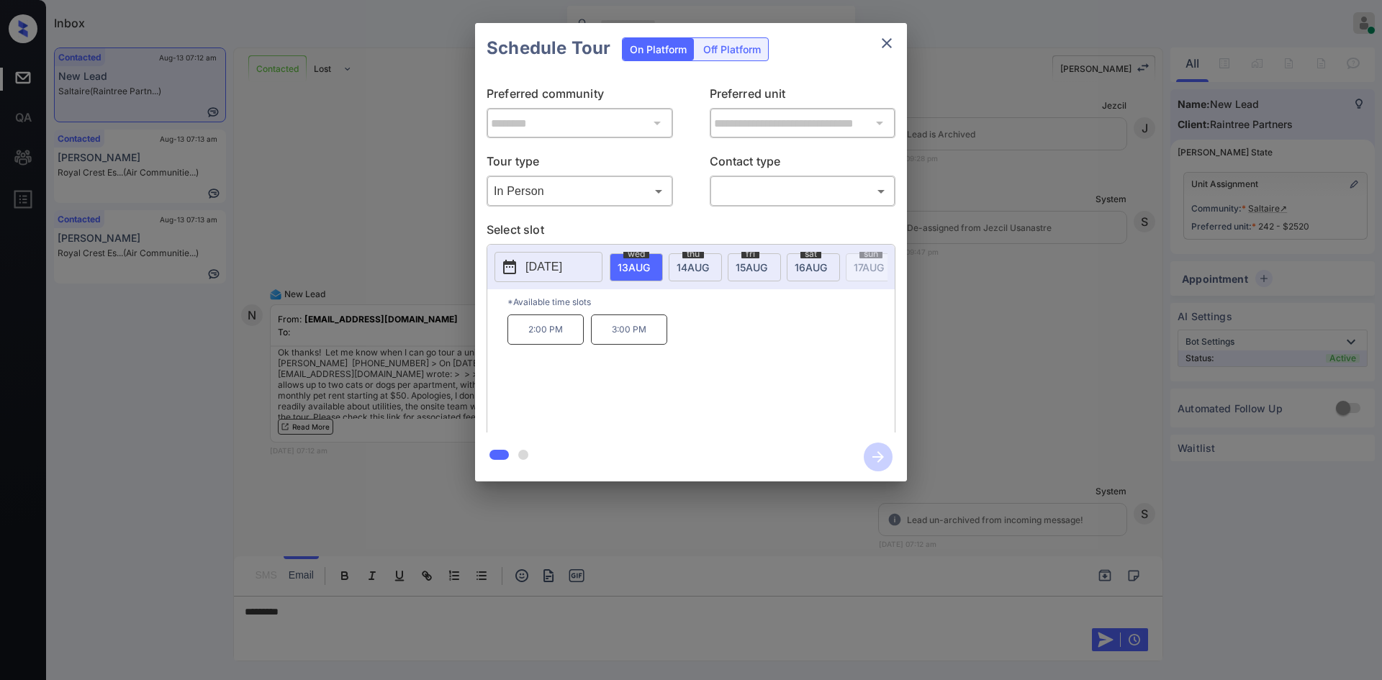
click at [553, 261] on p "[DATE]" at bounding box center [543, 266] width 37 height 17
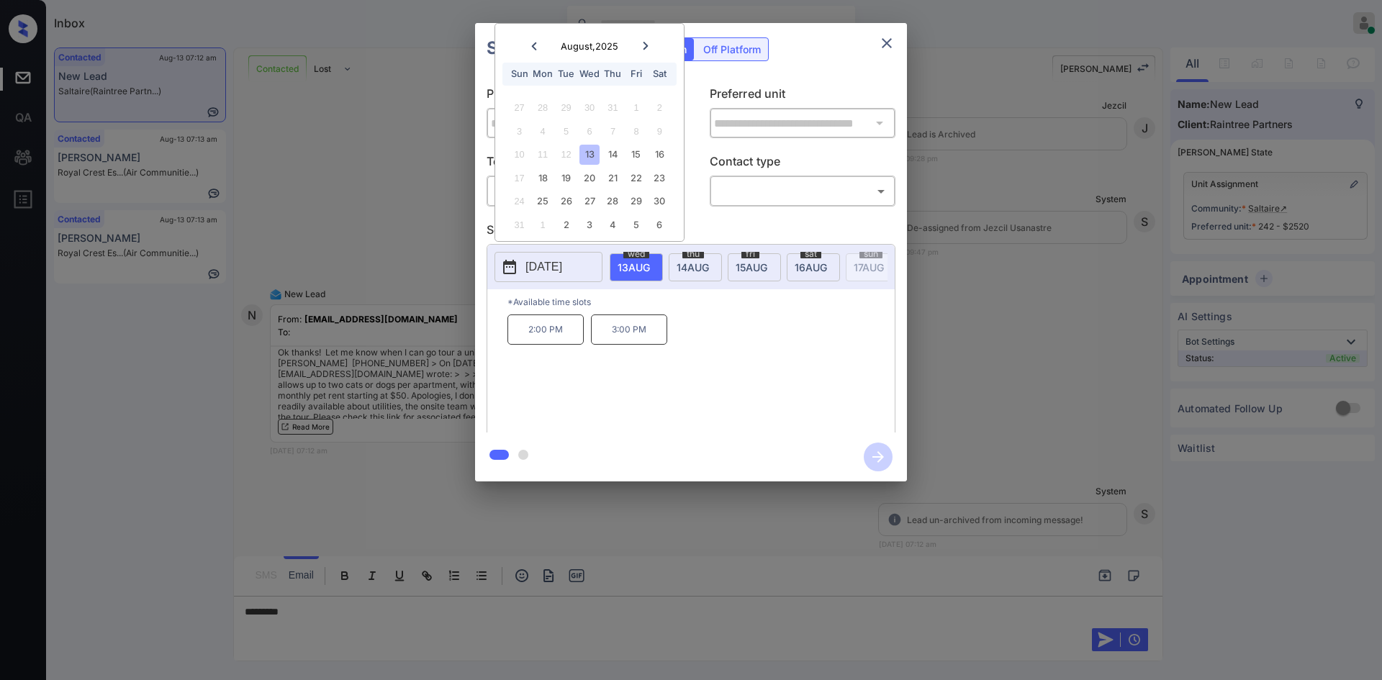
click at [645, 42] on icon at bounding box center [645, 46] width 9 height 9
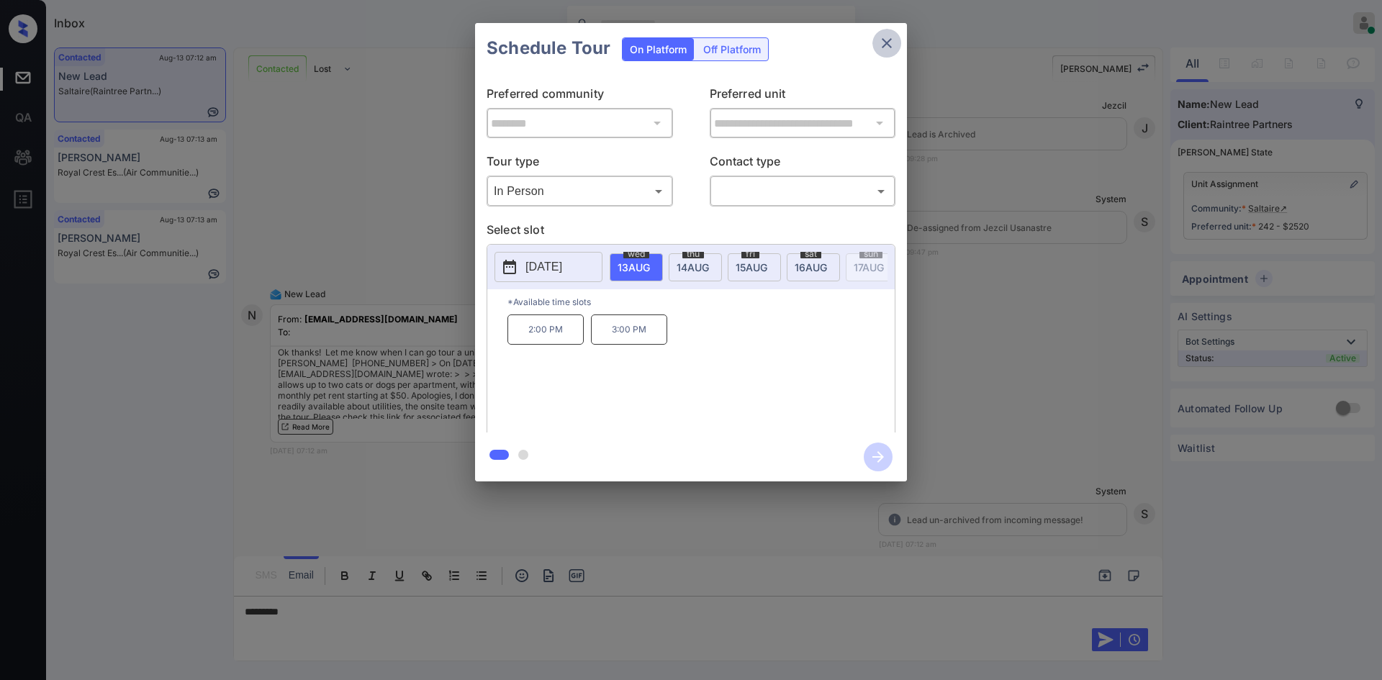
click at [879, 45] on icon "close" at bounding box center [886, 43] width 17 height 17
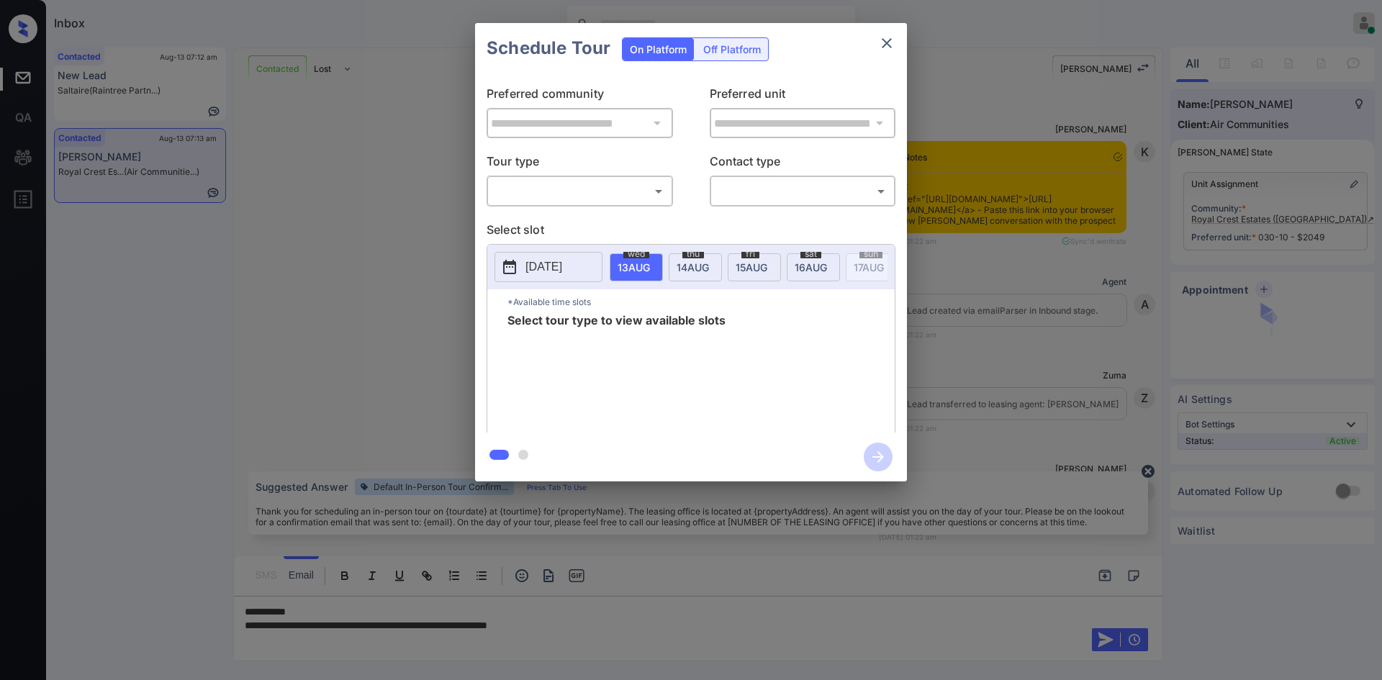
scroll to position [4042, 0]
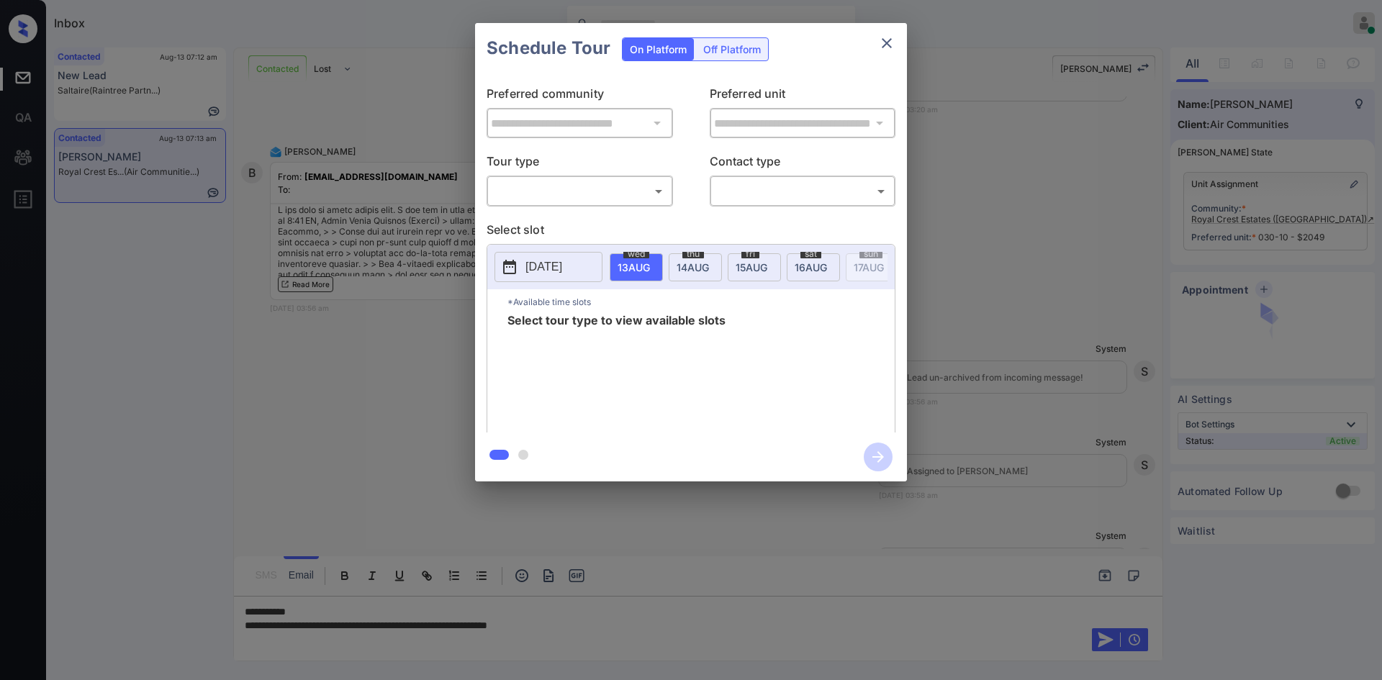
click at [627, 187] on body "Inbox Mukesh Online Set yourself offline Set yourself on break Profile Switch t…" at bounding box center [691, 340] width 1382 height 680
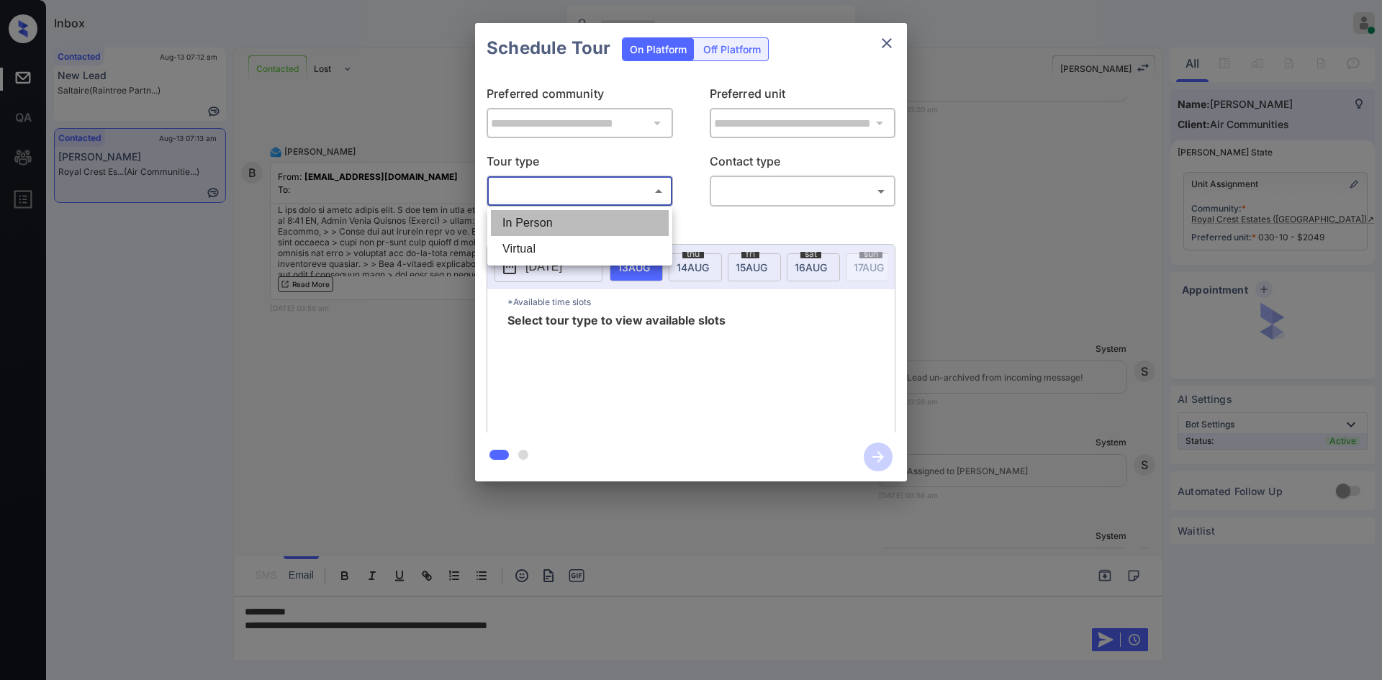
click at [557, 221] on li "In Person" at bounding box center [580, 223] width 178 height 26
type input "********"
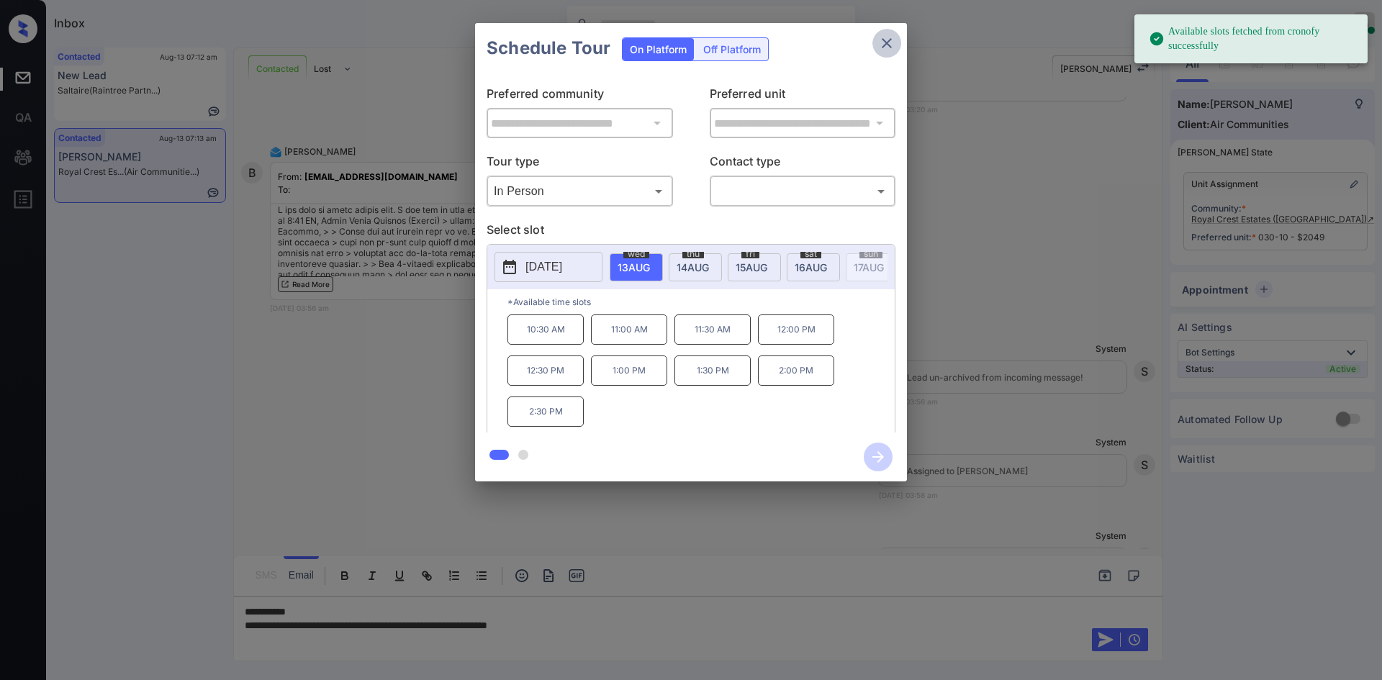
click at [889, 43] on icon "close" at bounding box center [886, 43] width 17 height 17
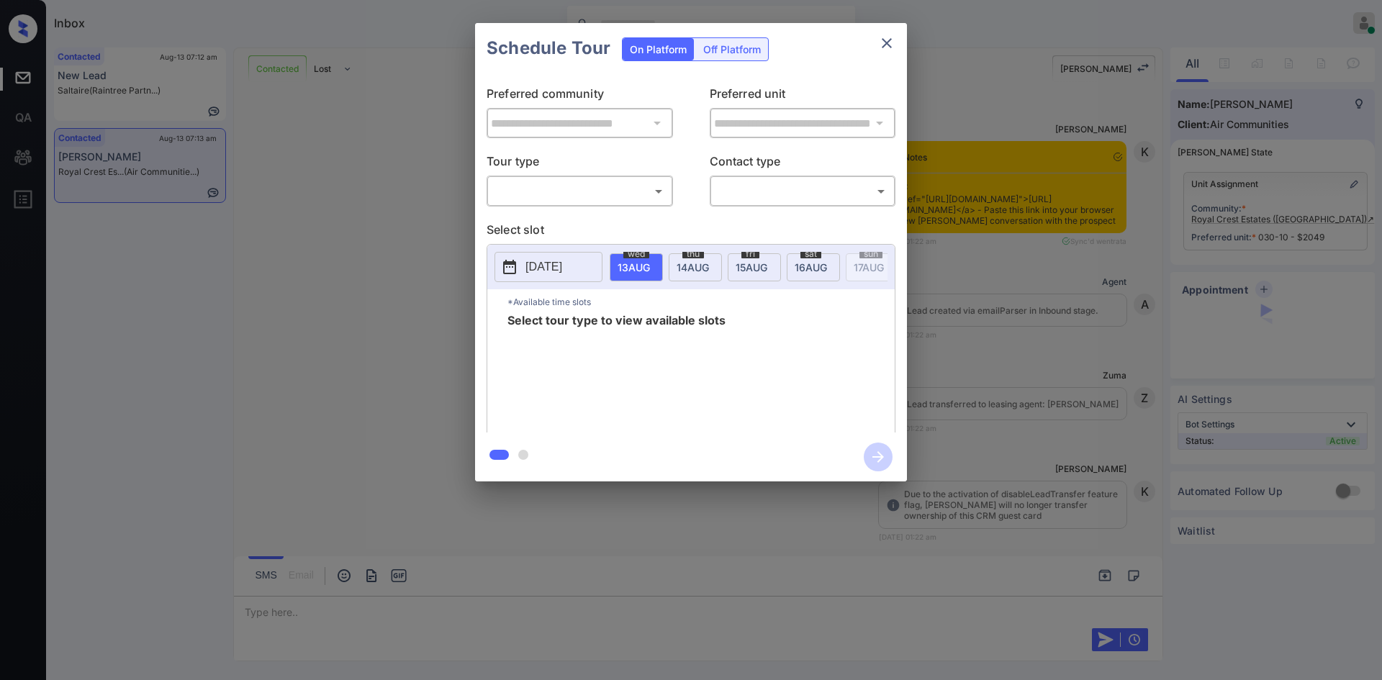
scroll to position [5517, 0]
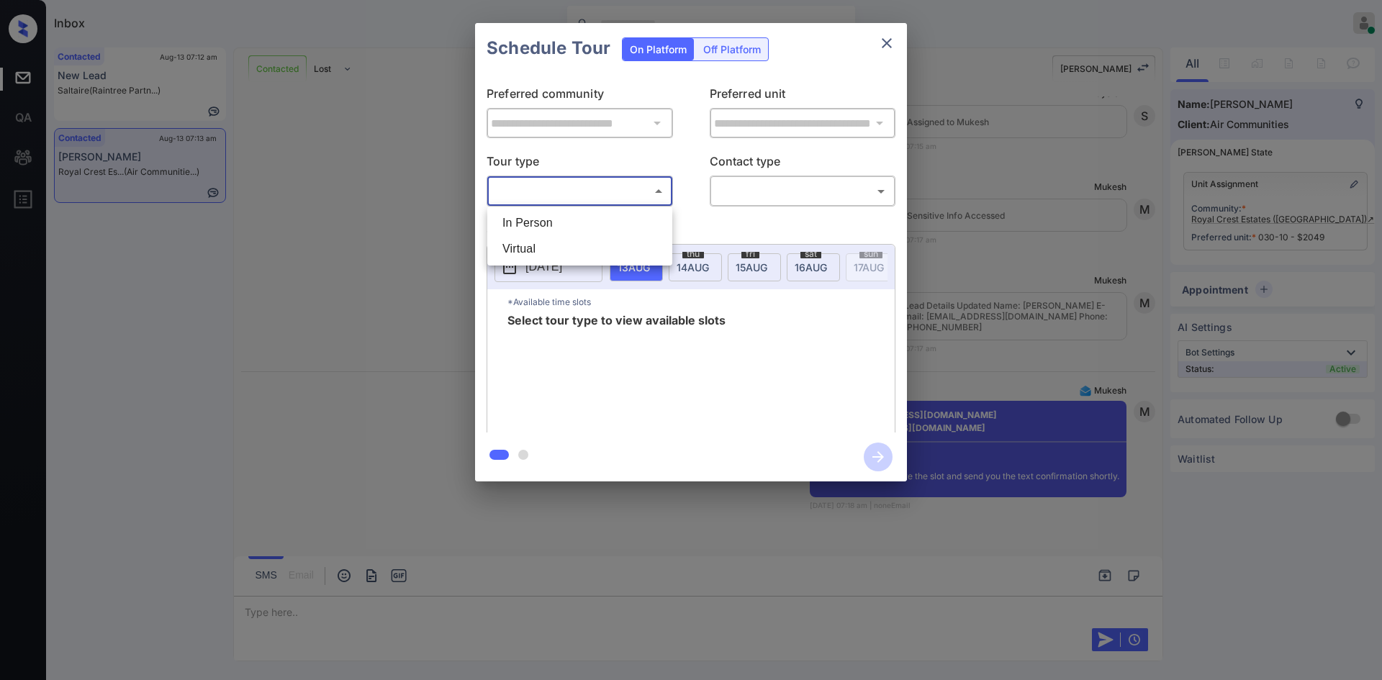
drag, startPoint x: 627, startPoint y: 192, endPoint x: 549, endPoint y: 237, distance: 90.6
click at [549, 237] on body "Inbox Mukesh Online Set yourself offline Set yourself on break Profile Switch t…" at bounding box center [691, 340] width 1382 height 680
click at [549, 231] on li "In Person" at bounding box center [580, 223] width 178 height 26
type input "********"
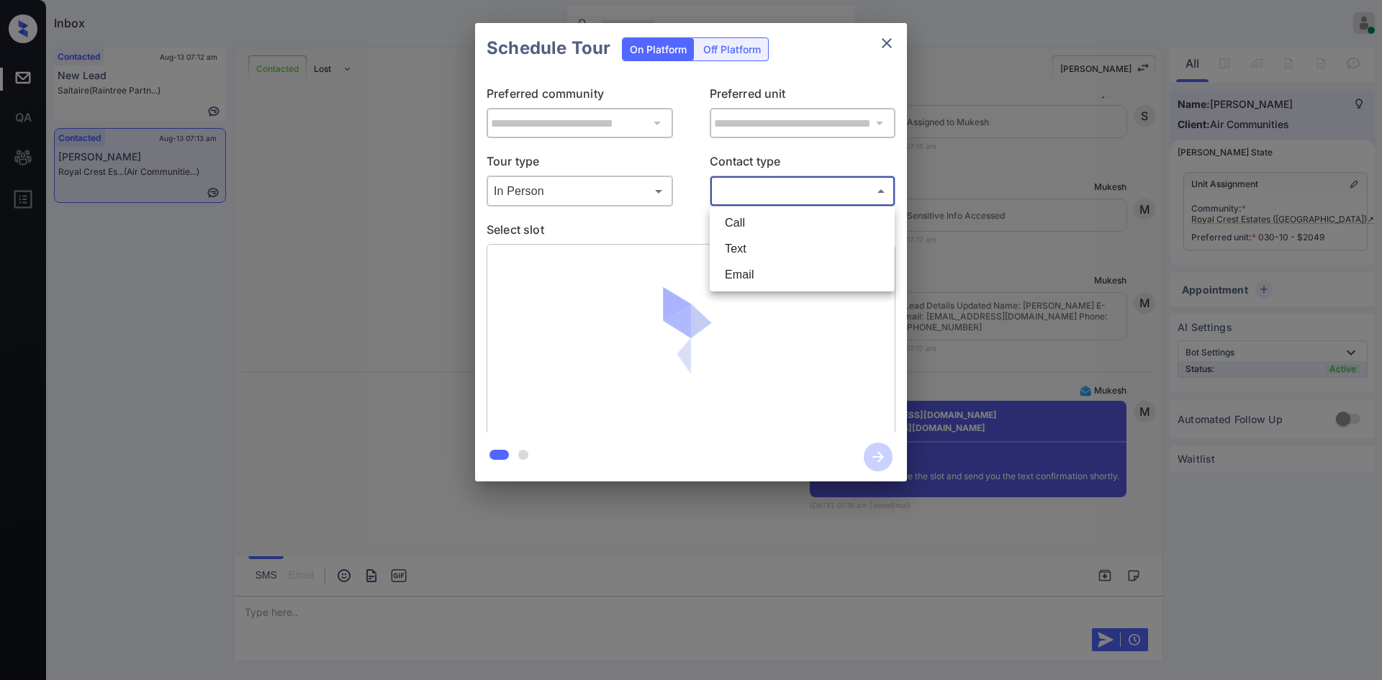
drag, startPoint x: 797, startPoint y: 187, endPoint x: 757, endPoint y: 246, distance: 71.0
click at [757, 246] on body "Inbox Mukesh Online Set yourself offline Set yourself on break Profile Switch t…" at bounding box center [691, 340] width 1382 height 680
click at [757, 246] on li "Text" at bounding box center [802, 249] width 178 height 26
type input "****"
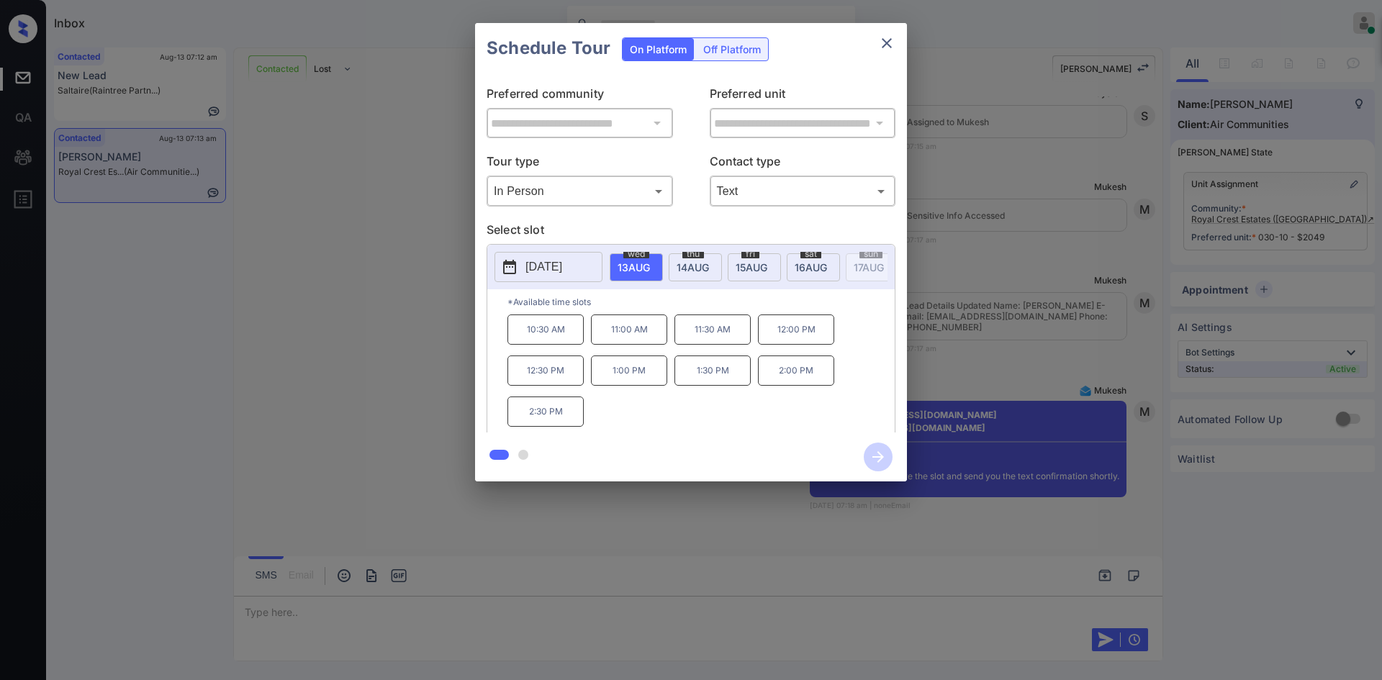
click at [790, 340] on p "12:00 PM" at bounding box center [796, 329] width 76 height 30
click at [873, 465] on icon "button" at bounding box center [877, 457] width 29 height 29
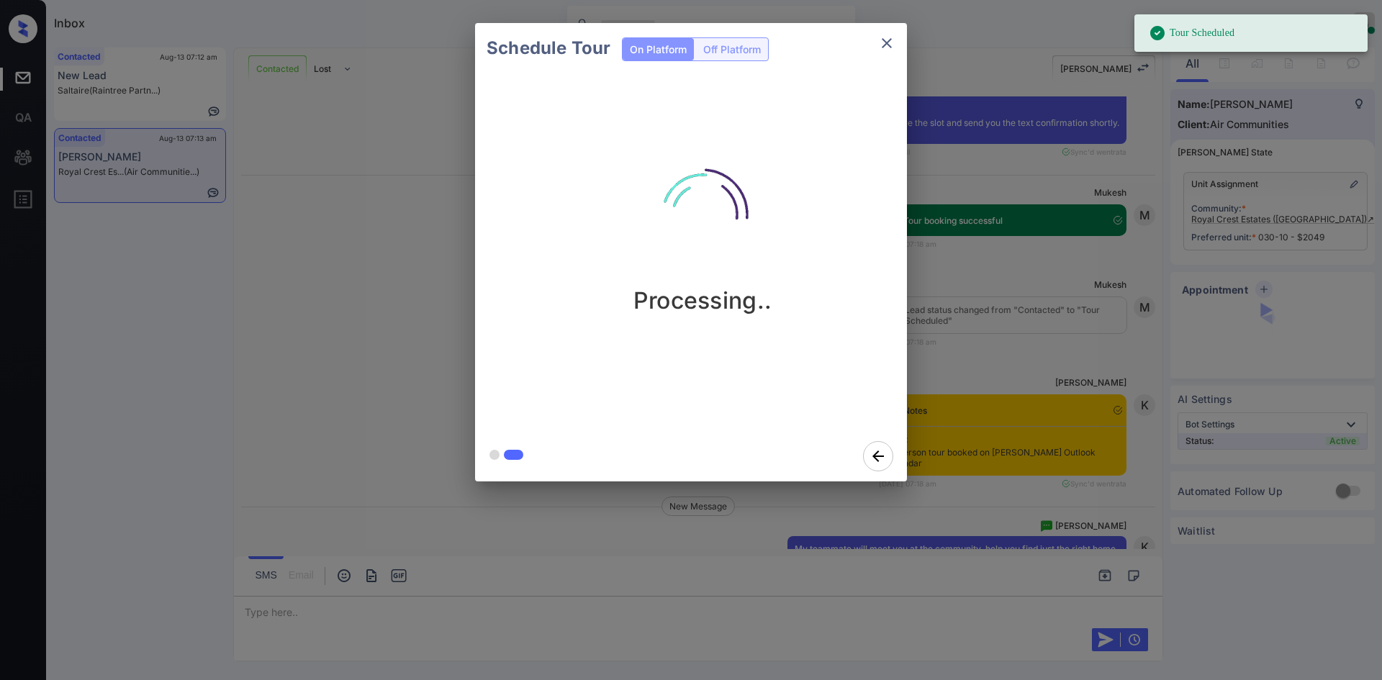
scroll to position [6130, 0]
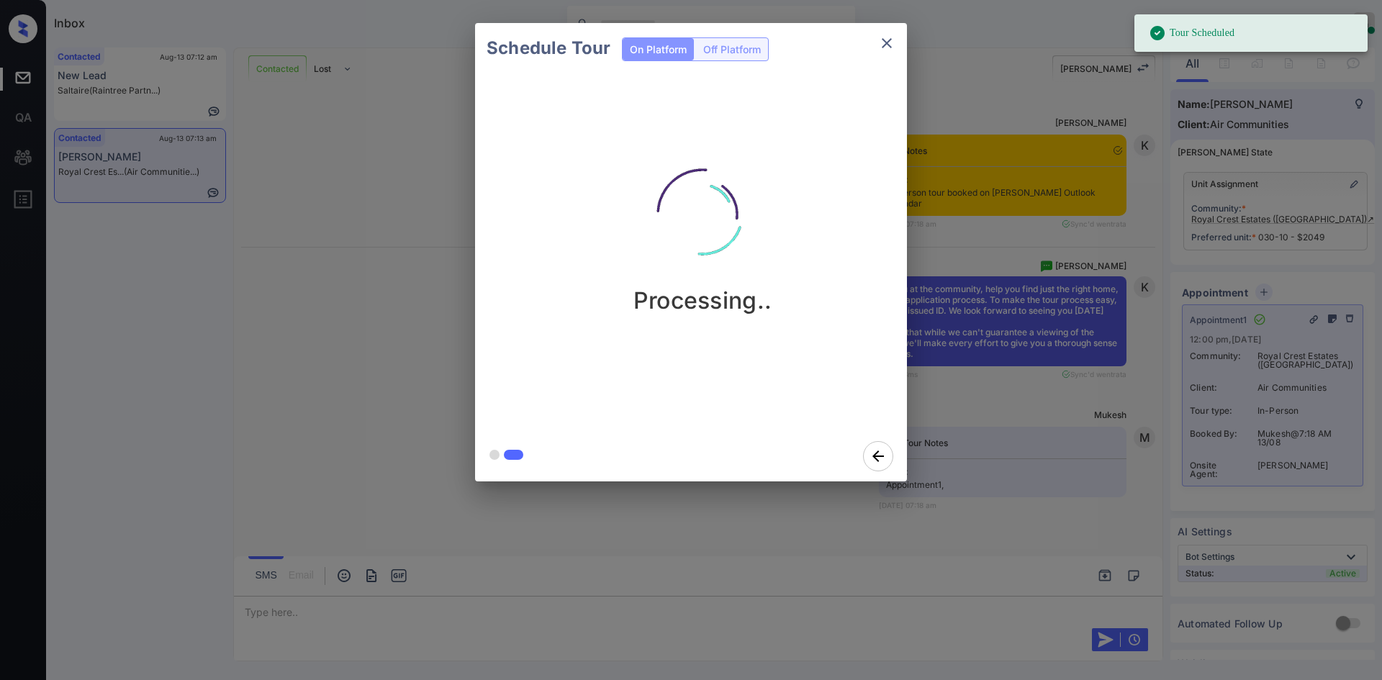
click at [1027, 250] on div "Schedule Tour On Platform Off Platform Processing.." at bounding box center [691, 252] width 1382 height 504
